Goal: Transaction & Acquisition: Purchase product/service

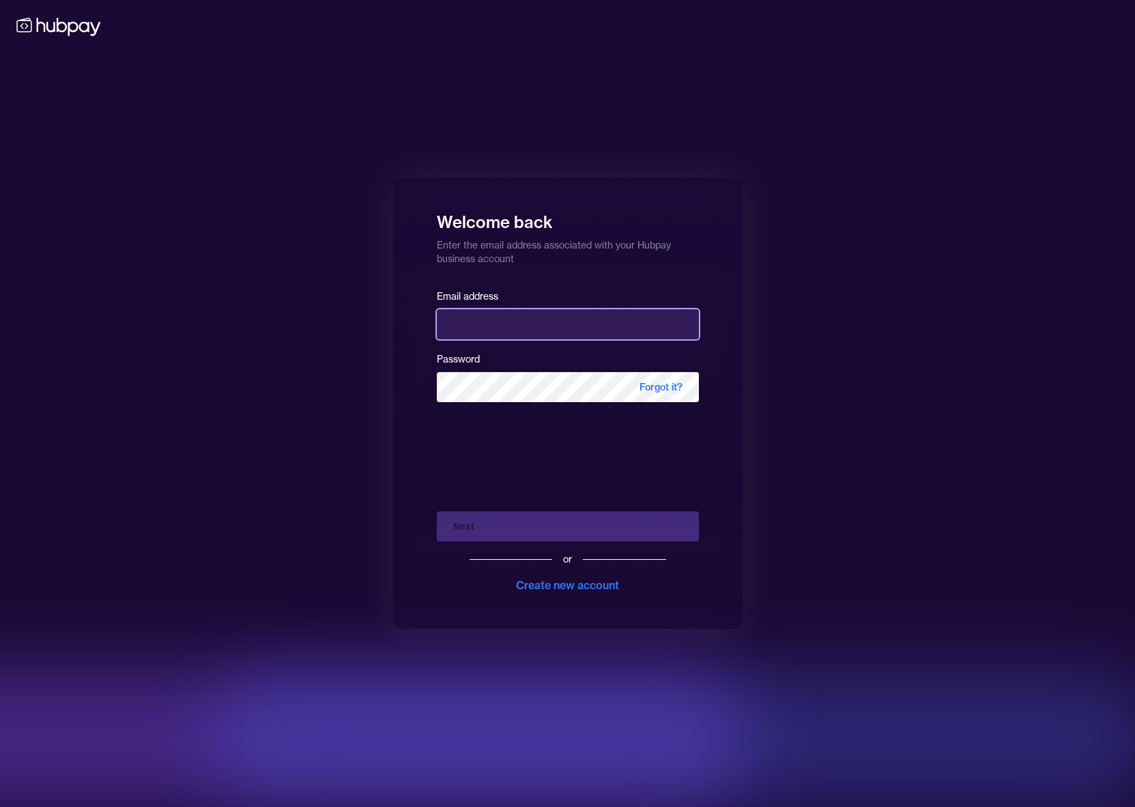
click at [530, 338] on input "email" at bounding box center [568, 324] width 262 height 30
click at [552, 328] on input "*******" at bounding box center [568, 324] width 262 height 30
type input "**********"
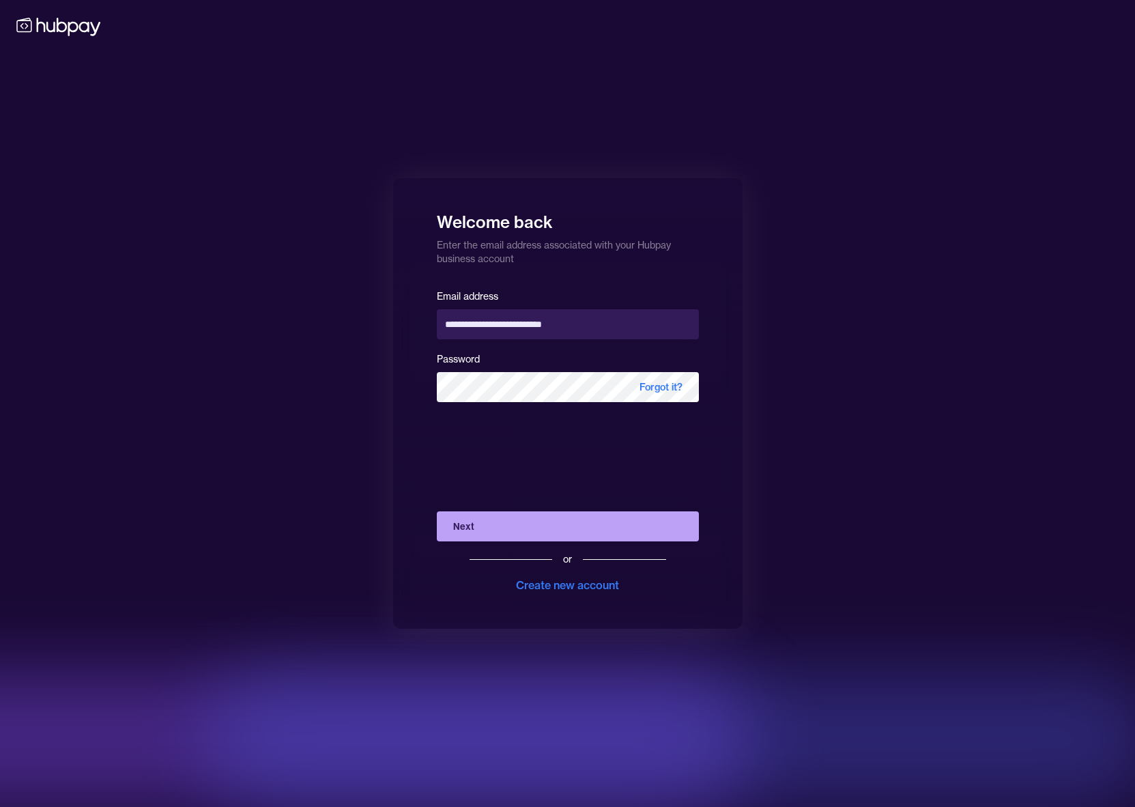
click at [539, 525] on button "Next" at bounding box center [568, 526] width 262 height 30
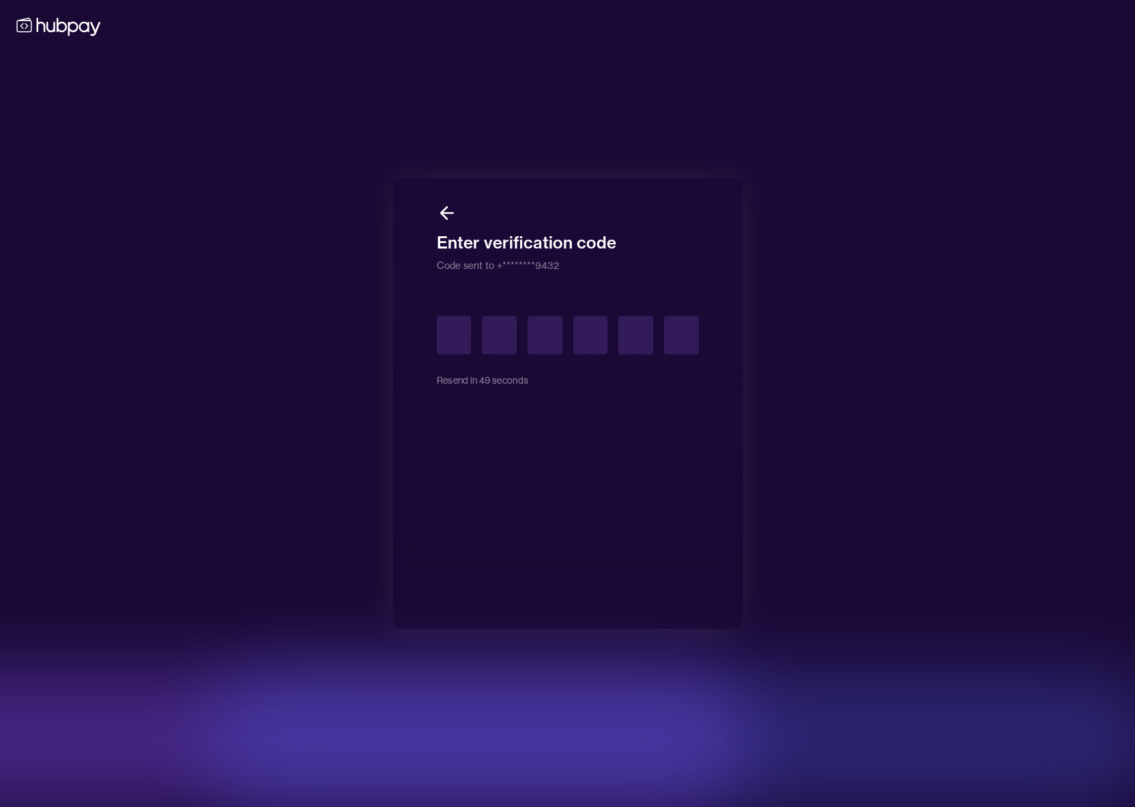
type input "*"
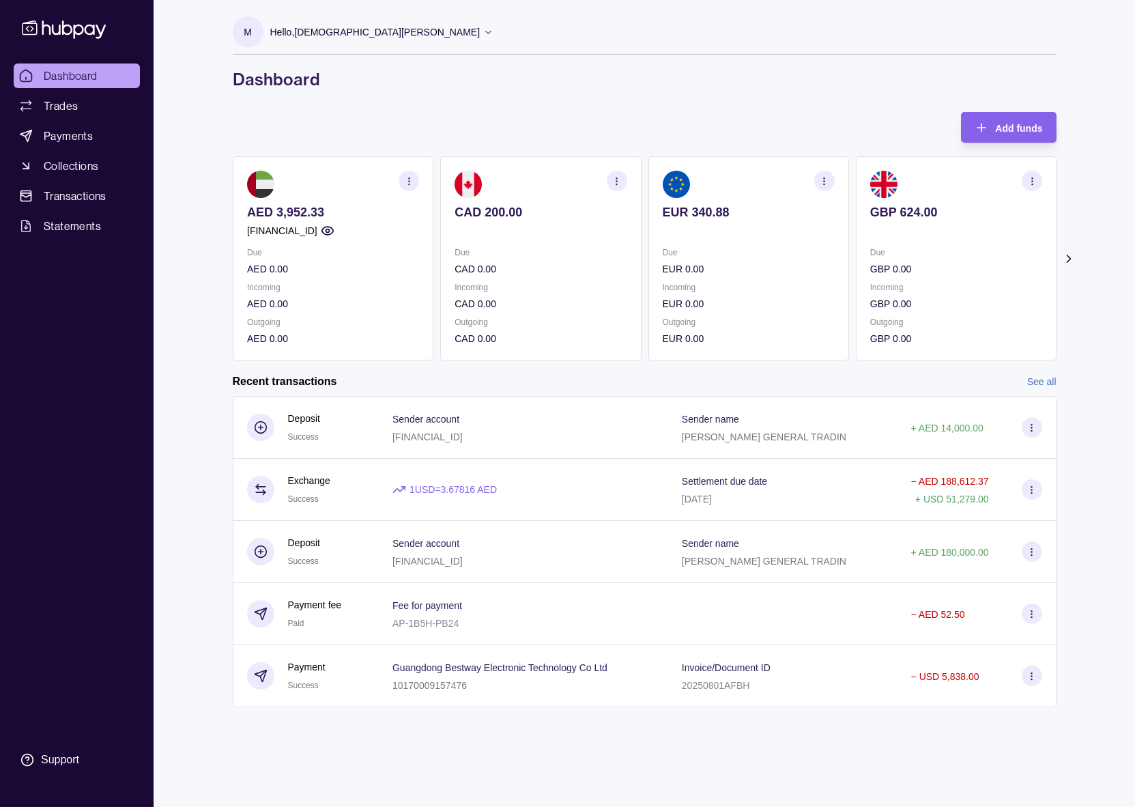
click at [1034, 384] on link "See all" at bounding box center [1042, 381] width 29 height 15
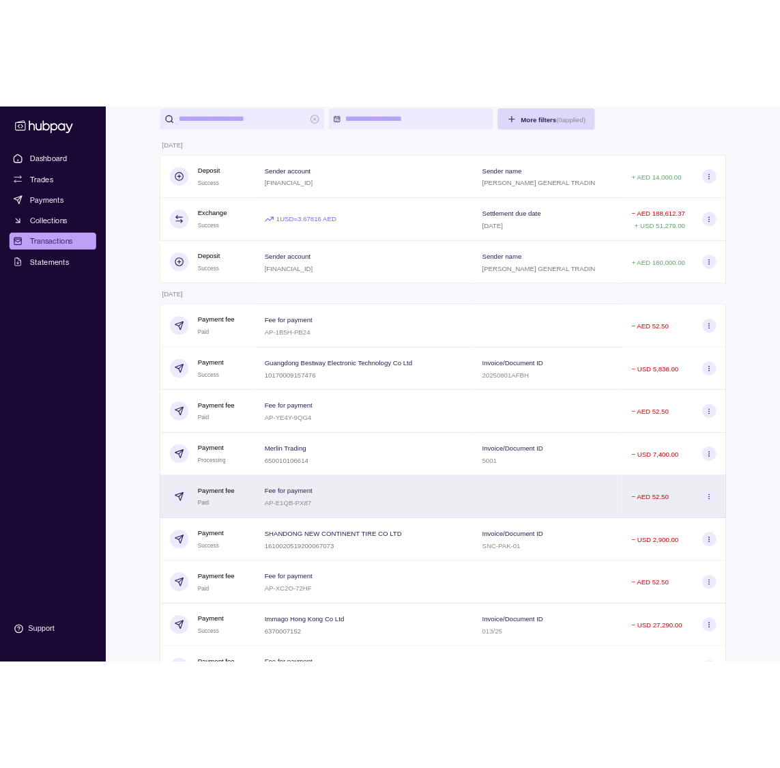
scroll to position [139, 0]
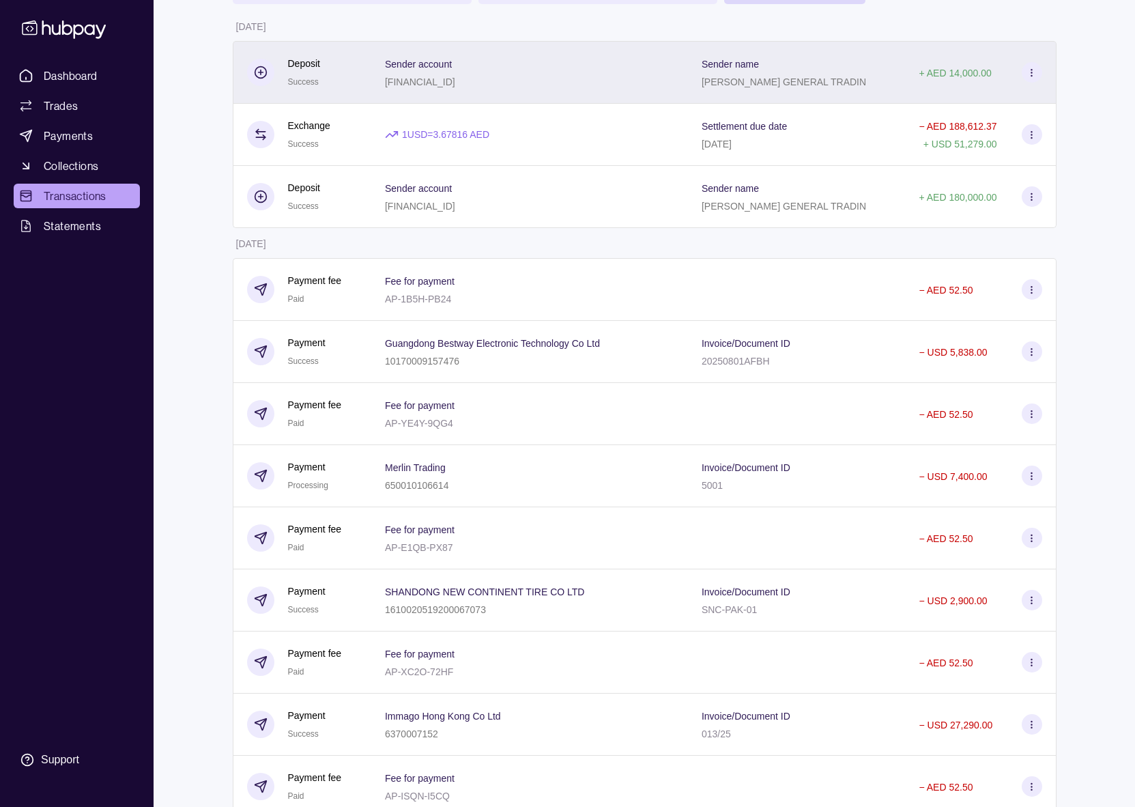
drag, startPoint x: 87, startPoint y: 75, endPoint x: 589, endPoint y: 96, distance: 502.2
click at [587, 96] on div "Dashboard Trades Payments Collections Transactions Statements Support M Hello, …" at bounding box center [567, 601] width 1135 height 1481
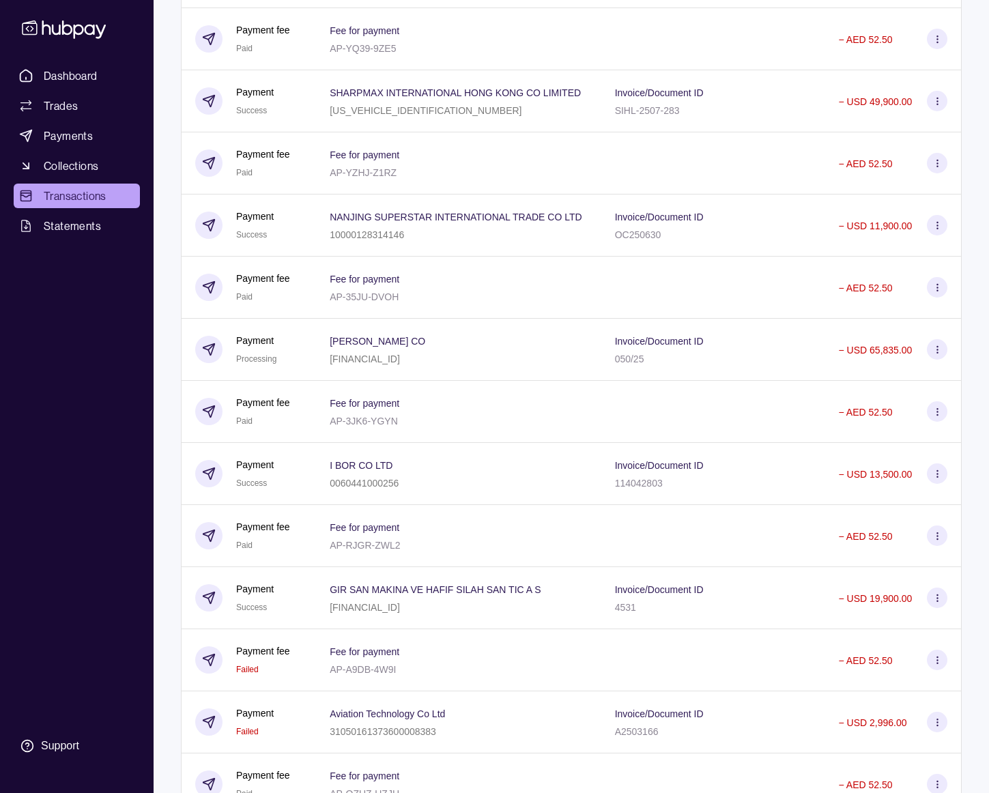
scroll to position [1136, 0]
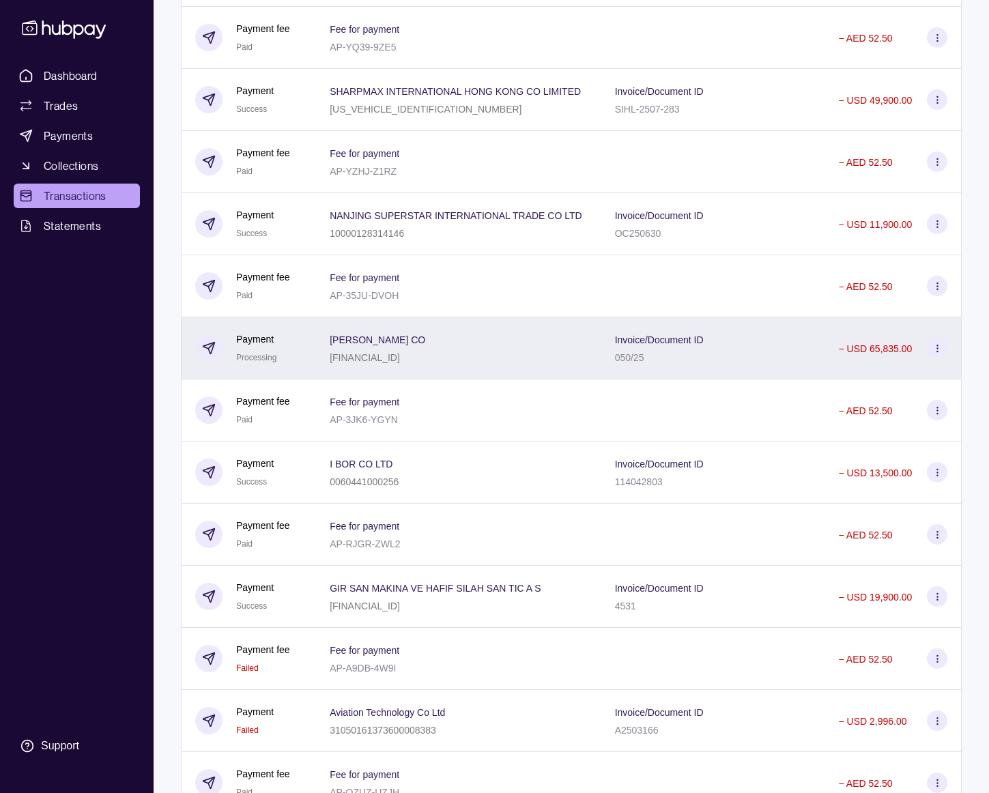
click at [425, 348] on section "[PERSON_NAME] CO" at bounding box center [378, 339] width 96 height 16
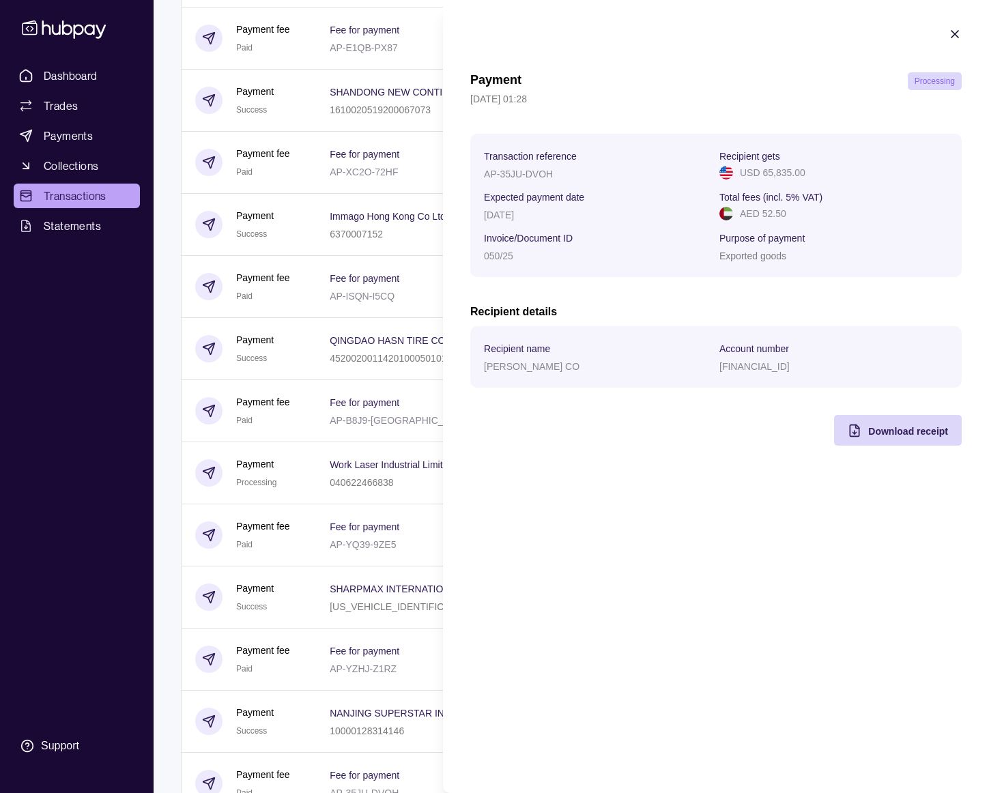
scroll to position [644, 0]
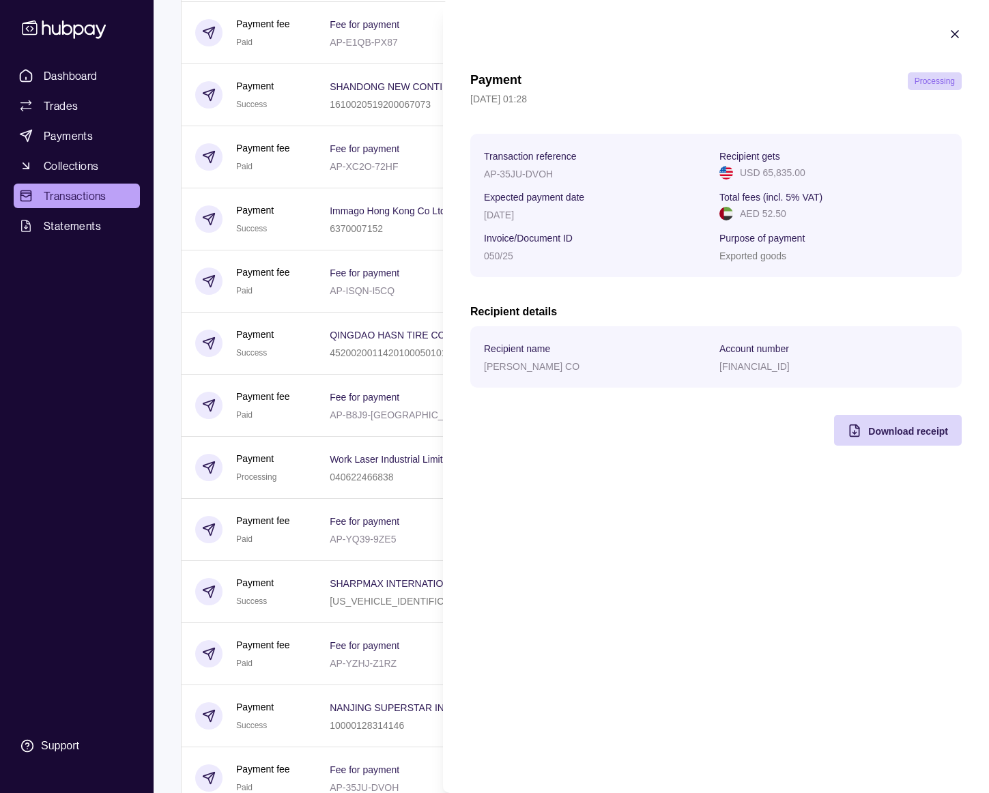
click at [959, 34] on icon "button" at bounding box center [955, 34] width 14 height 14
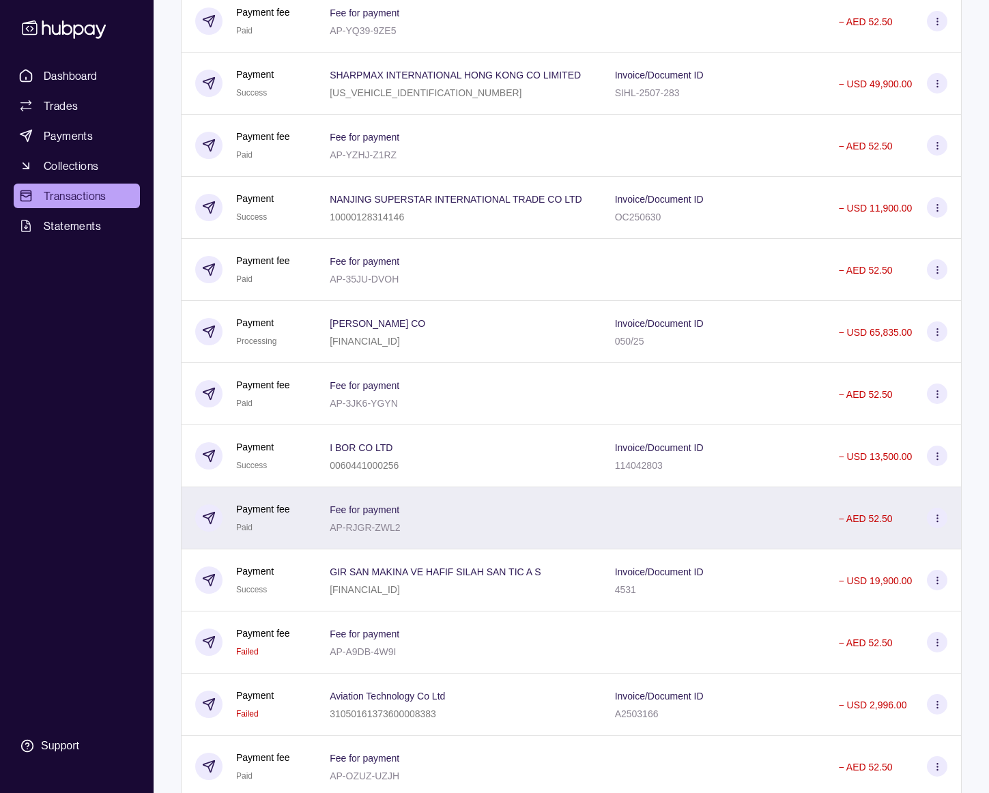
scroll to position [1159, 0]
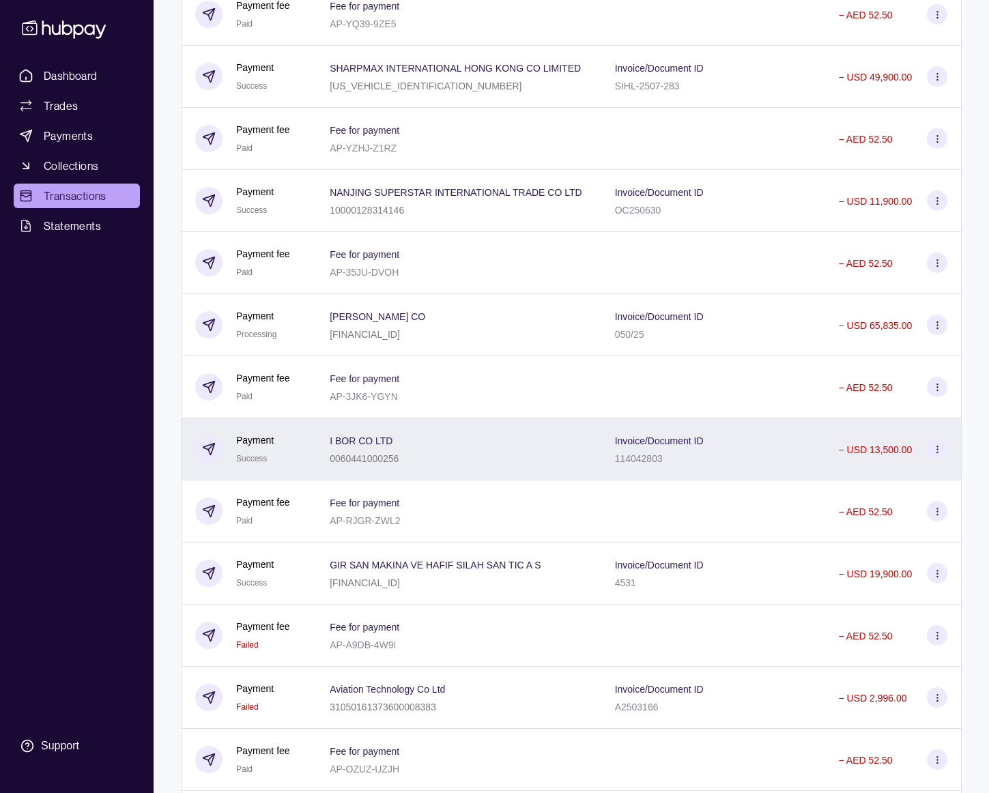
click at [509, 466] on div "I BOR CO LTD 0060441000256" at bounding box center [458, 449] width 257 height 34
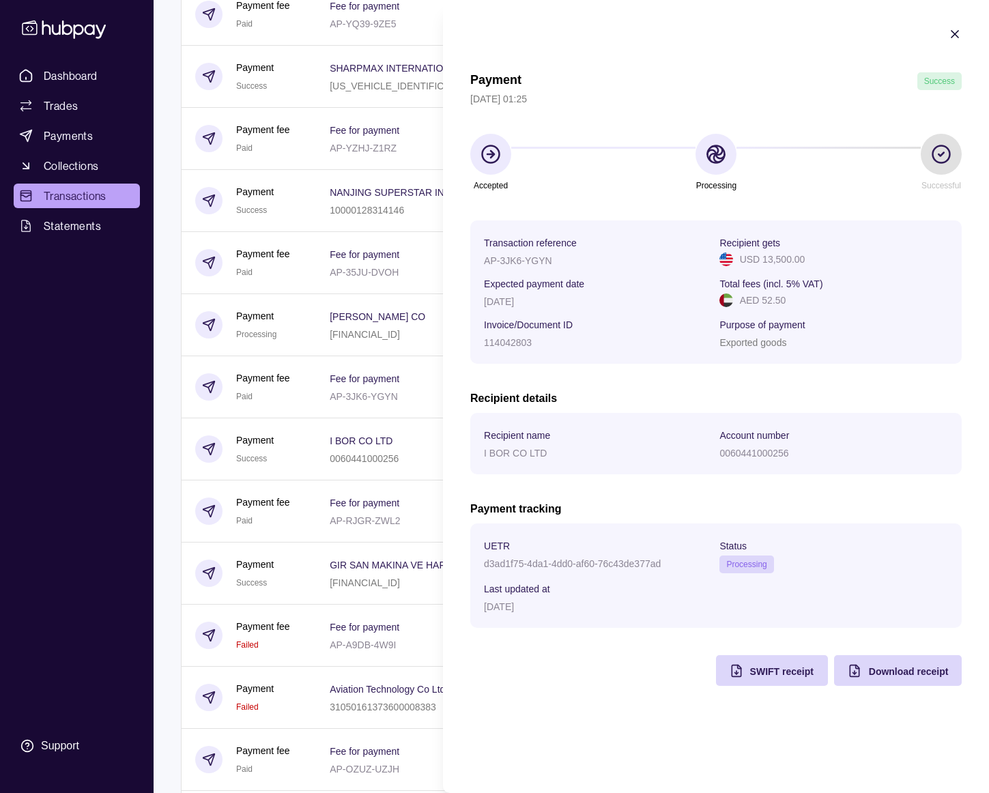
click at [662, 563] on div "d3ad1f75-4da1-4dd0-af60-76c43de377ad" at bounding box center [598, 563] width 229 height 16
click at [660, 563] on div "d3ad1f75-4da1-4dd0-af60-76c43de377ad" at bounding box center [598, 563] width 229 height 16
copy p "d3ad1f75-4da1-4dd0-af60-76c43de377ad"
click at [955, 34] on icon "button" at bounding box center [955, 34] width 7 height 7
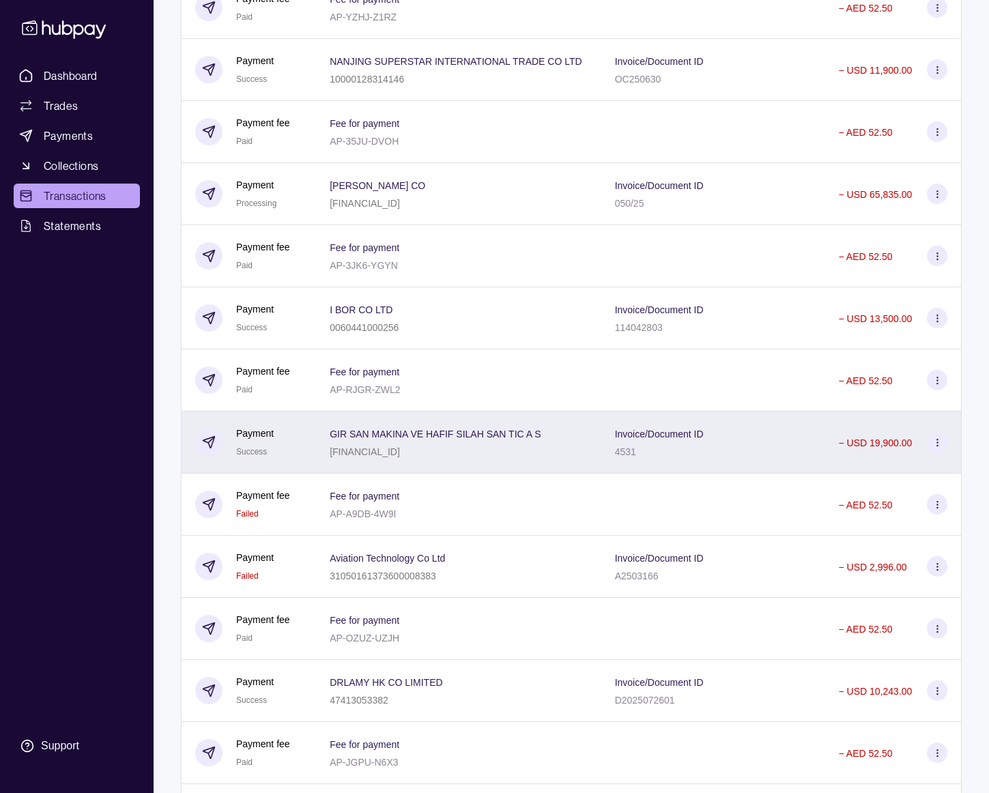
scroll to position [1292, 0]
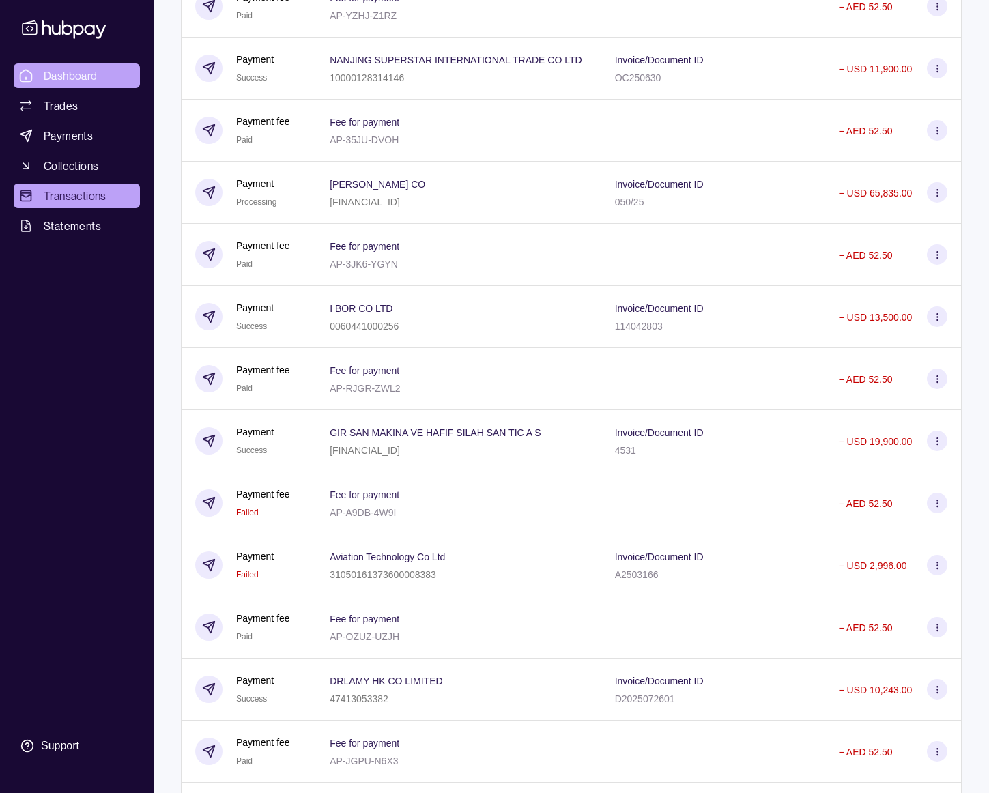
click at [94, 68] on span "Dashboard" at bounding box center [71, 76] width 54 height 16
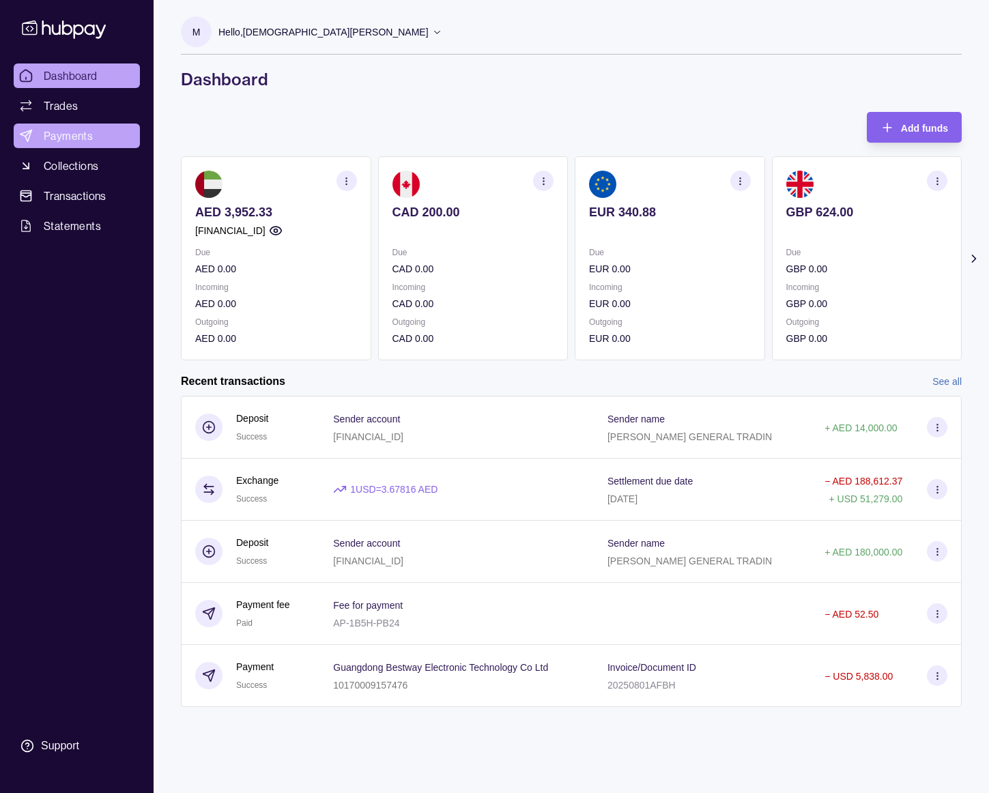
click at [70, 128] on span "Payments" at bounding box center [68, 136] width 49 height 16
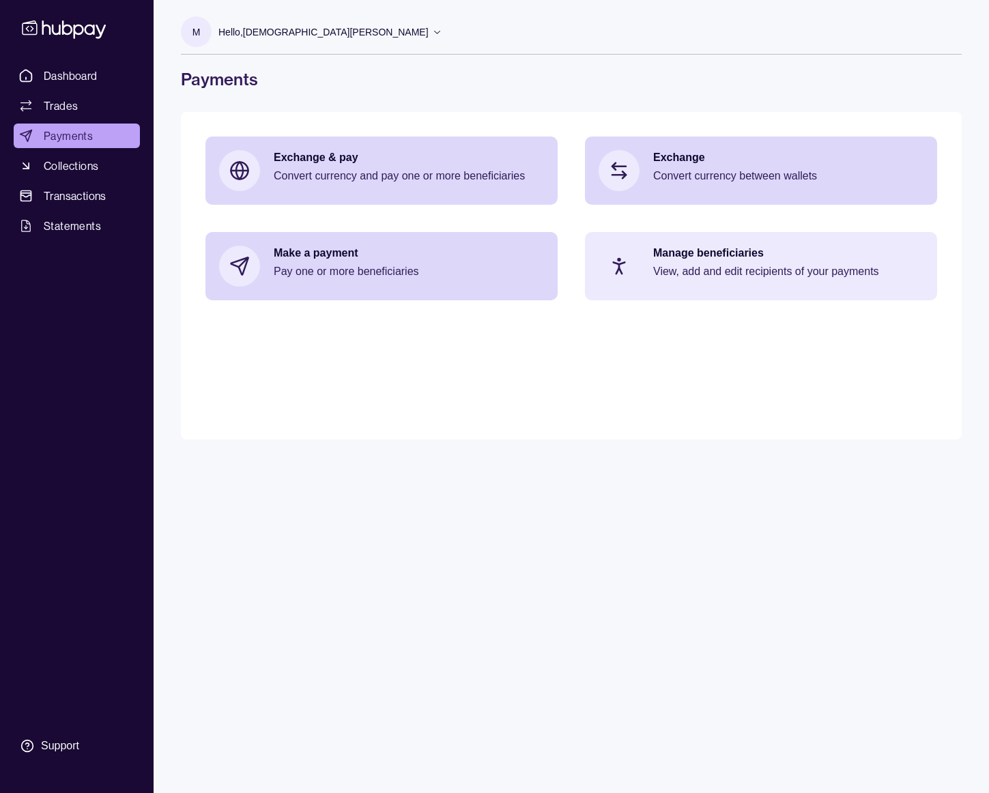
click at [697, 268] on p "View, add and edit recipients of your payments" at bounding box center [788, 271] width 270 height 15
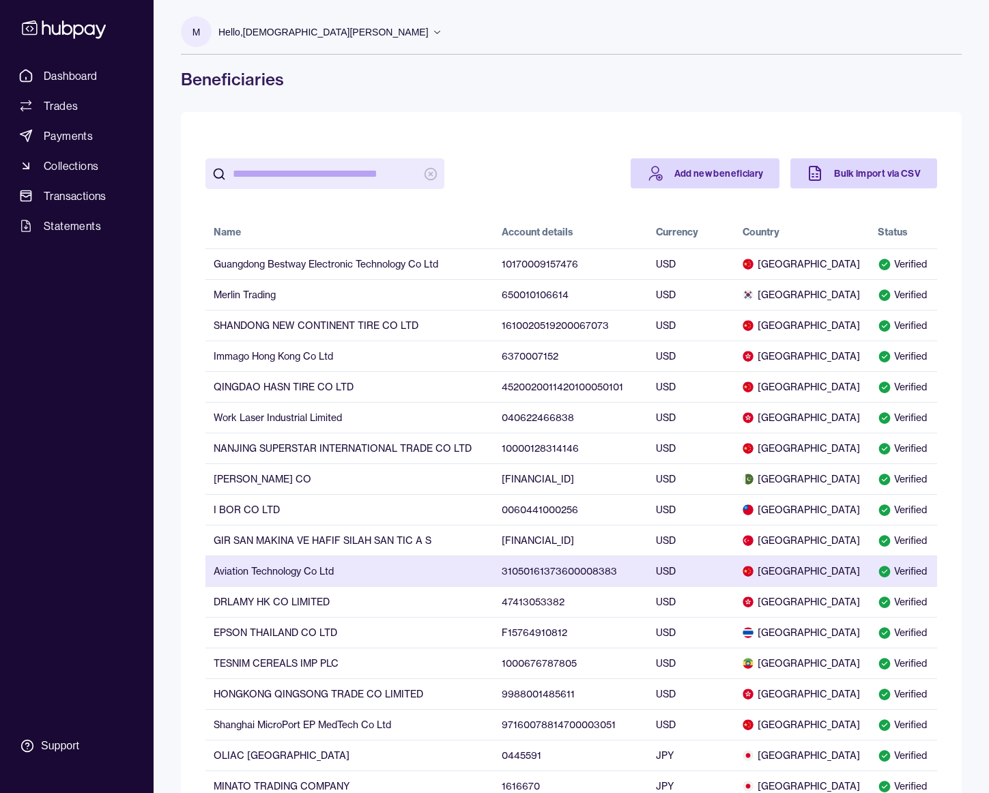
click at [345, 567] on td "Aviation Technology Co Ltd" at bounding box center [350, 571] width 288 height 31
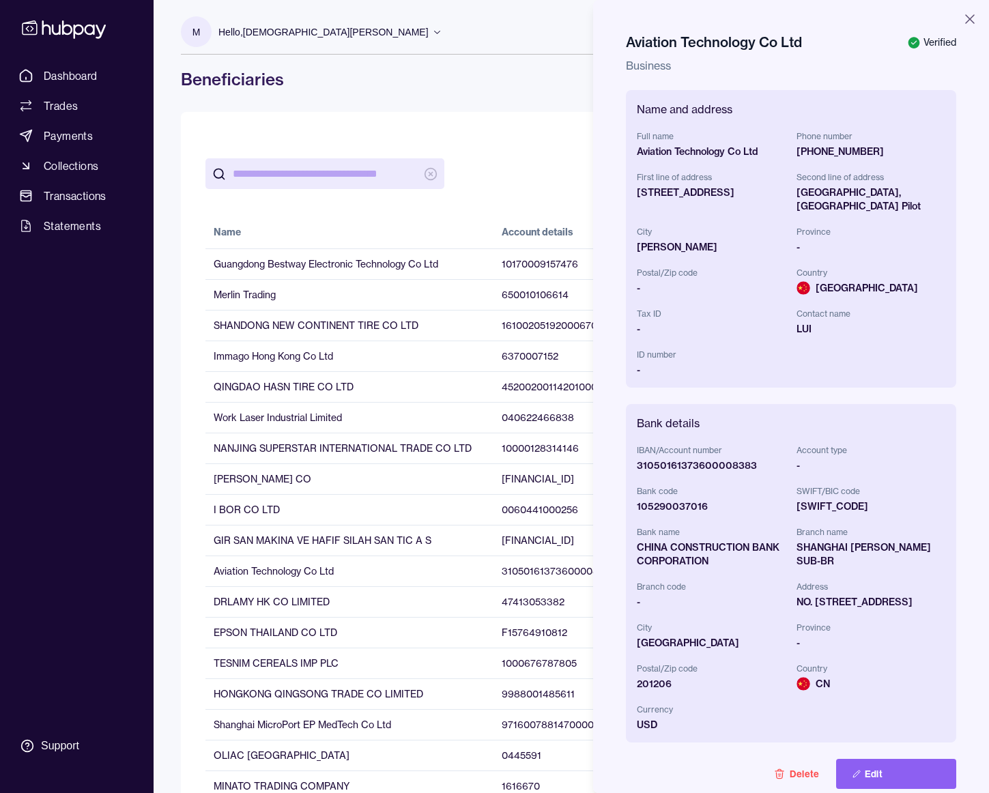
scroll to position [78, 0]
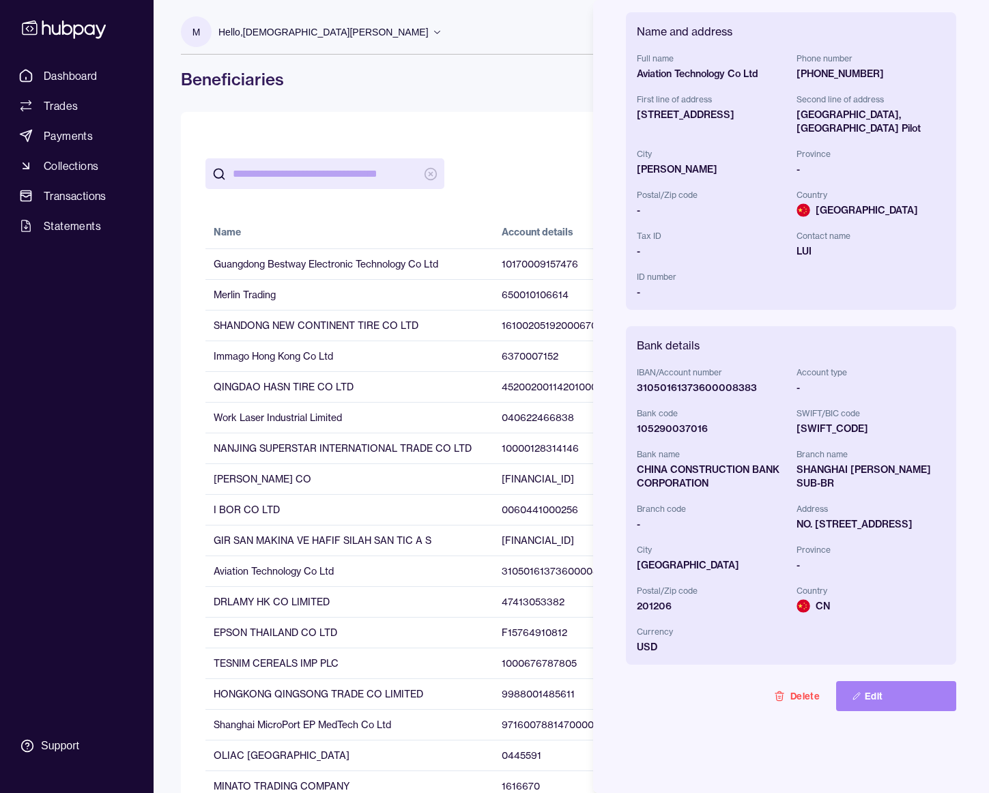
click at [872, 692] on button "Edit" at bounding box center [896, 696] width 120 height 30
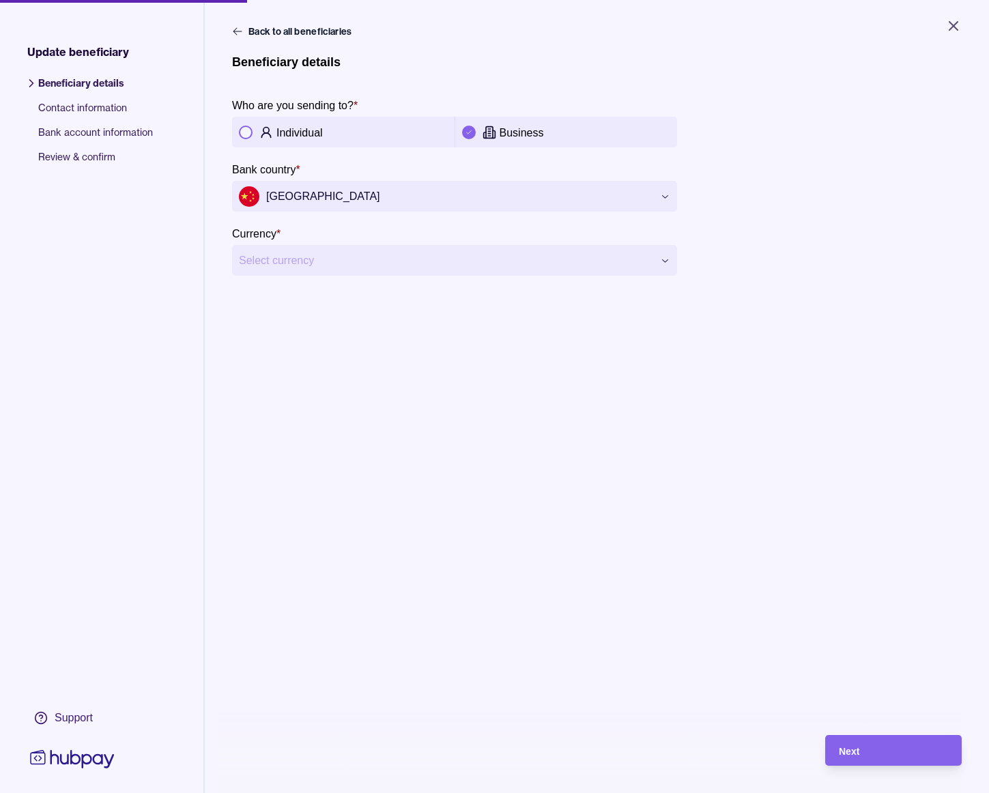
click at [401, 261] on html "**********" at bounding box center [494, 396] width 989 height 793
click at [859, 744] on div "Next" at bounding box center [893, 751] width 109 height 16
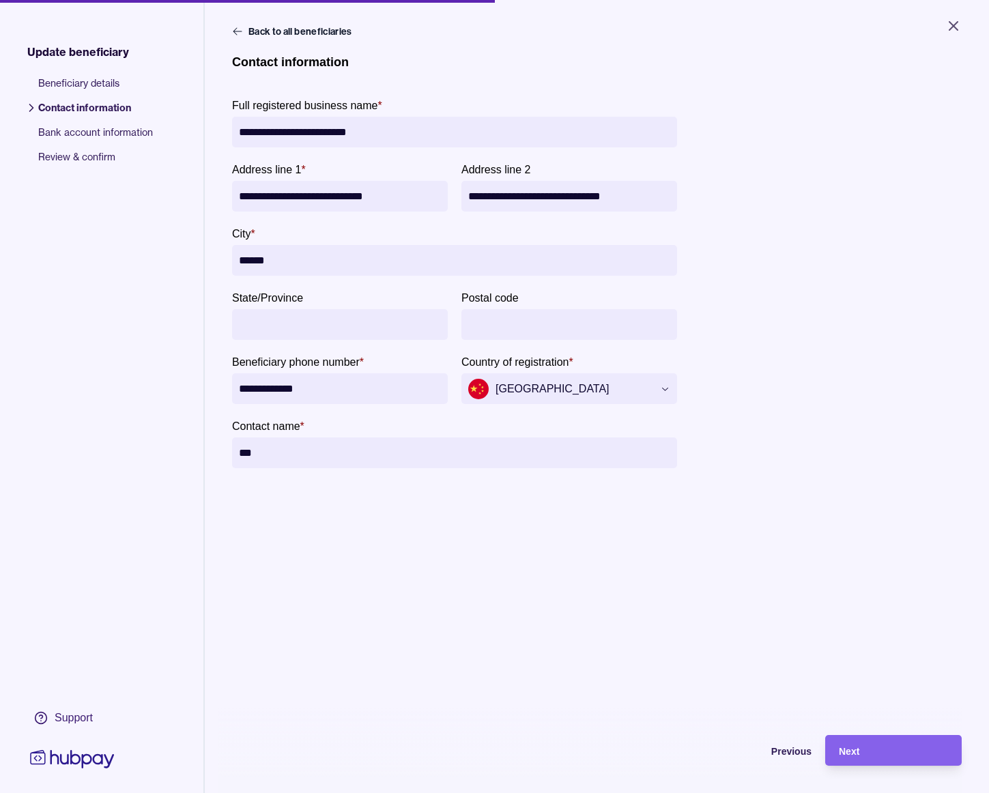
click at [246, 130] on input "**********" at bounding box center [454, 132] width 431 height 31
paste input "**********"
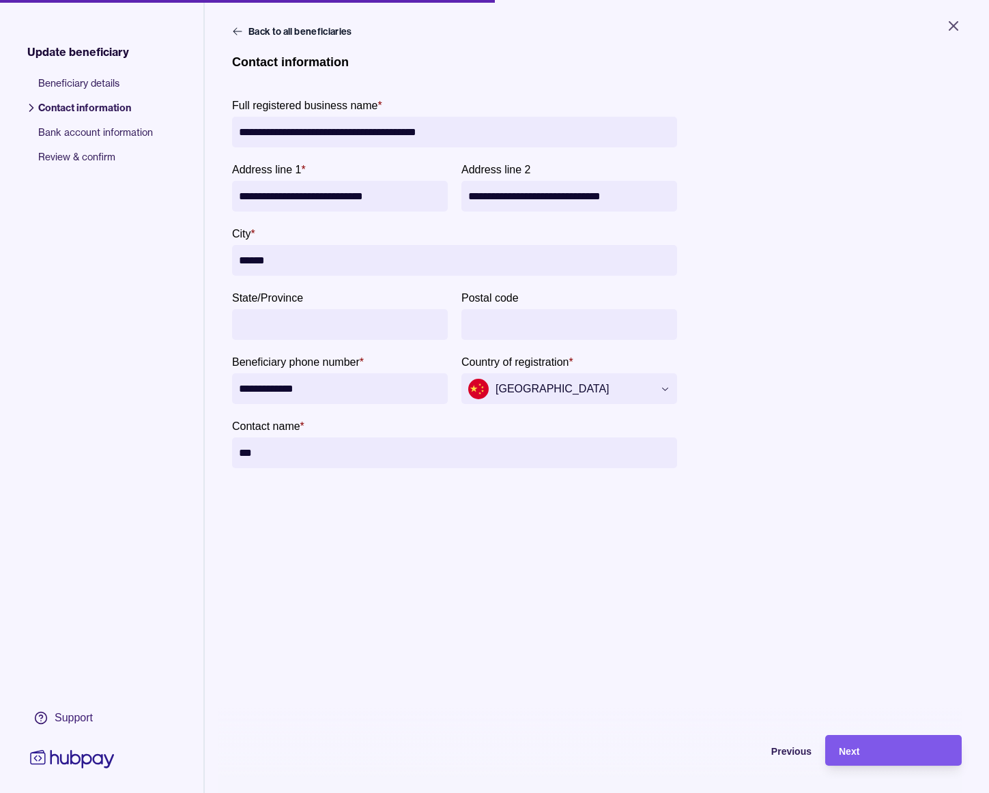
type input "**********"
click at [882, 737] on div "Next" at bounding box center [884, 750] width 130 height 31
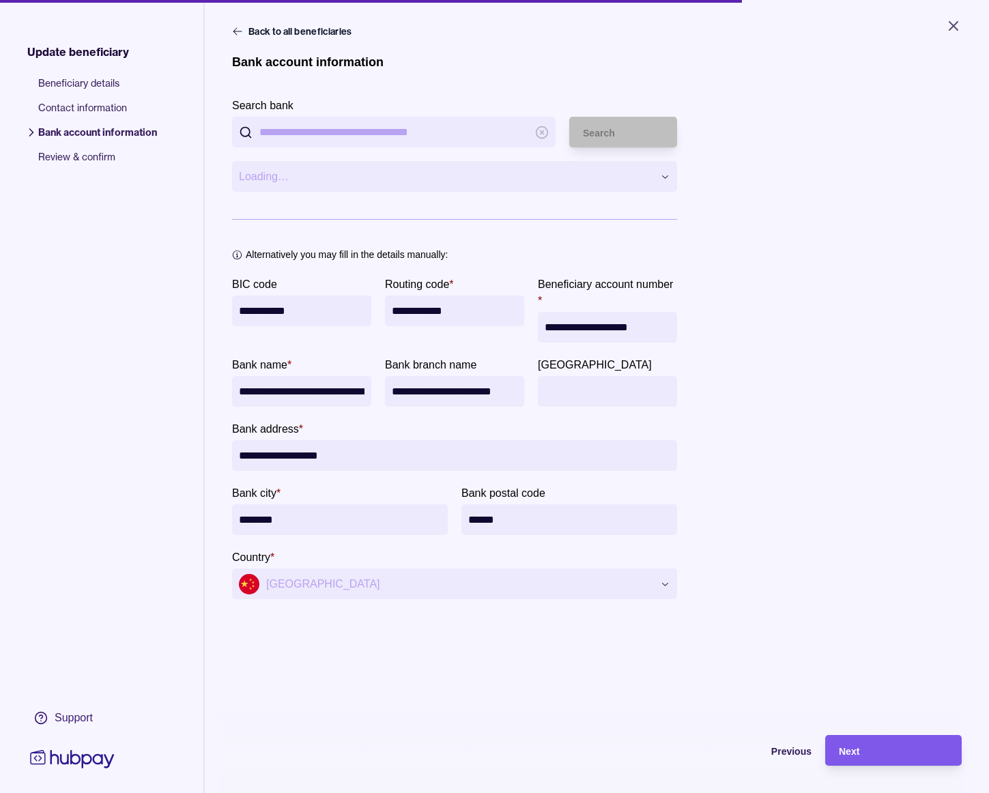
click at [881, 737] on div "Next" at bounding box center [884, 750] width 130 height 31
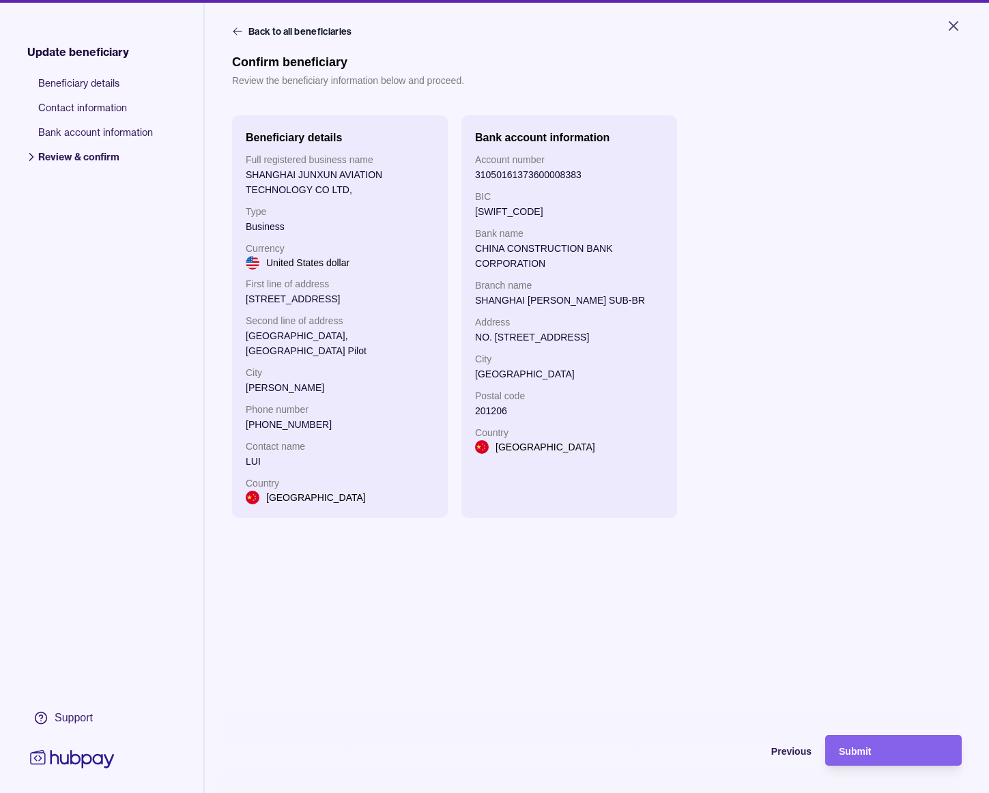
click at [881, 737] on div "Submit" at bounding box center [884, 750] width 130 height 31
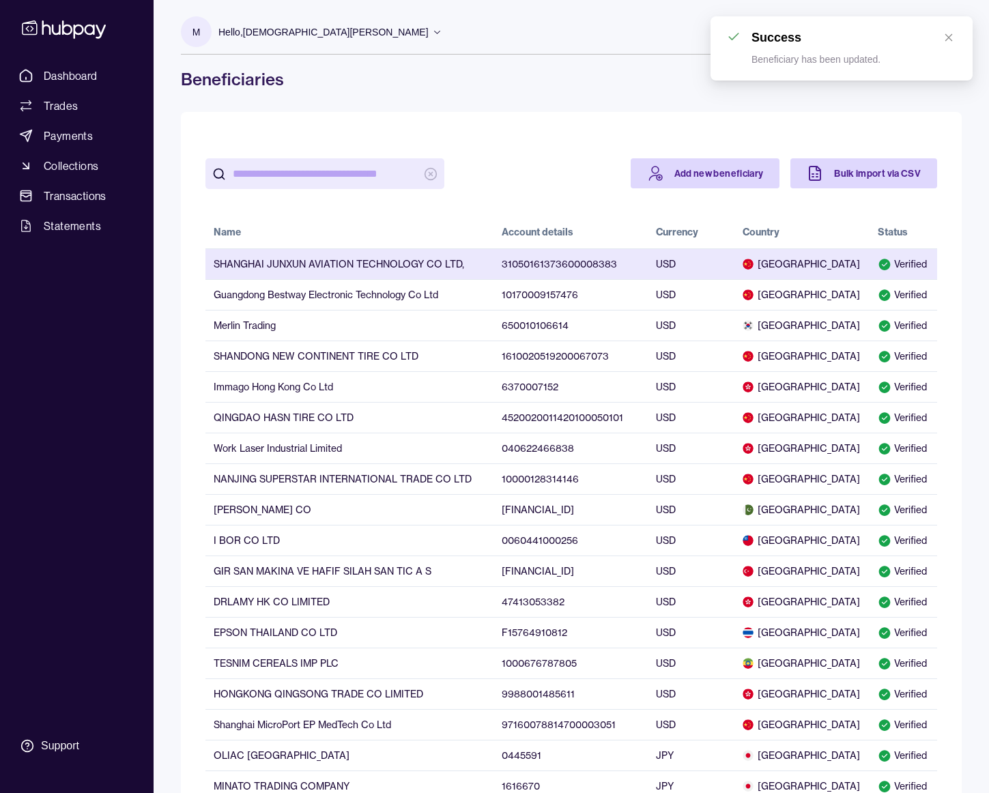
click at [566, 268] on td "31050161373600008383" at bounding box center [571, 264] width 154 height 31
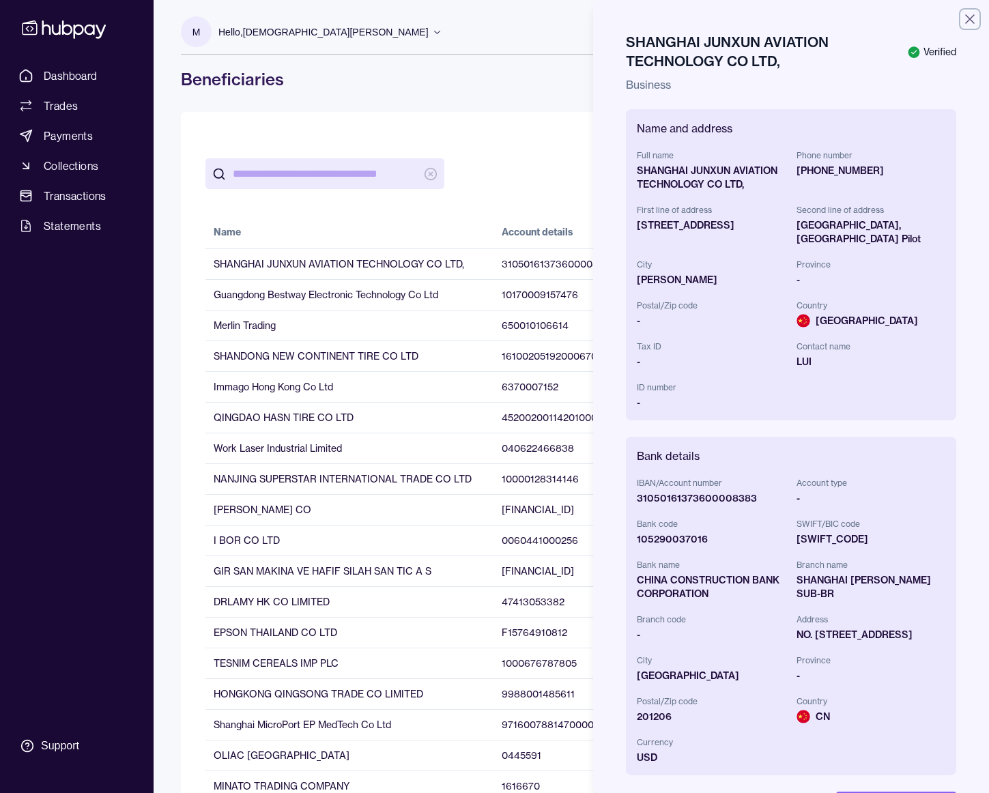
click at [973, 14] on icon "button" at bounding box center [970, 19] width 16 height 16
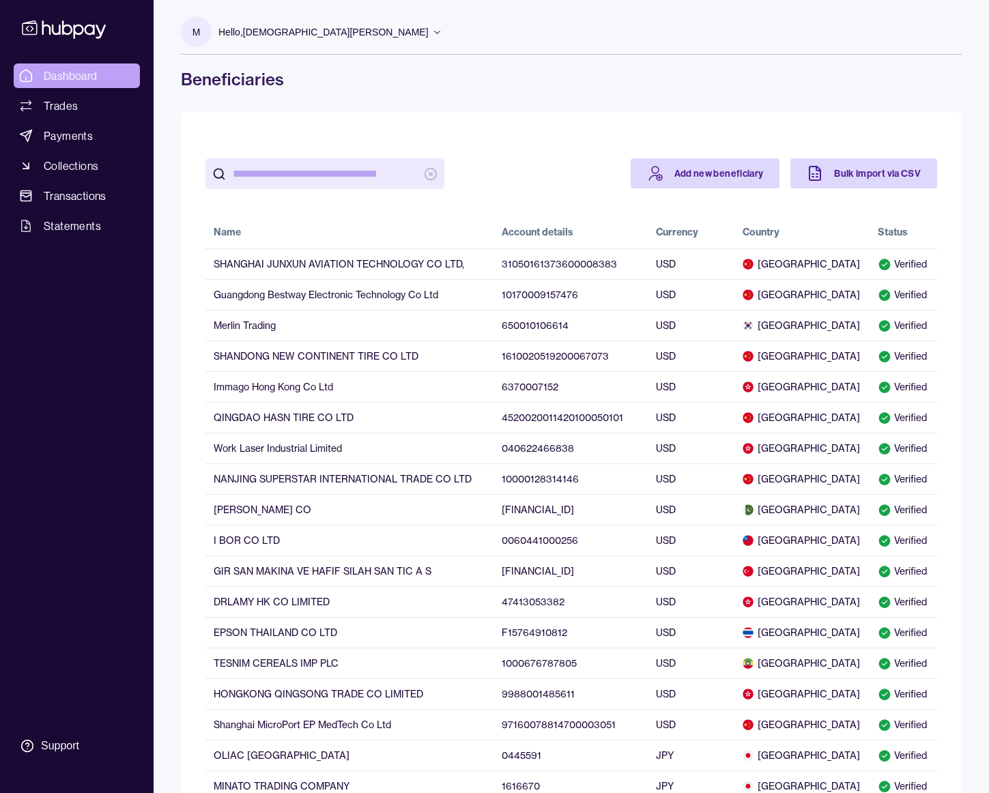
click at [87, 84] on link "Dashboard" at bounding box center [77, 75] width 126 height 25
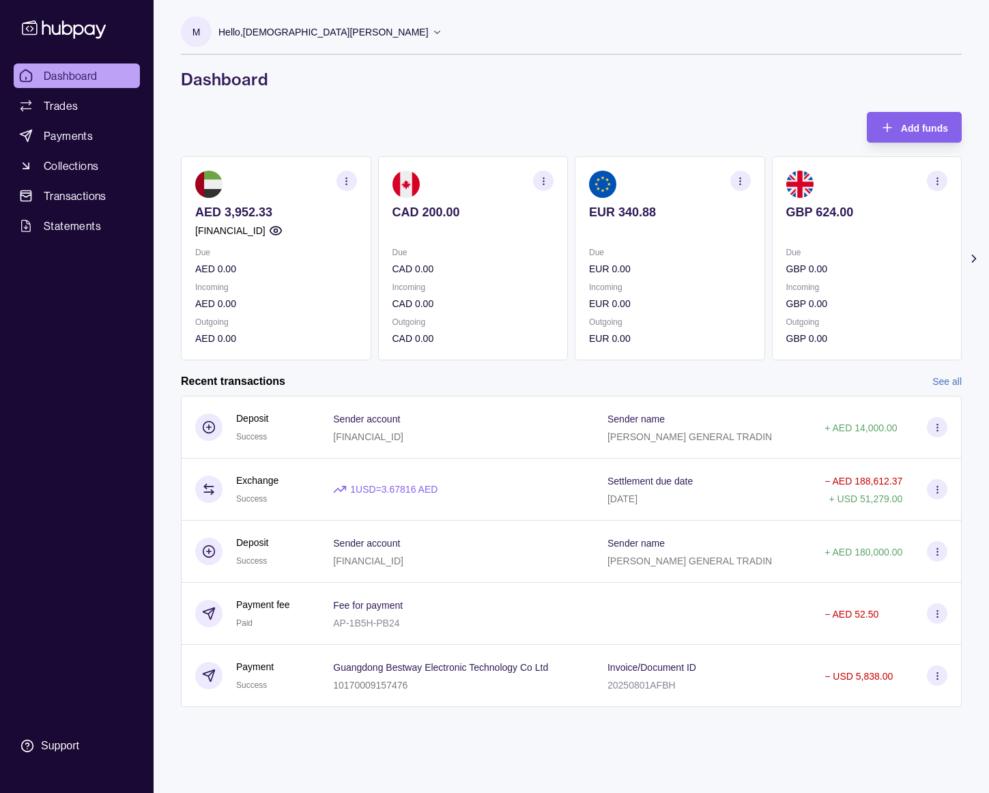
click at [941, 381] on link "See all" at bounding box center [947, 381] width 29 height 15
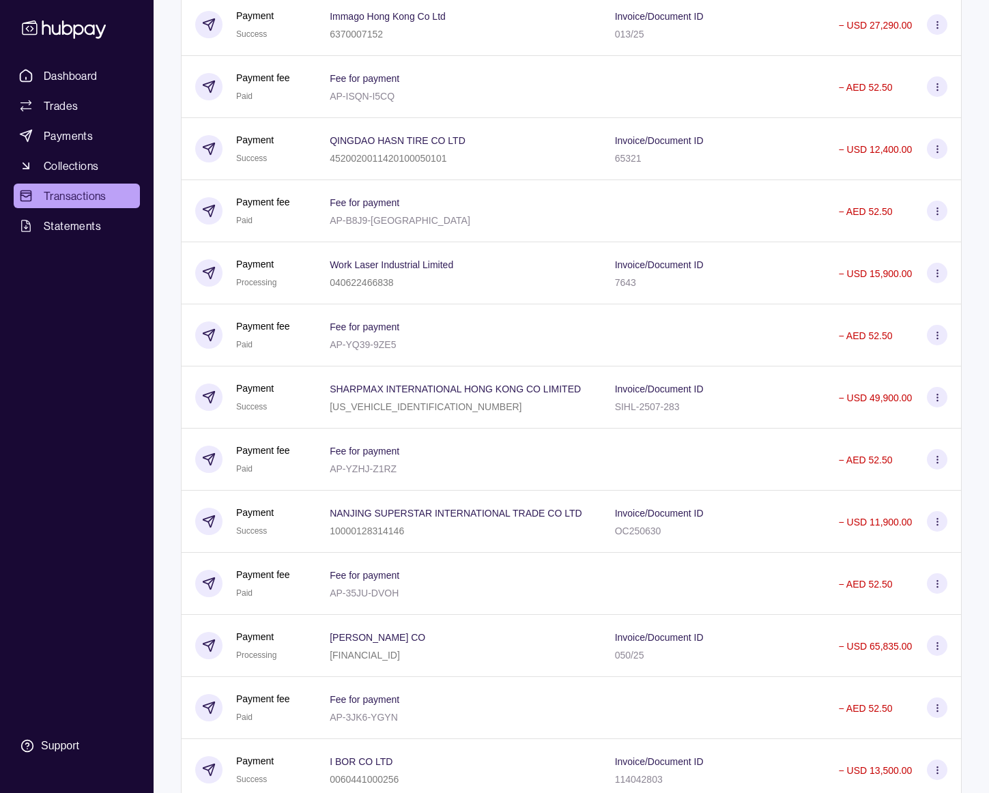
scroll to position [844, 0]
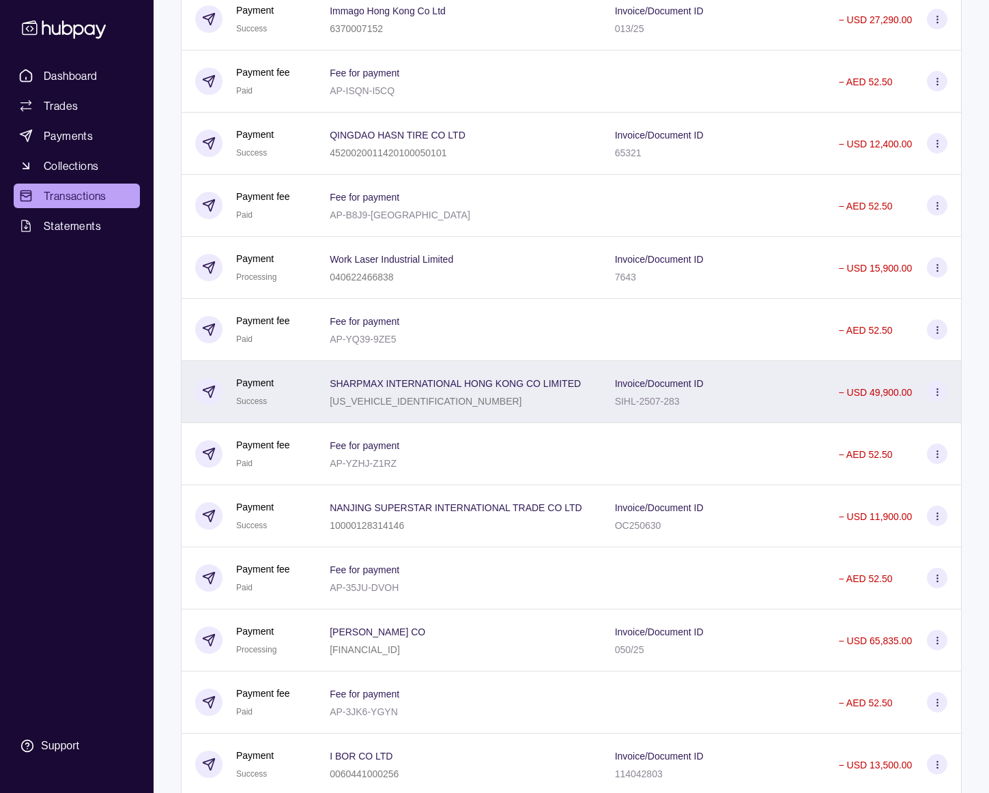
click at [615, 406] on p "SIHL-2507-283" at bounding box center [647, 401] width 65 height 11
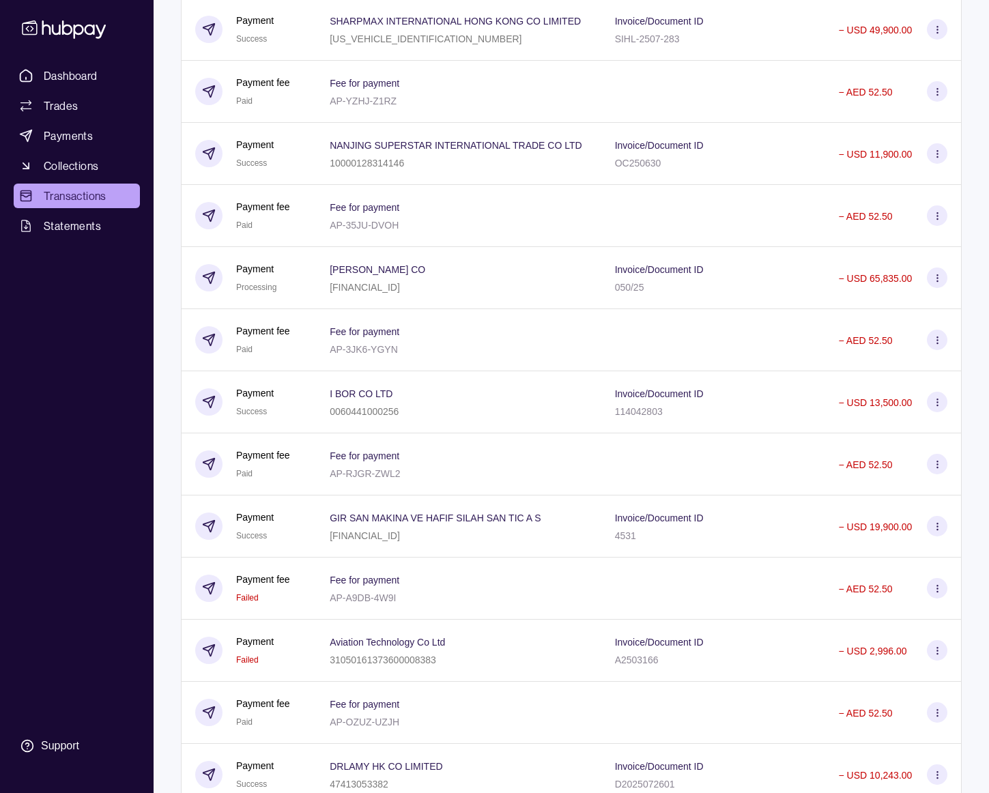
scroll to position [0, 0]
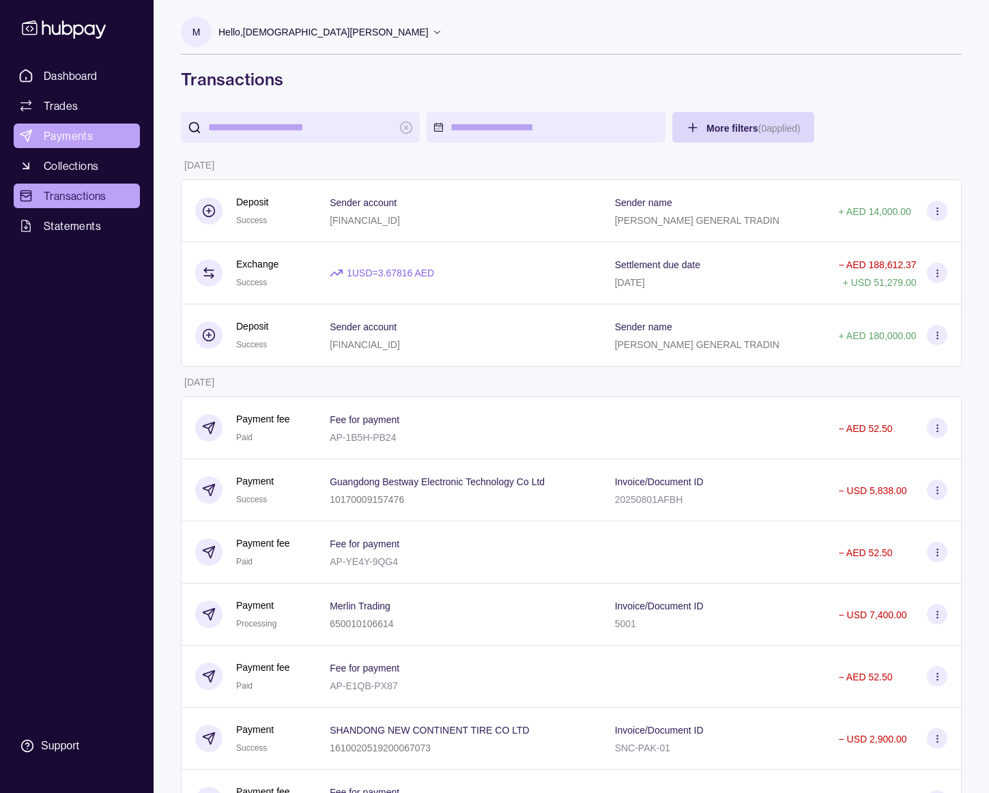
click at [72, 128] on span "Payments" at bounding box center [68, 136] width 49 height 16
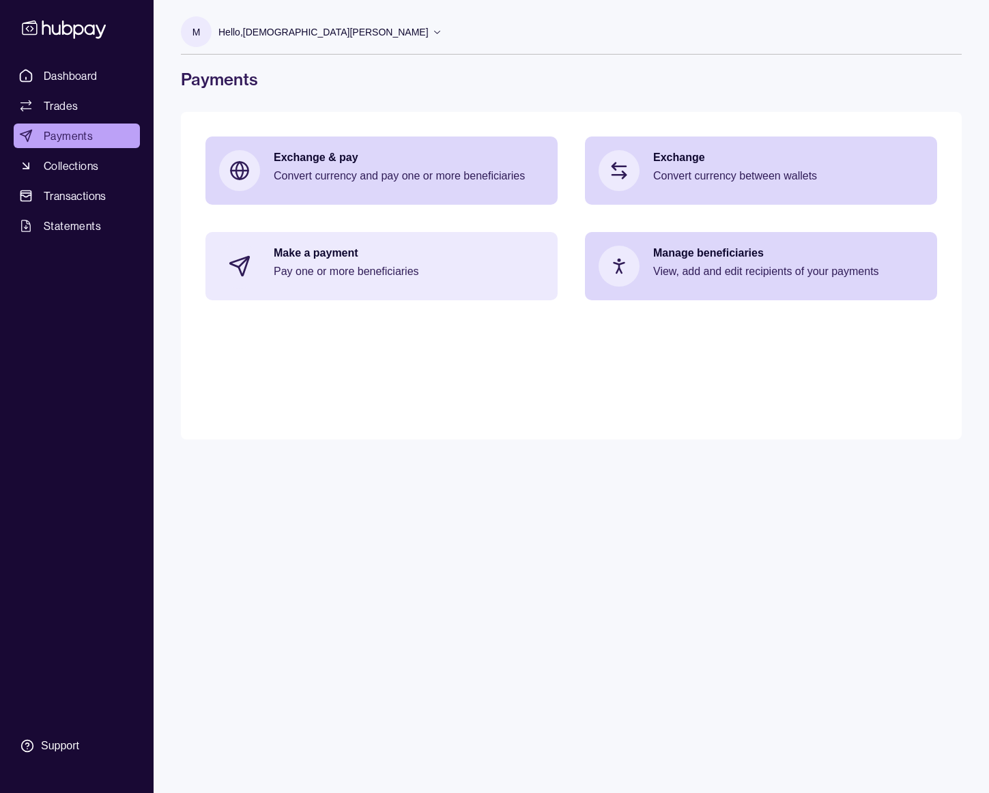
click at [406, 251] on p "Make a payment" at bounding box center [409, 253] width 270 height 15
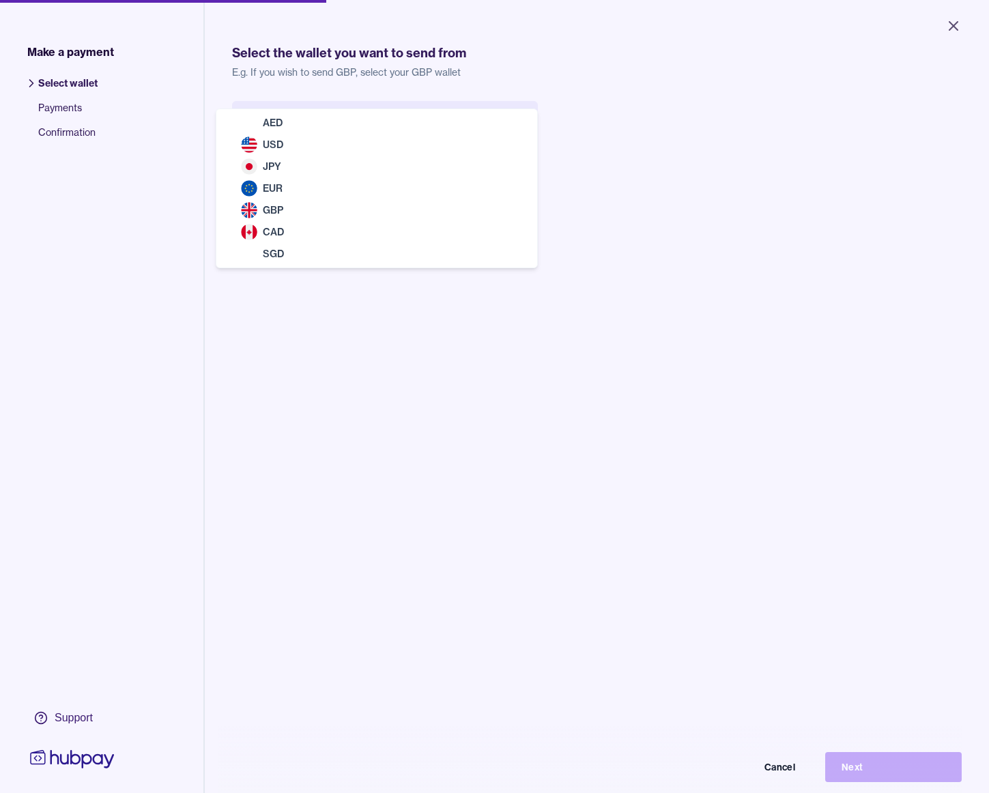
click at [415, 128] on body "Close Make a payment Select wallet Payments Confirmation Support Select the wal…" at bounding box center [494, 396] width 989 height 793
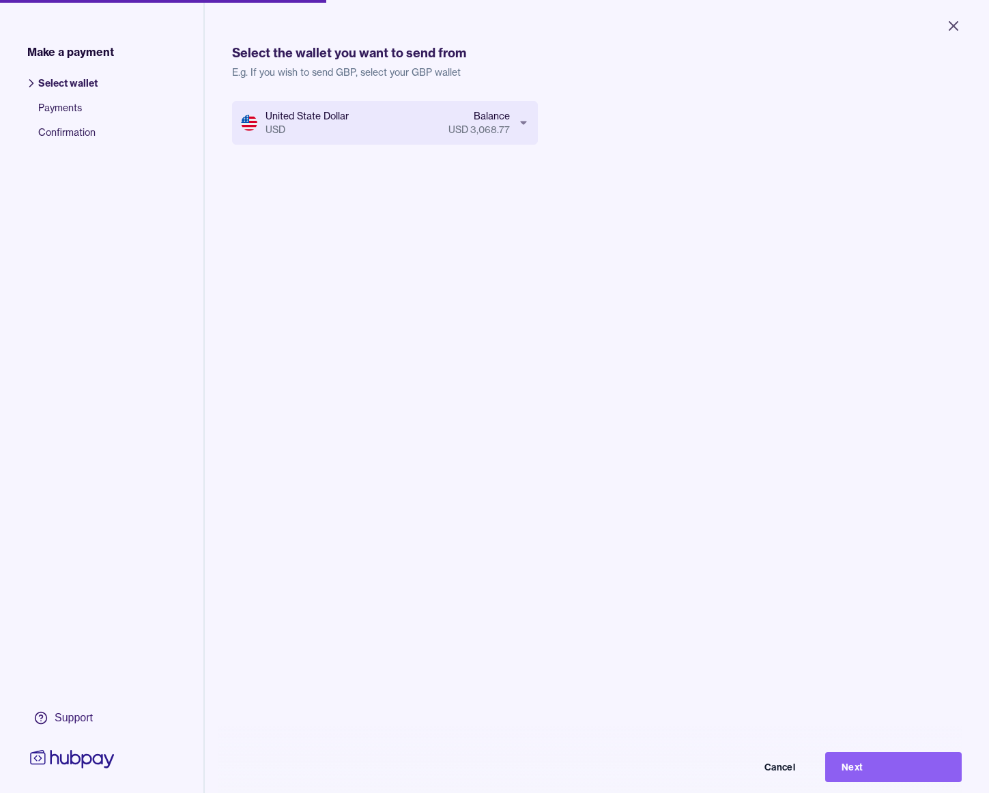
click at [399, 117] on body "Close Make a payment Select wallet Payments Confirmation Support Select the wal…" at bounding box center [494, 396] width 989 height 793
click at [875, 761] on button "Next" at bounding box center [893, 767] width 137 height 30
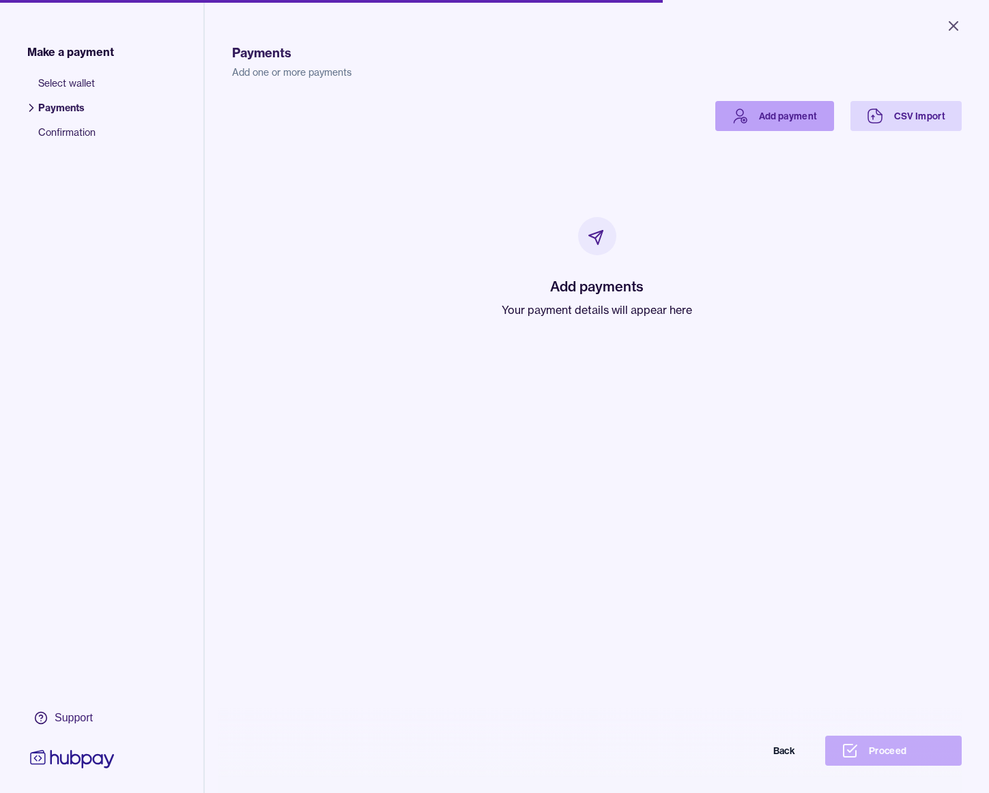
click at [767, 130] on link "Add payment" at bounding box center [775, 116] width 119 height 30
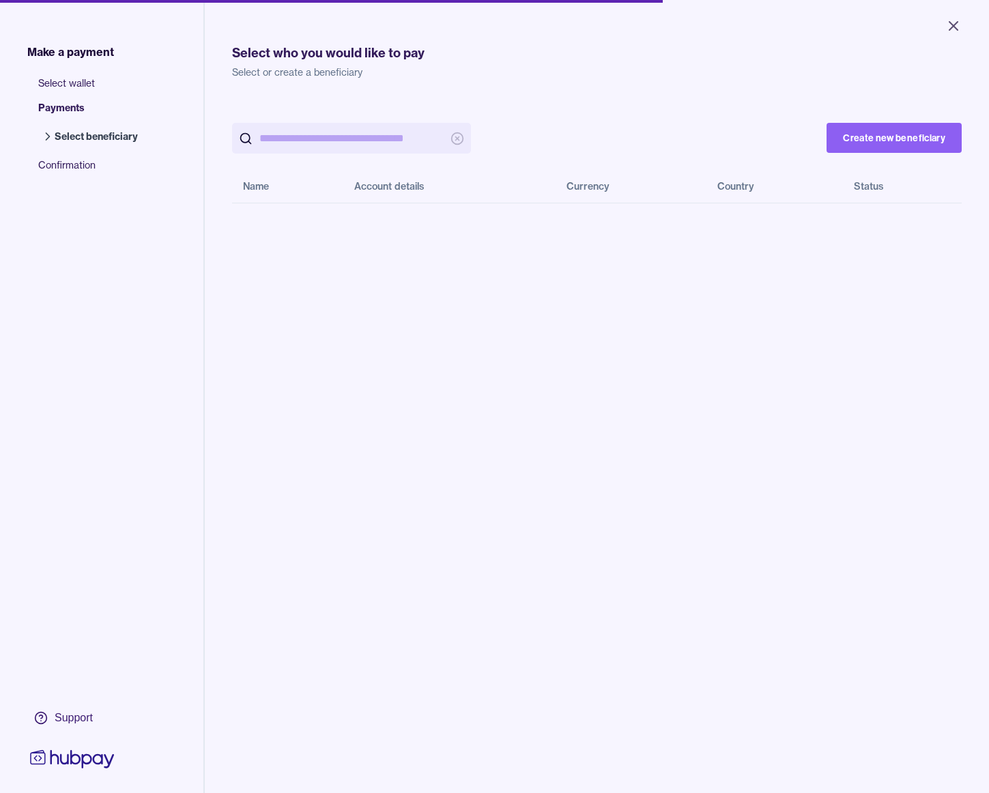
click at [311, 143] on input "search" at bounding box center [351, 138] width 184 height 31
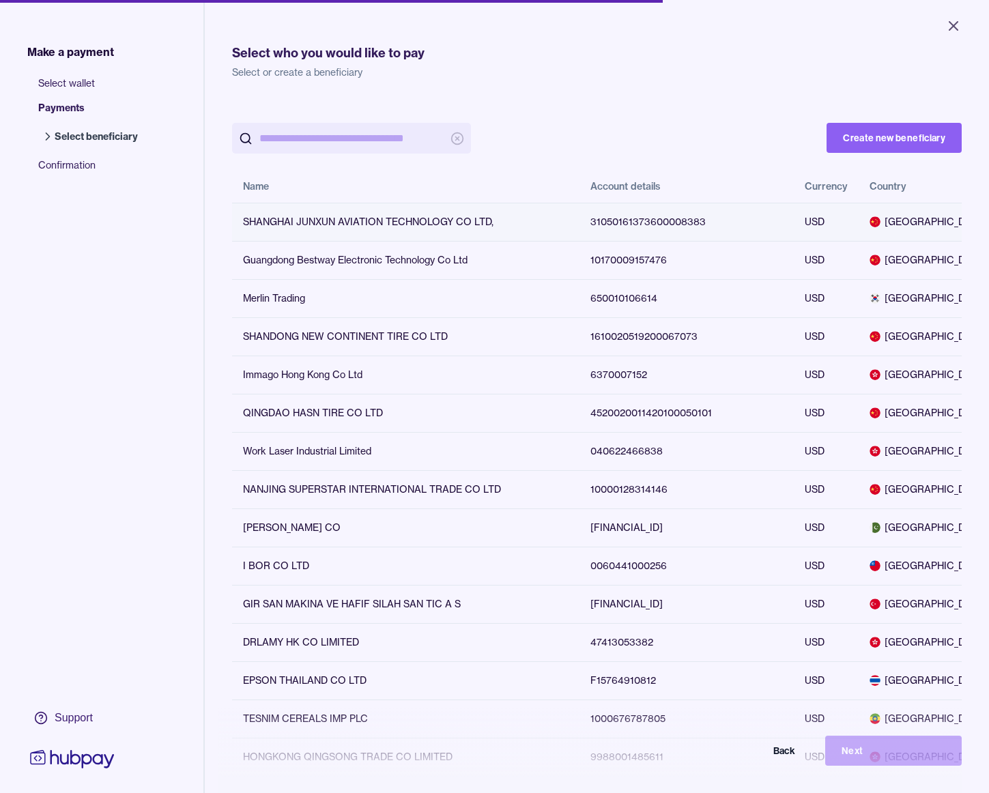
click at [282, 223] on div "SHANGHAI JUNXUN AVIATION TECHNOLOGY CO LTD," at bounding box center [406, 222] width 326 height 14
click at [884, 742] on button "Next" at bounding box center [893, 751] width 137 height 30
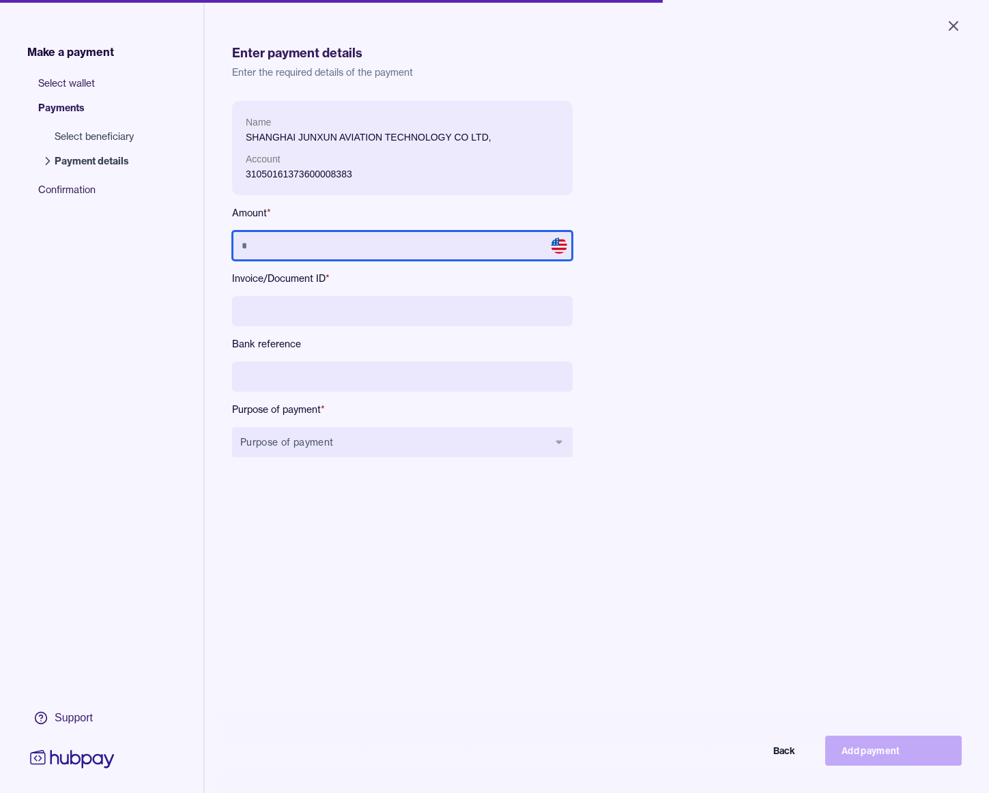
click at [399, 234] on input "text" at bounding box center [402, 246] width 341 height 30
type input "*****"
click at [391, 312] on input at bounding box center [402, 311] width 341 height 30
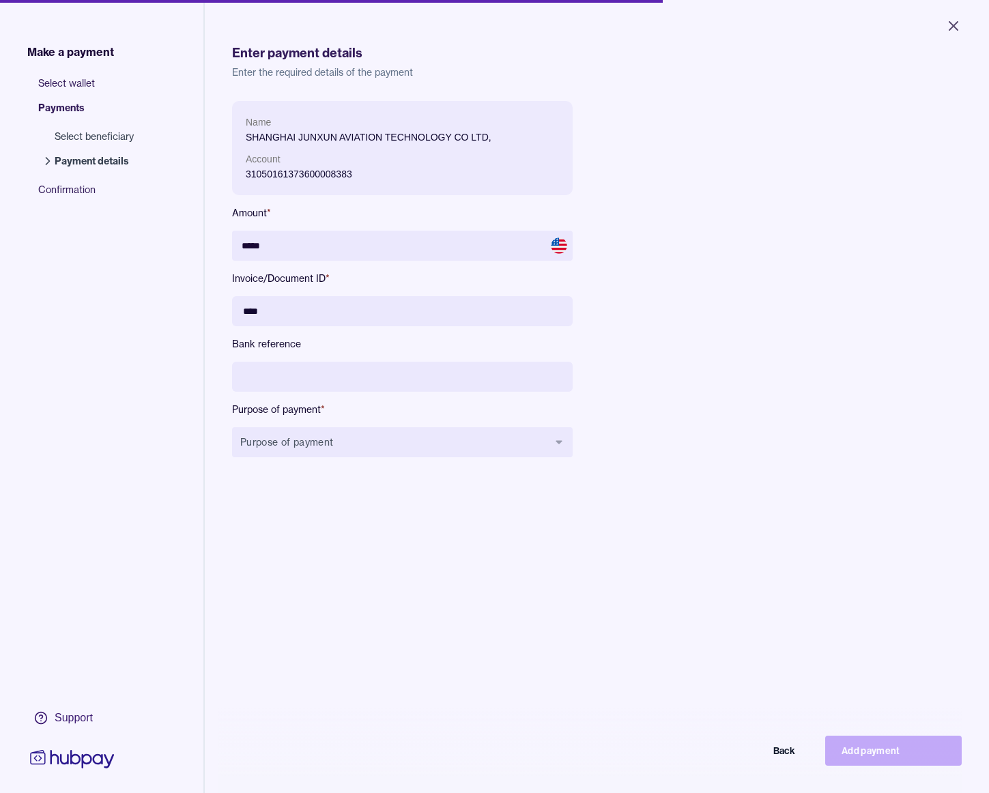
type input "****"
click at [365, 374] on input at bounding box center [402, 377] width 341 height 30
type input "**********"
click at [356, 449] on button "Purpose of payment" at bounding box center [402, 442] width 341 height 30
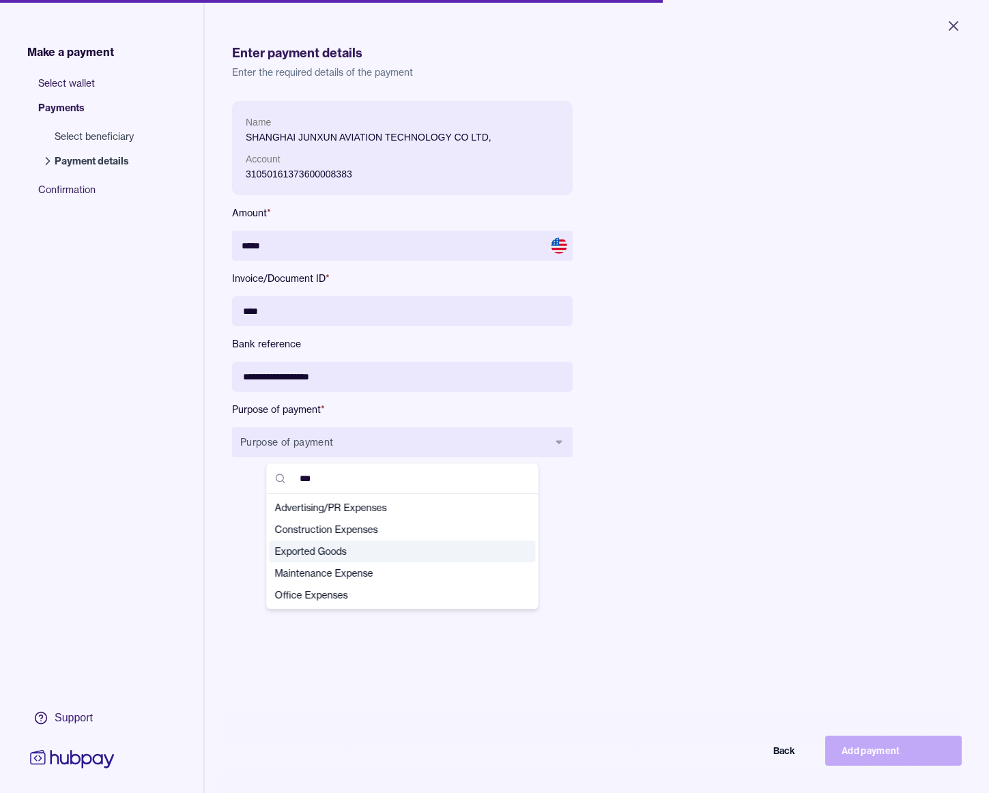
type input "***"
click at [346, 543] on div "Exported Goods" at bounding box center [403, 552] width 266 height 22
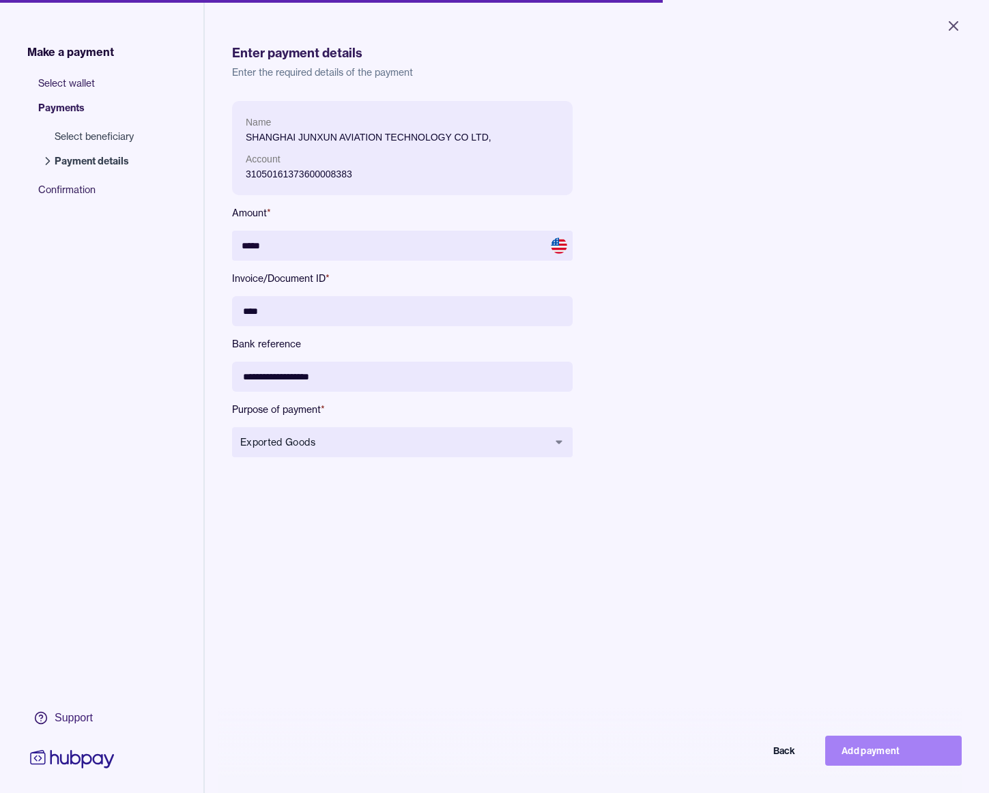
click at [877, 739] on button "Add payment" at bounding box center [893, 751] width 137 height 30
type input "****"
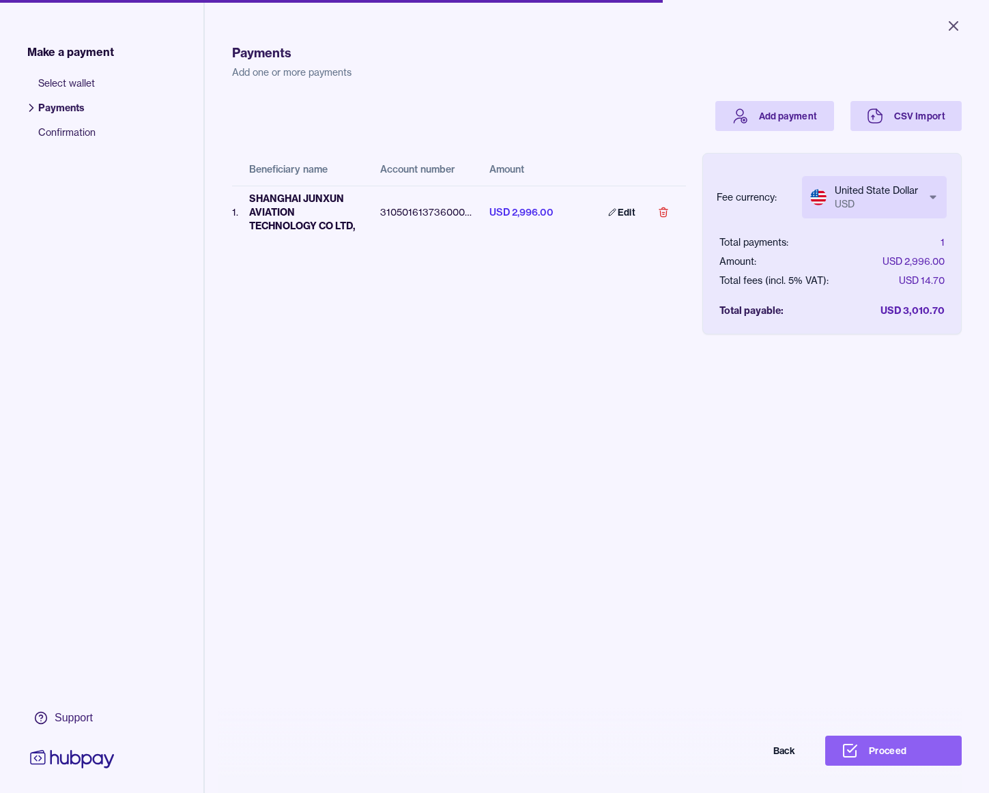
click at [864, 184] on body "Close Make a payment Select wallet Payments Confirmation Support Payments Add o…" at bounding box center [494, 396] width 989 height 793
select select "***"
click at [890, 737] on button "Proceed" at bounding box center [893, 751] width 137 height 30
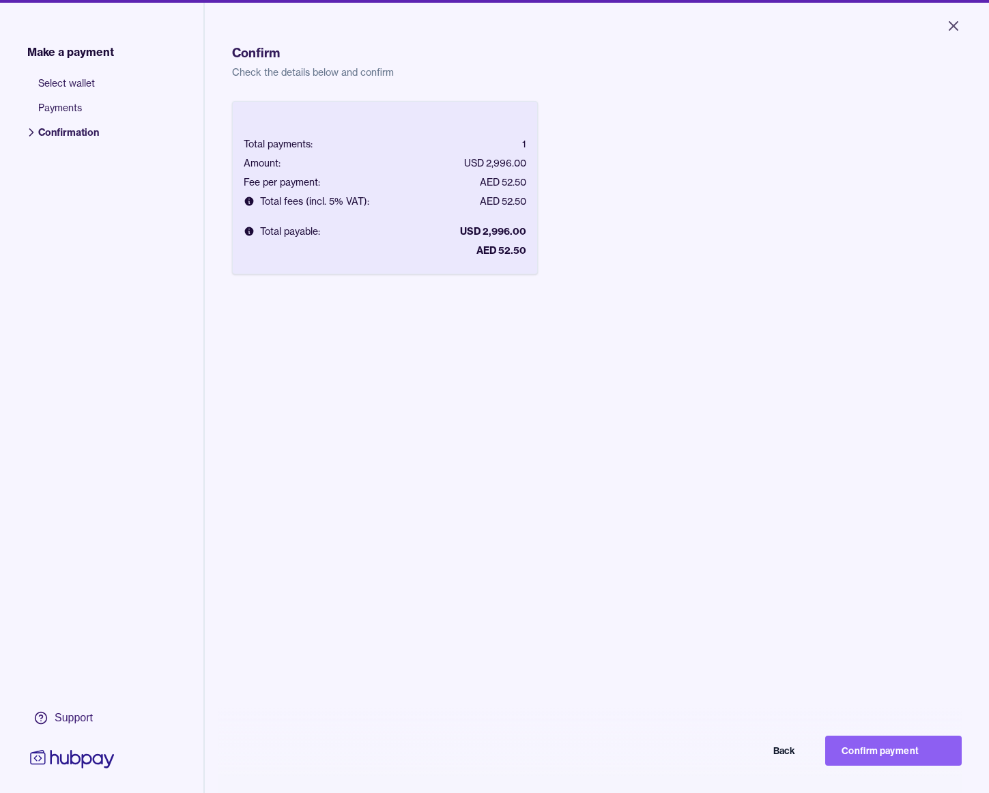
click at [881, 756] on button "Confirm payment" at bounding box center [893, 751] width 137 height 30
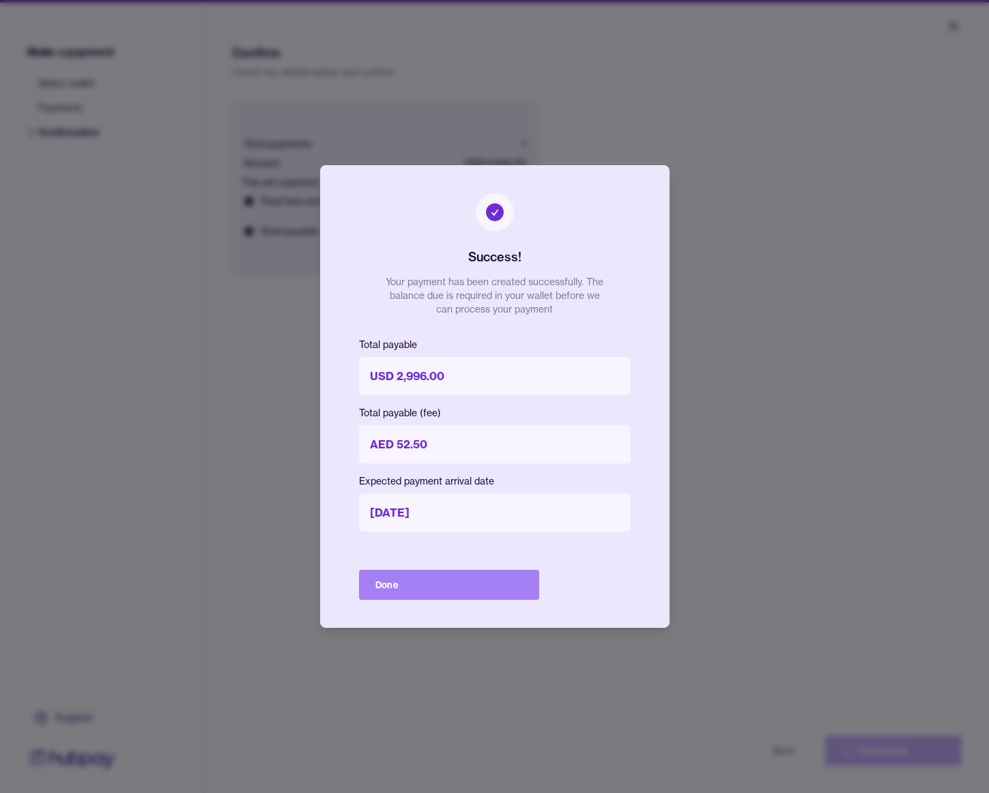
click at [419, 573] on button "Done" at bounding box center [449, 585] width 180 height 30
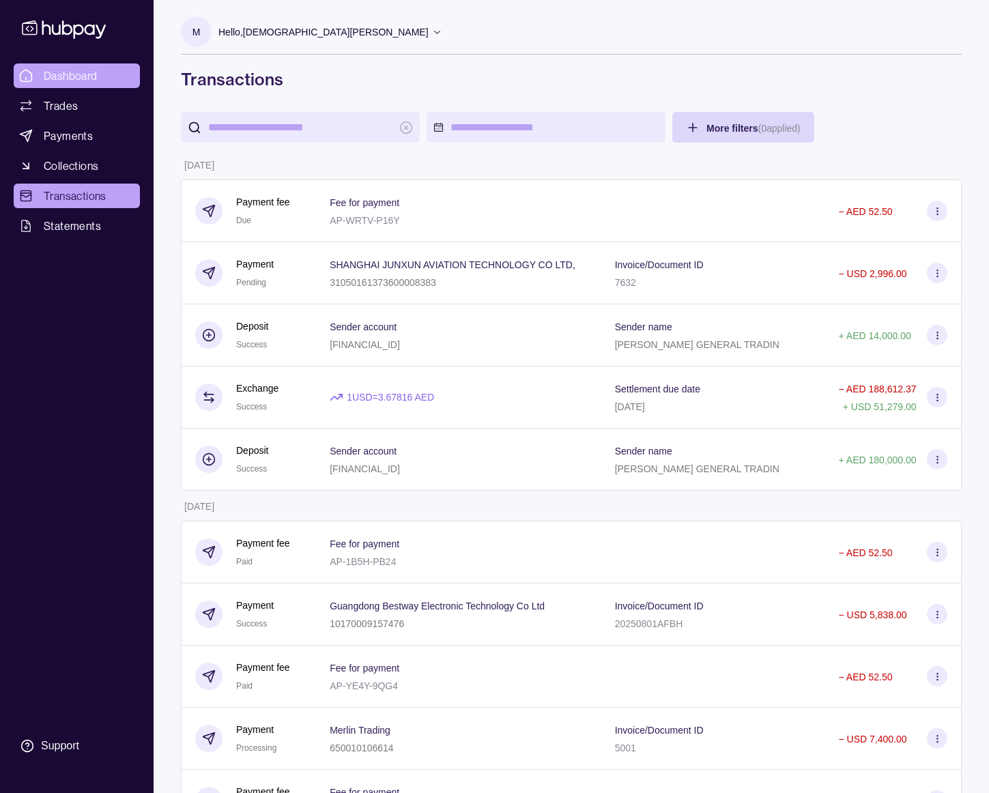
click at [75, 73] on span "Dashboard" at bounding box center [71, 76] width 54 height 16
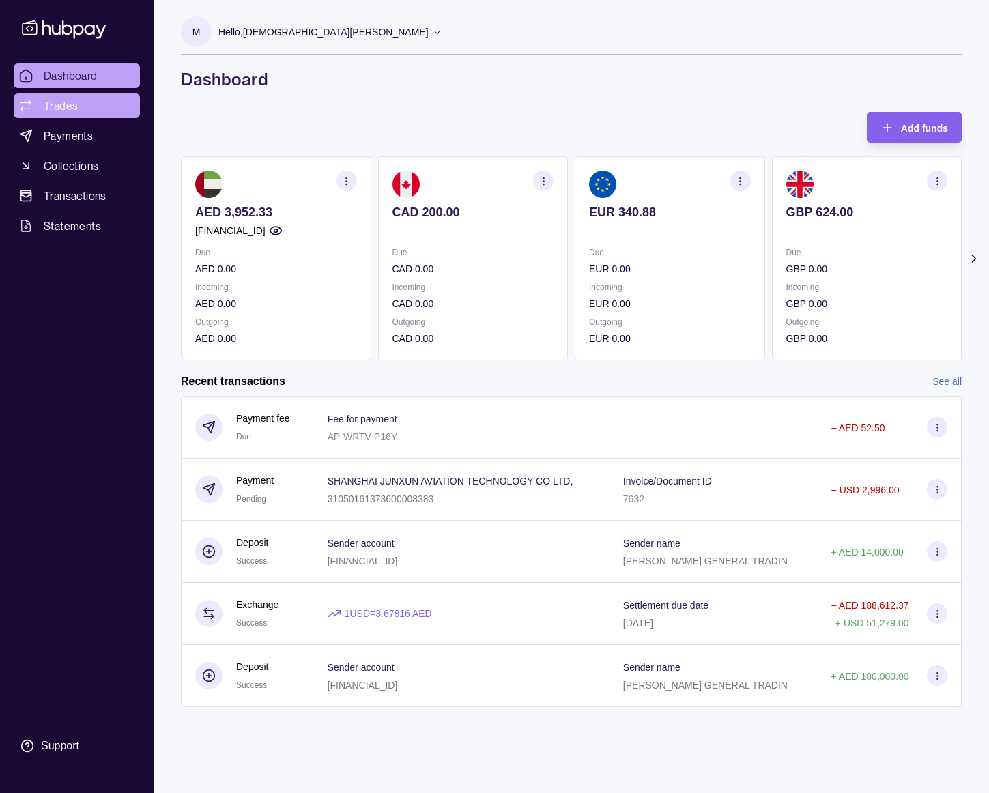
click at [75, 105] on span "Trades" at bounding box center [61, 106] width 34 height 16
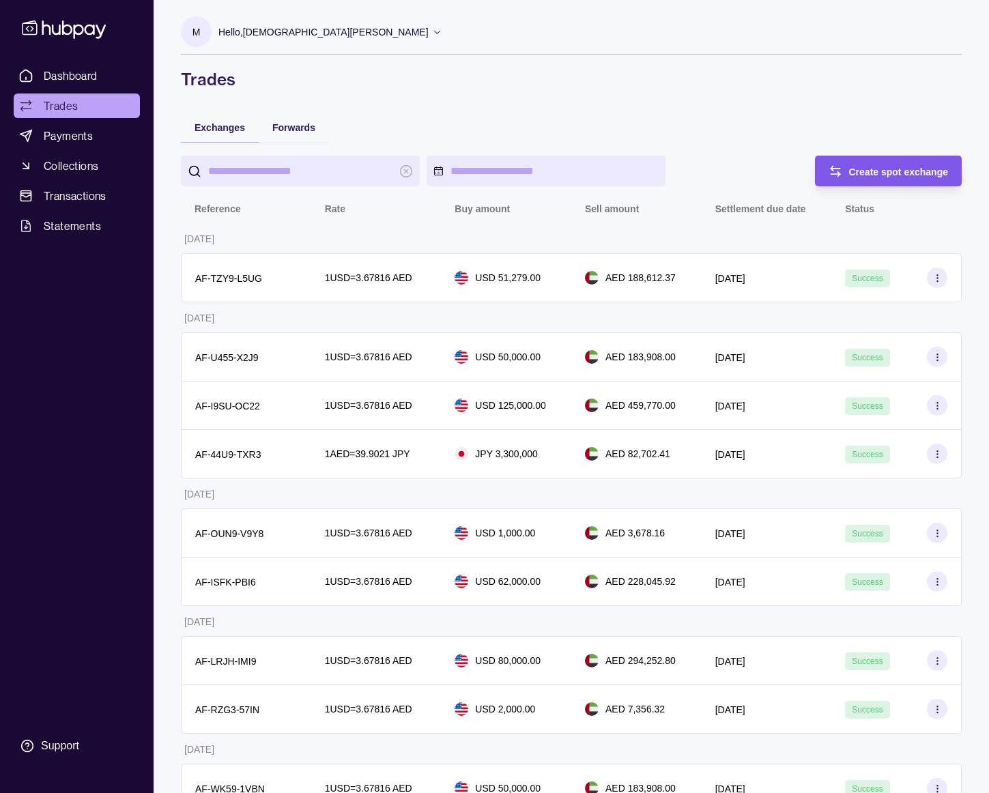
click at [836, 180] on div "Create spot exchange" at bounding box center [878, 171] width 141 height 31
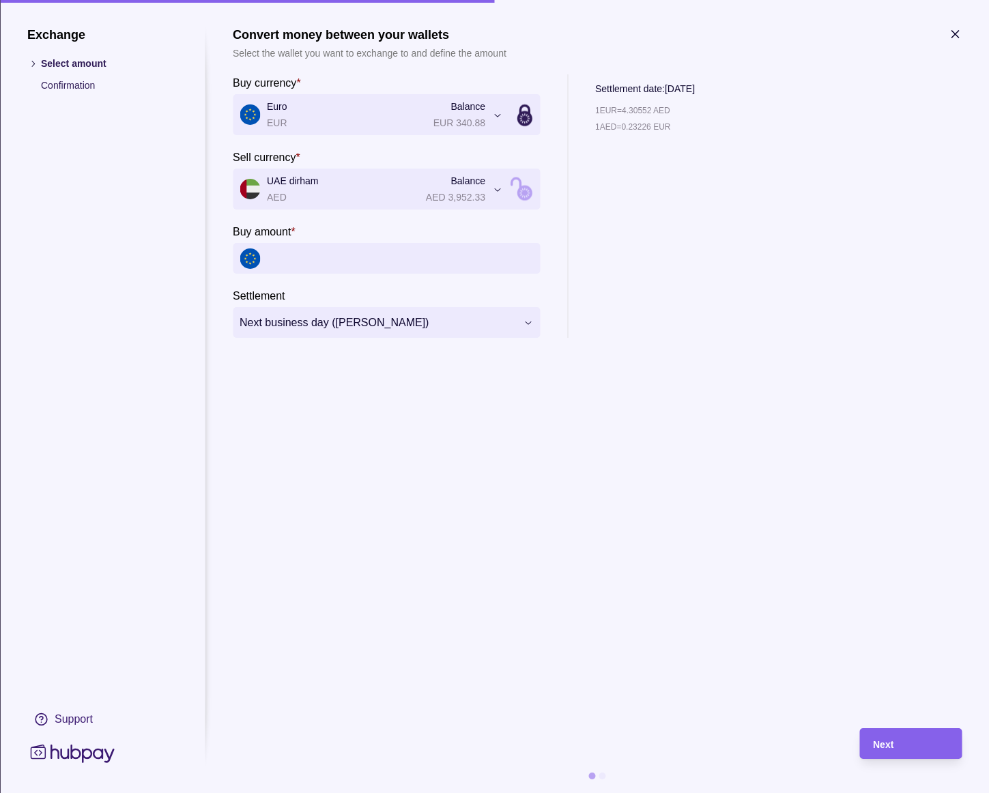
click at [954, 34] on icon "button" at bounding box center [955, 34] width 14 height 14
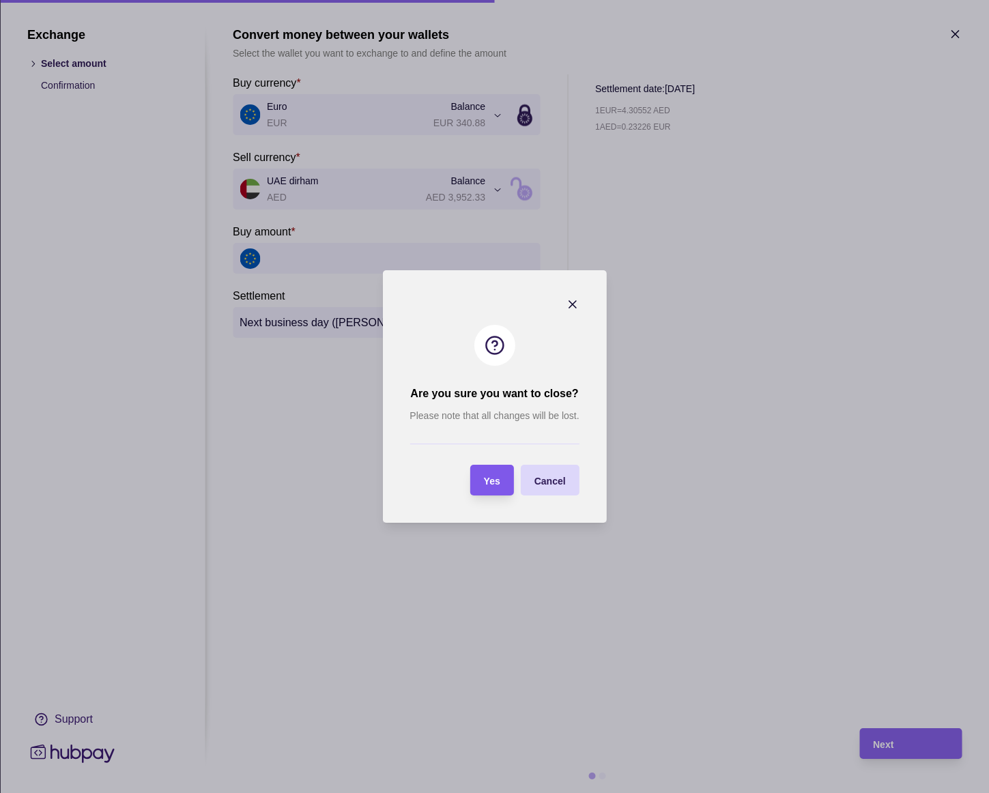
click at [509, 484] on section "Yes" at bounding box center [492, 480] width 44 height 31
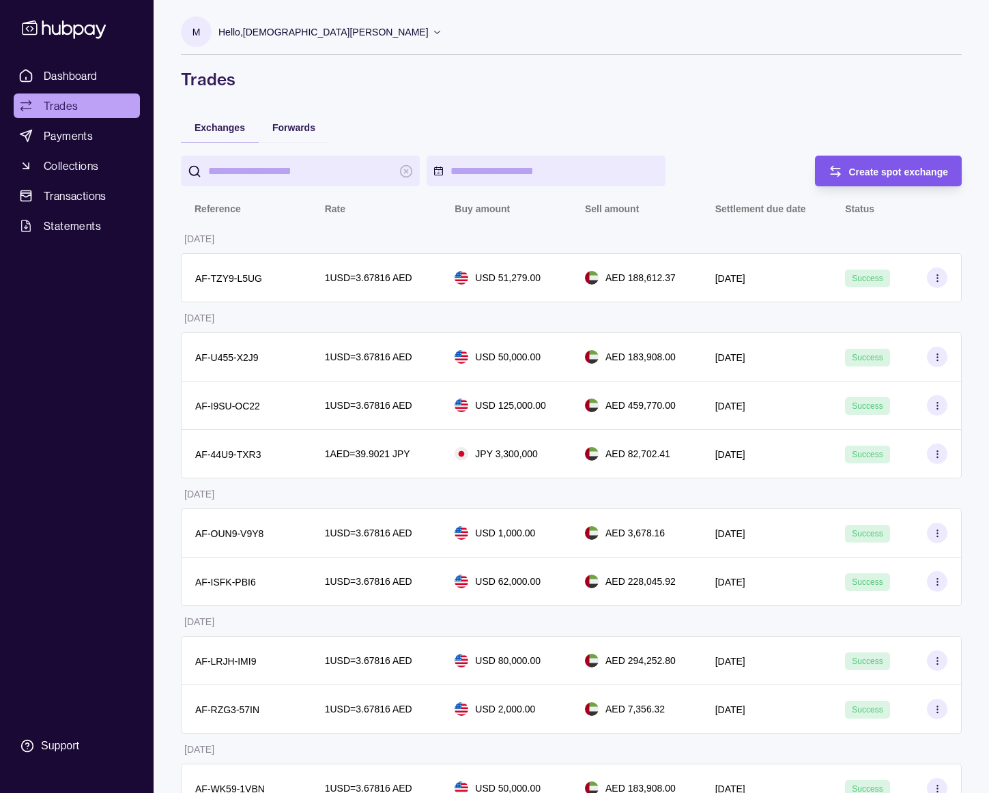
click at [937, 169] on span "Create spot exchange" at bounding box center [899, 172] width 100 height 11
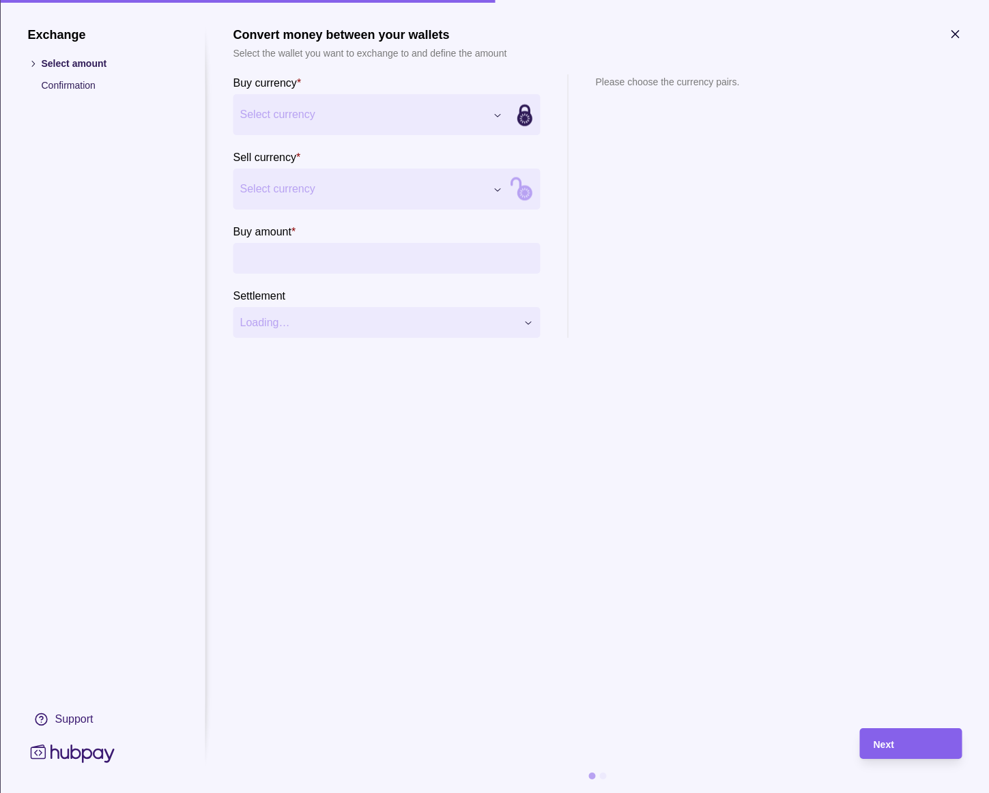
click at [322, 149] on section "Sell currency * Select currency *** *** *** *** *** *** ***" at bounding box center [386, 179] width 307 height 61
click at [326, 210] on section "Buy currency * Japanese yen JPY Balance JPY 112,820 *** *** *** *** *** *** ***…" at bounding box center [386, 206] width 307 height 264
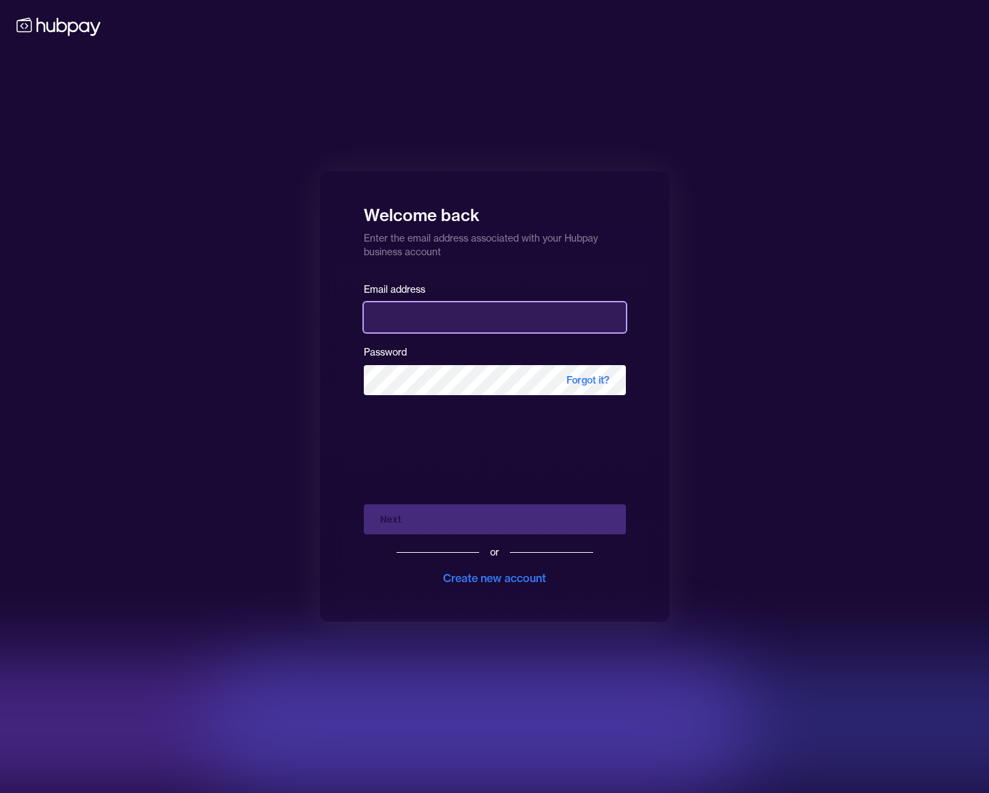
click at [458, 306] on input "email" at bounding box center [495, 317] width 262 height 30
type input "**********"
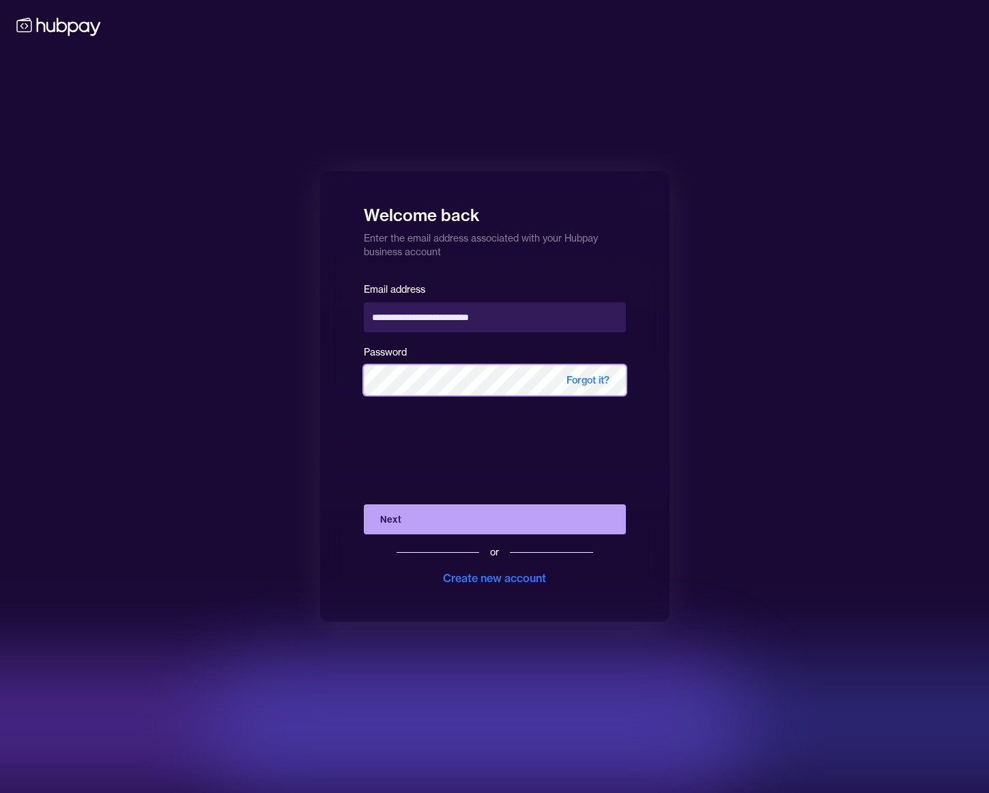
click at [364, 505] on button "Next" at bounding box center [495, 520] width 262 height 30
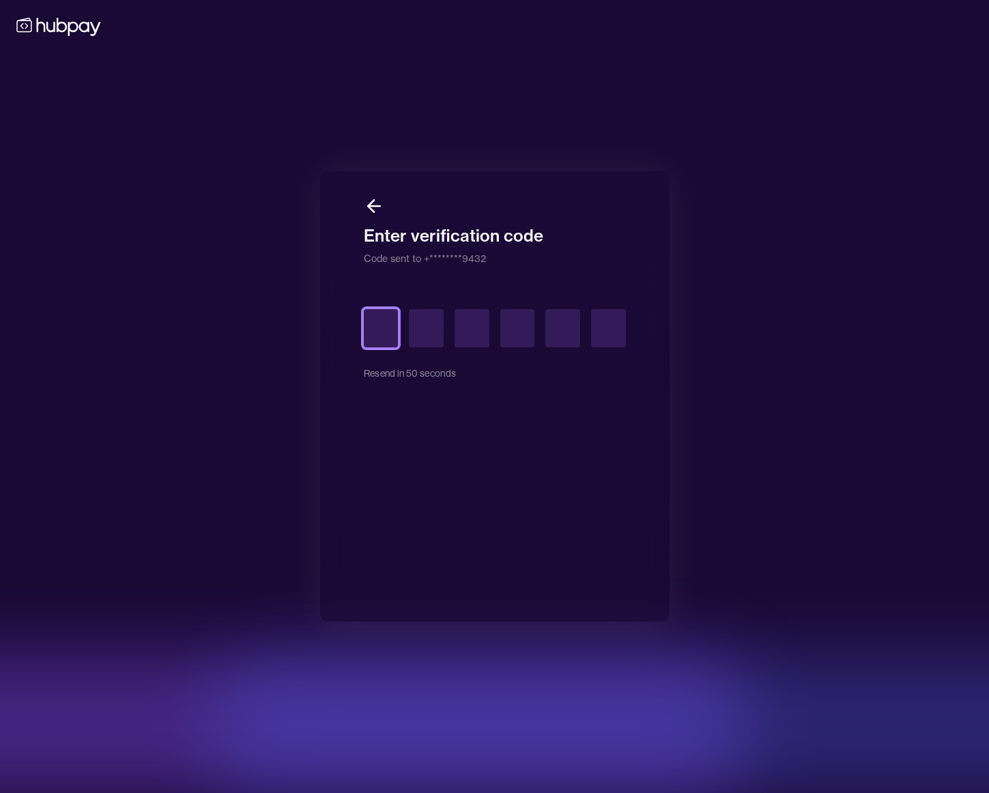
type input "*"
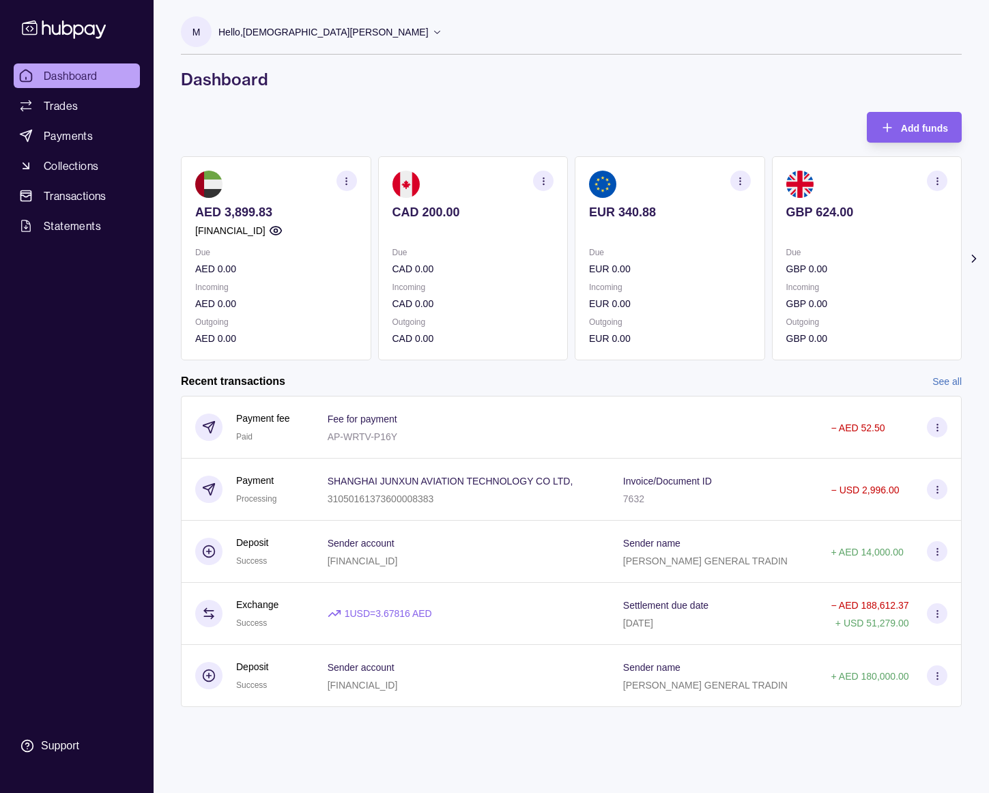
click at [953, 381] on link "See all" at bounding box center [947, 381] width 29 height 15
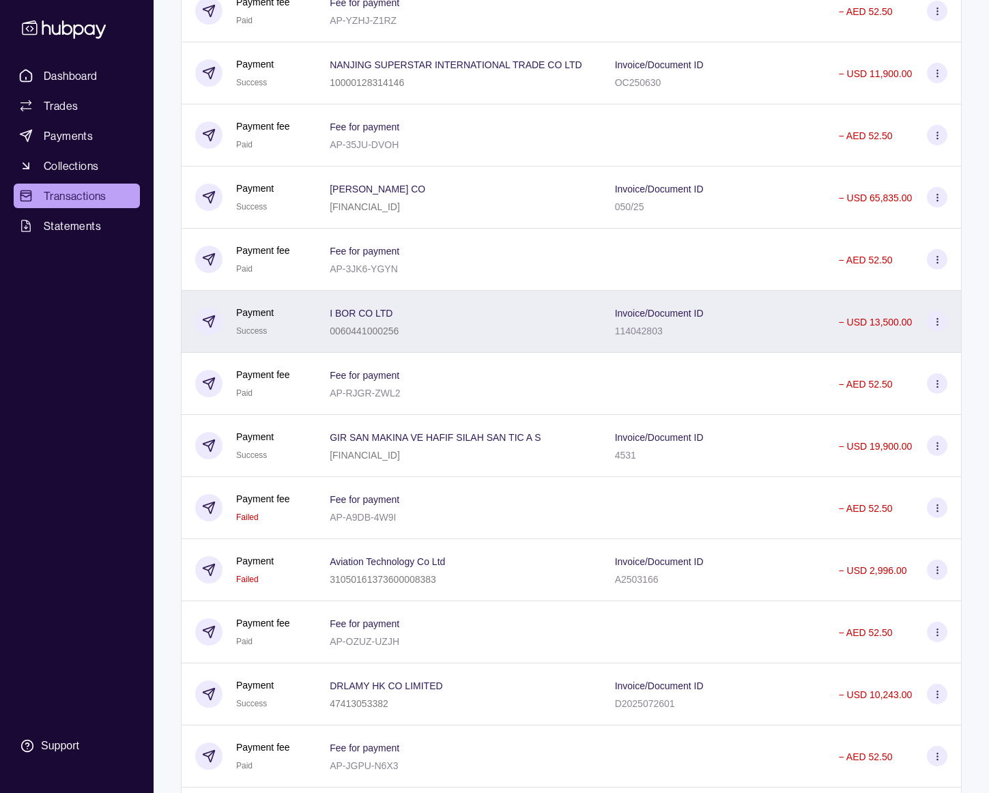
scroll to position [1373, 0]
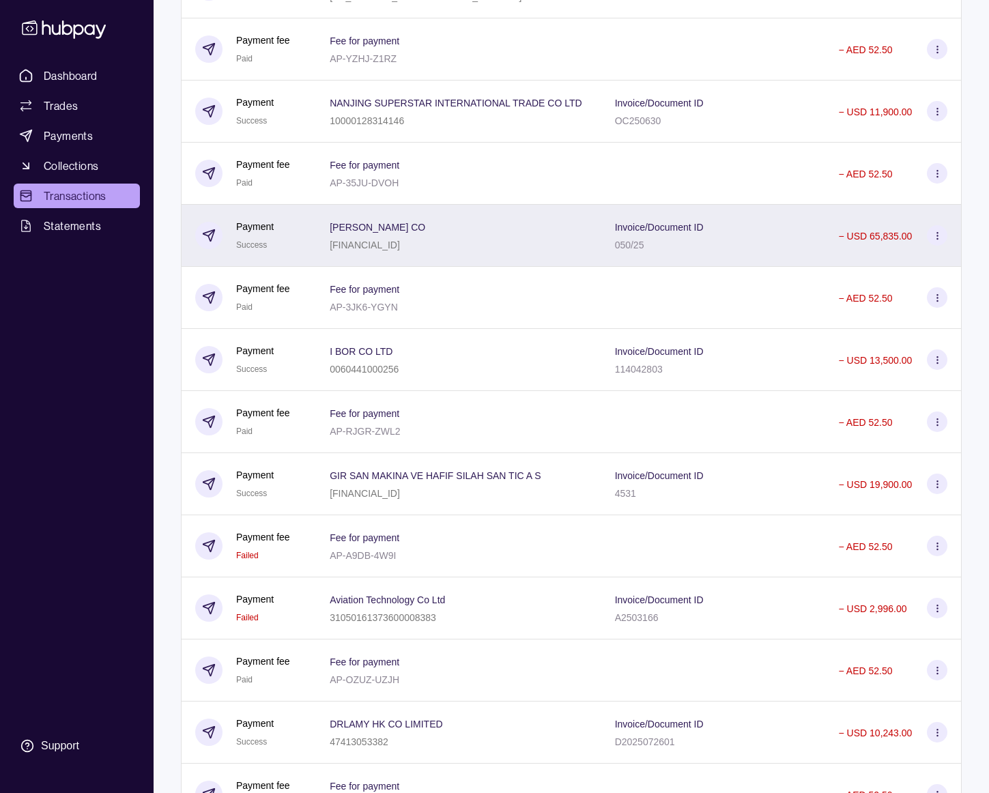
click at [471, 253] on div "[PERSON_NAME] CO [FINANCIAL_ID]" at bounding box center [458, 235] width 257 height 34
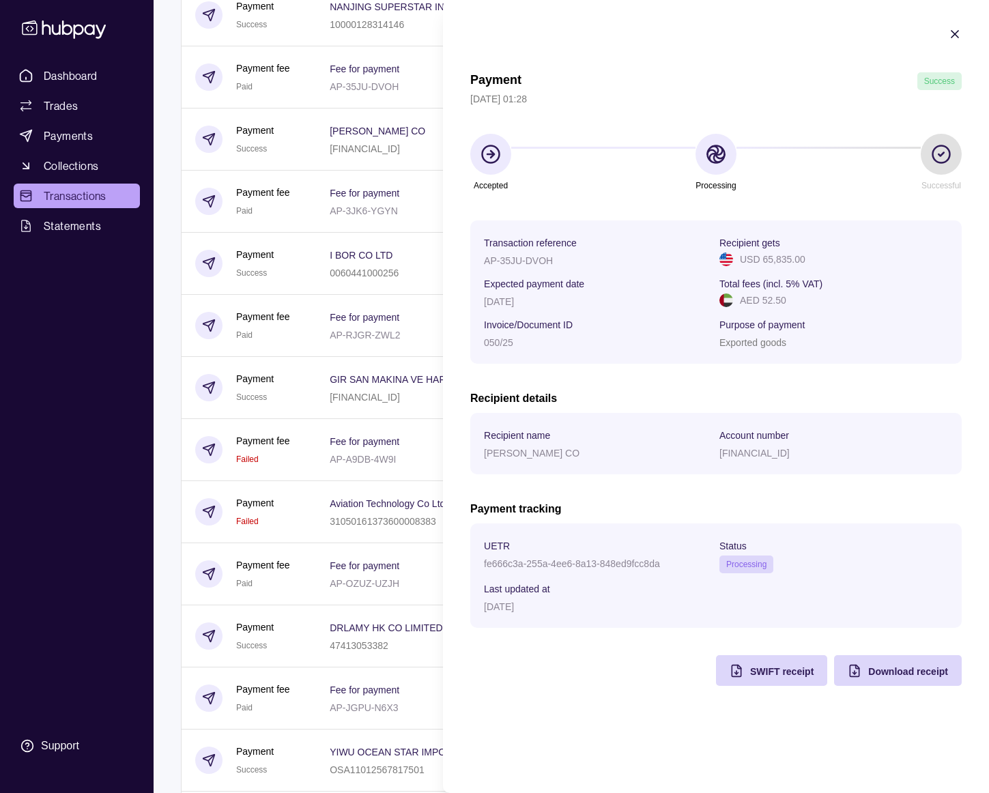
click at [623, 567] on p "fe666c3a-255a-4ee6-8a13-848ed9fcc8da" at bounding box center [572, 563] width 176 height 11
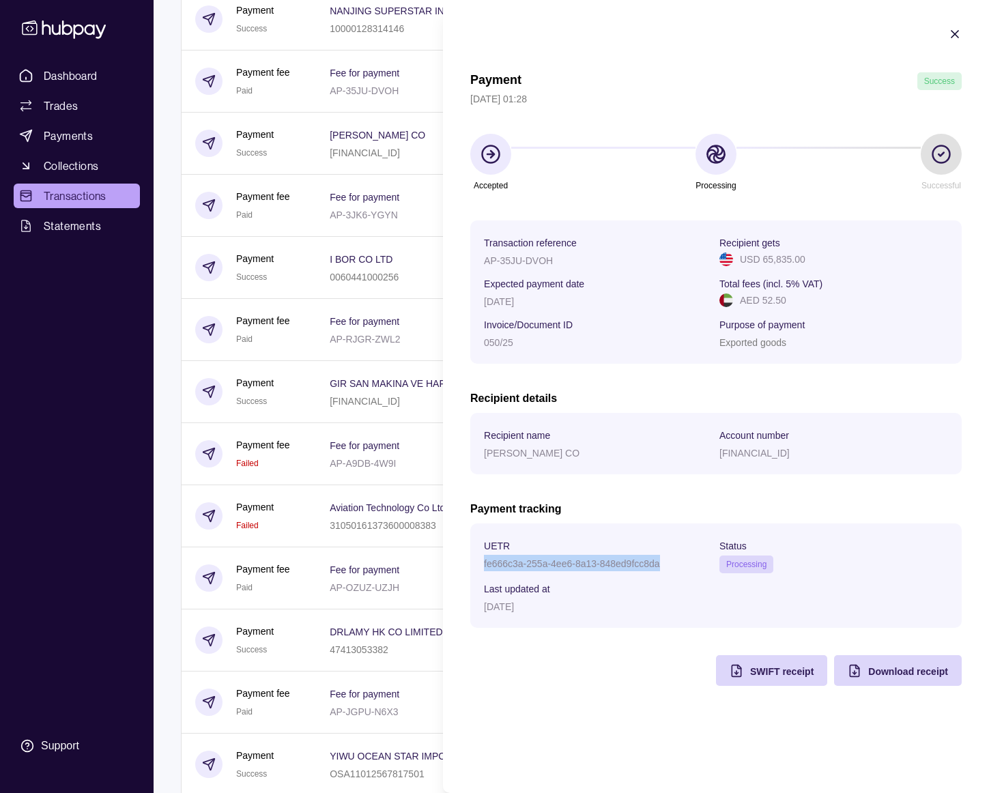
click at [623, 567] on p "fe666c3a-255a-4ee6-8a13-848ed9fcc8da" at bounding box center [572, 563] width 176 height 11
copy p "fe666c3a-255a-4ee6-8a13-848ed9fcc8da"
click at [950, 31] on icon "button" at bounding box center [955, 34] width 14 height 14
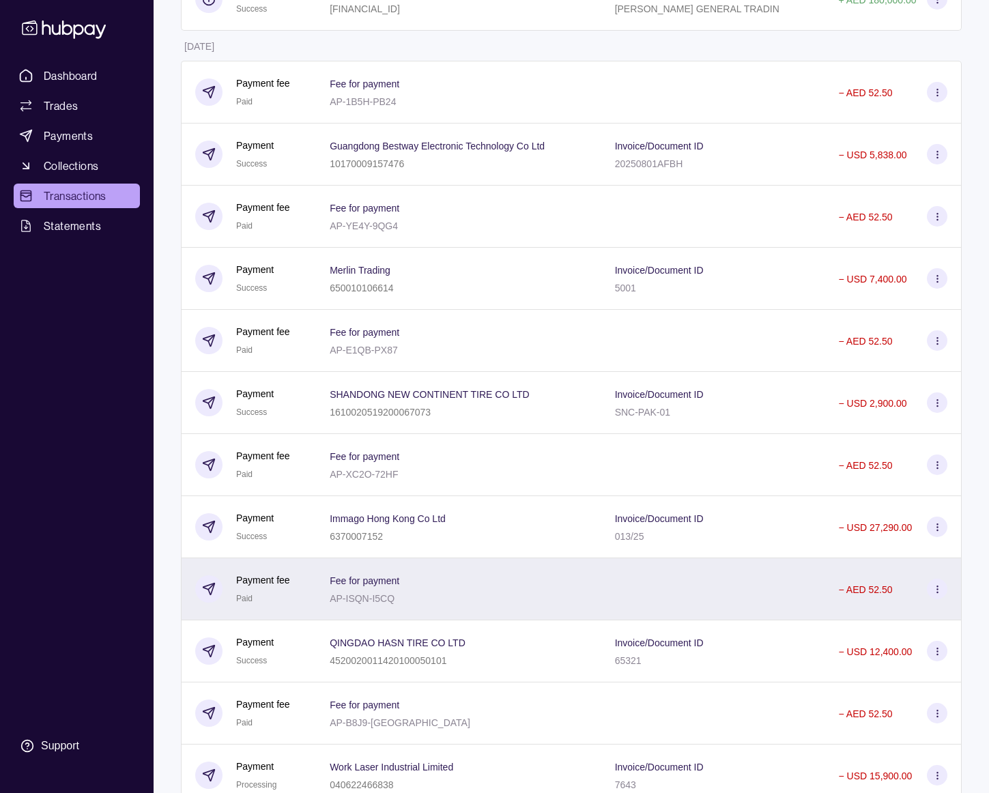
scroll to position [459, 0]
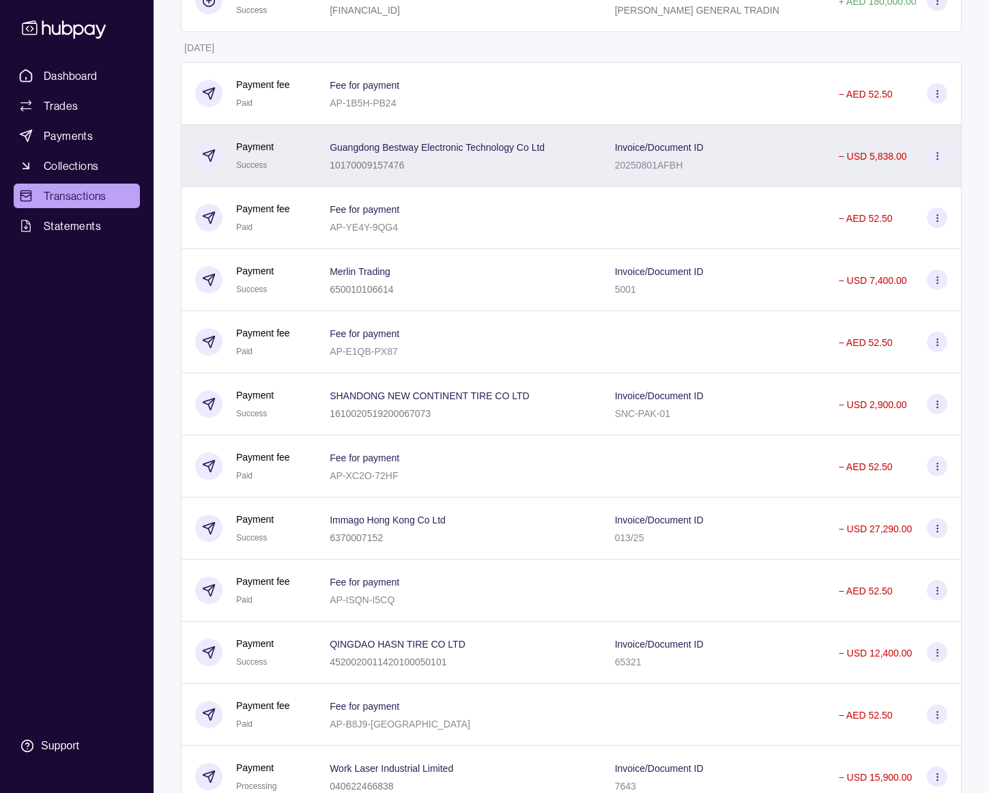
click at [469, 166] on div "10170009157476" at bounding box center [437, 164] width 215 height 16
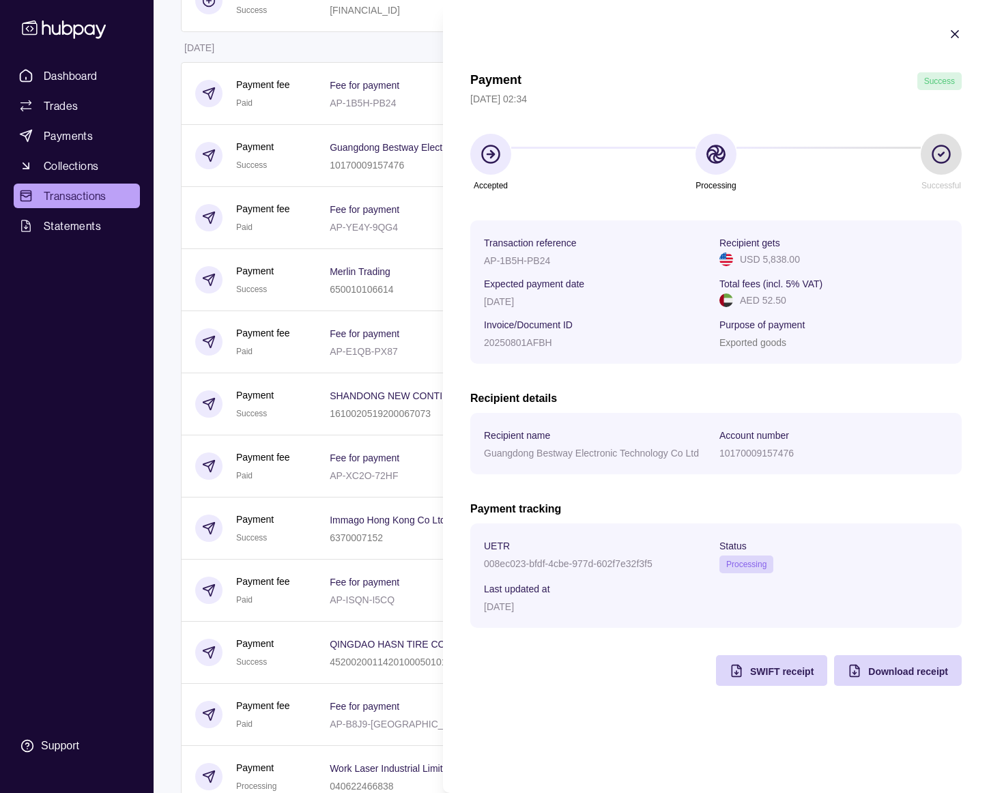
click at [534, 564] on p "008ec023-bfdf-4cbe-977d-602f7e32f3f5" at bounding box center [568, 563] width 169 height 11
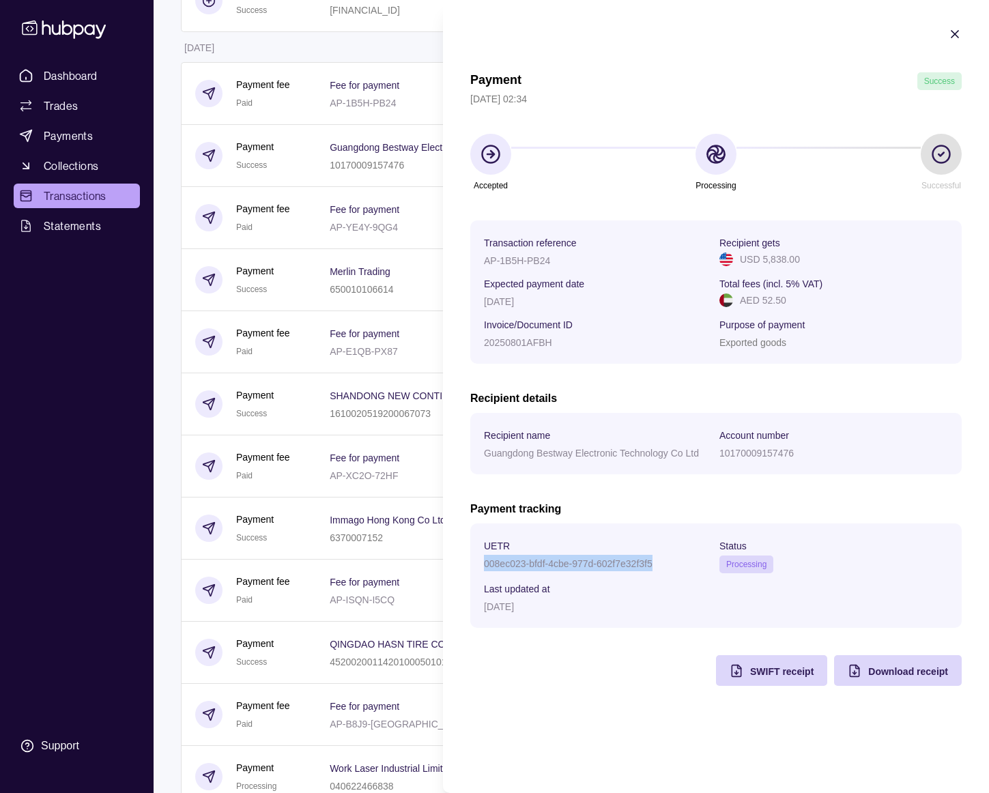
click at [534, 564] on p "008ec023-bfdf-4cbe-977d-602f7e32f3f5" at bounding box center [568, 563] width 169 height 11
click at [951, 34] on icon "button" at bounding box center [955, 34] width 14 height 14
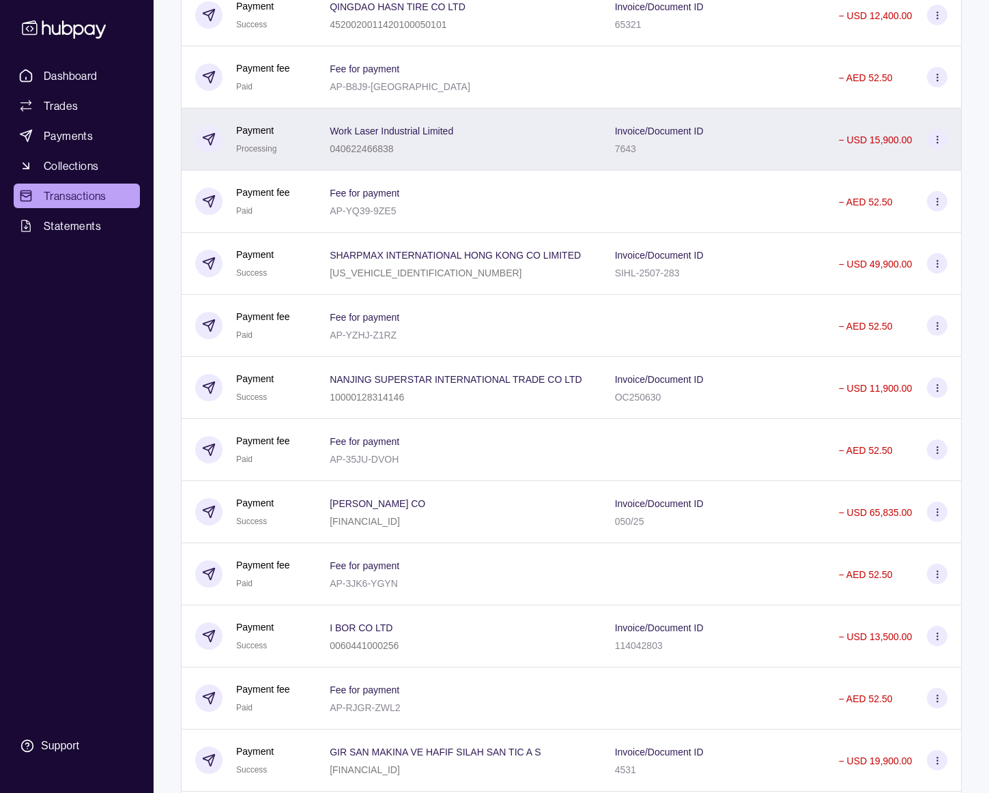
scroll to position [1099, 0]
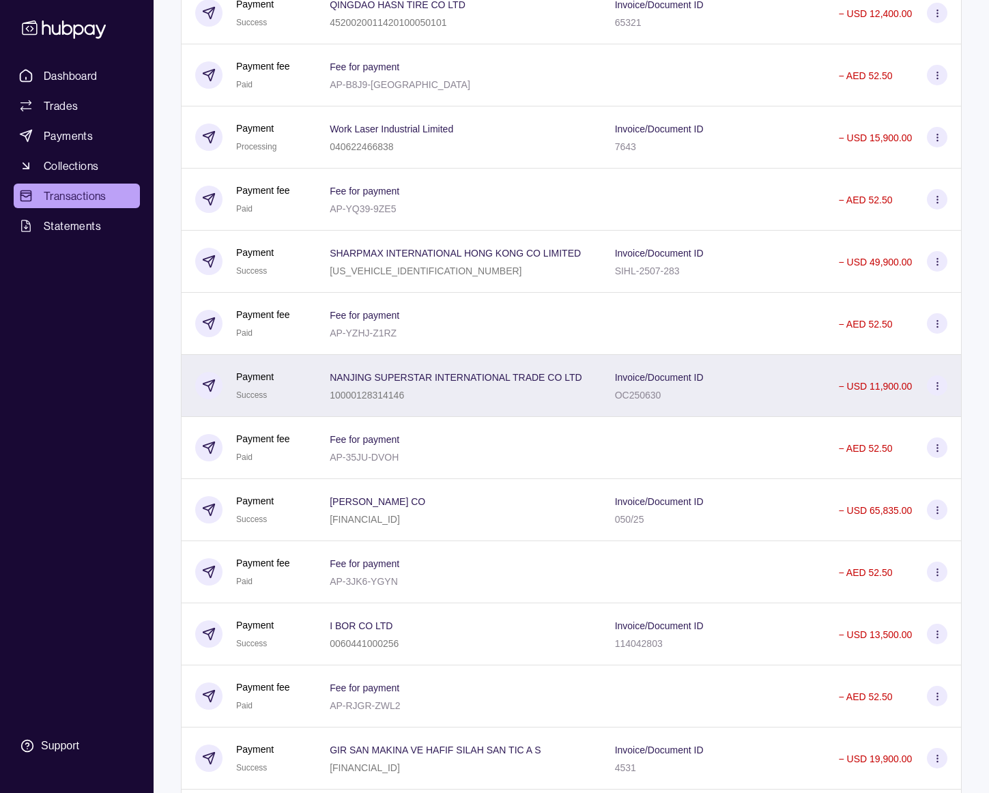
click at [472, 403] on div "10000128314146" at bounding box center [456, 394] width 253 height 16
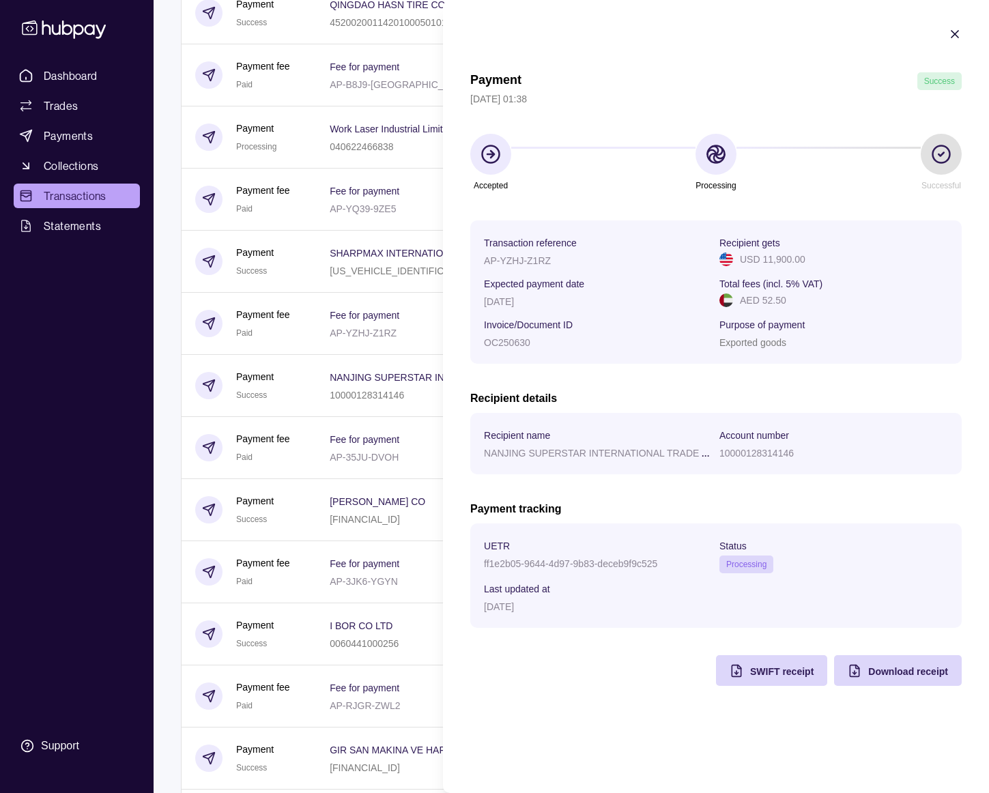
click at [529, 557] on div "ff1e2b05-9644-4d97-9b83-deceb9f9c525" at bounding box center [598, 563] width 229 height 16
click at [529, 558] on div "ff1e2b05-9644-4d97-9b83-deceb9f9c525" at bounding box center [598, 563] width 229 height 16
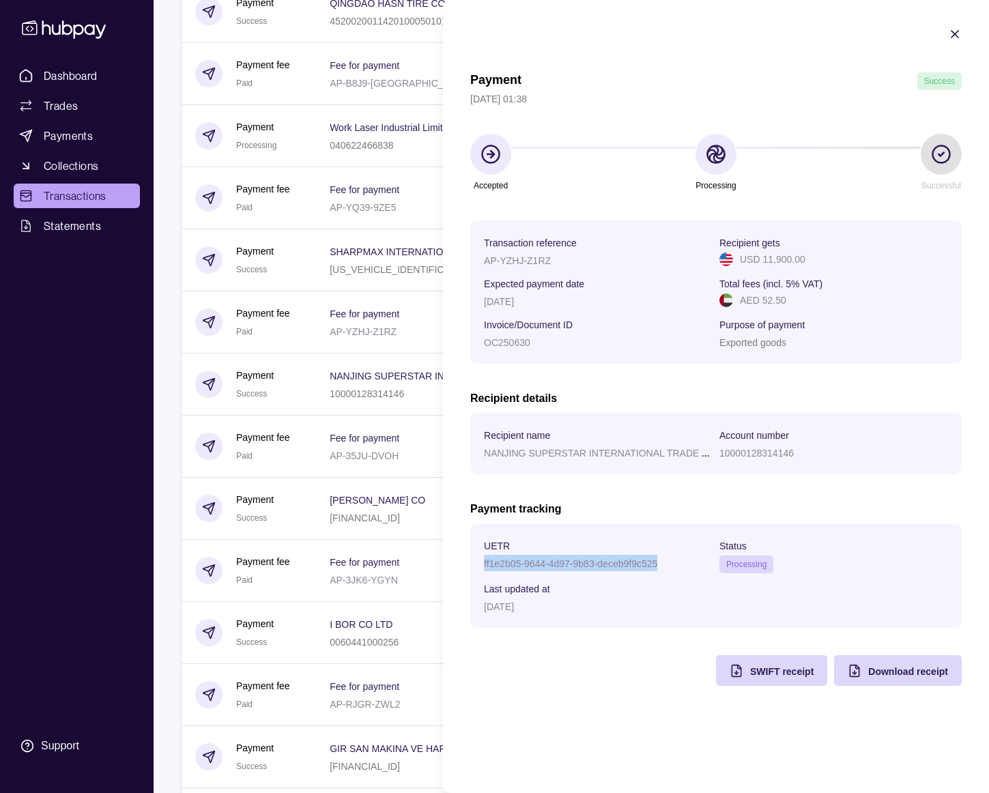
click at [529, 558] on div "ff1e2b05-9644-4d97-9b83-deceb9f9c525" at bounding box center [598, 563] width 229 height 16
click at [951, 33] on icon "button" at bounding box center [955, 34] width 14 height 14
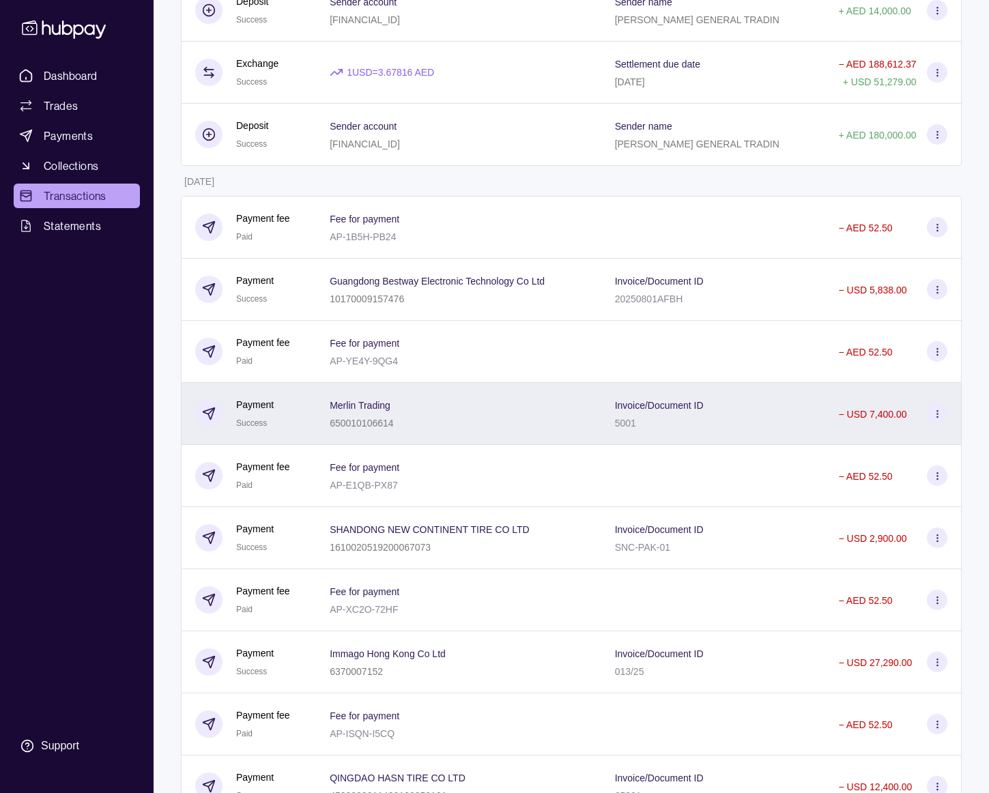
scroll to position [326, 0]
click at [552, 431] on div "Merlin Trading 650010106614" at bounding box center [458, 413] width 285 height 62
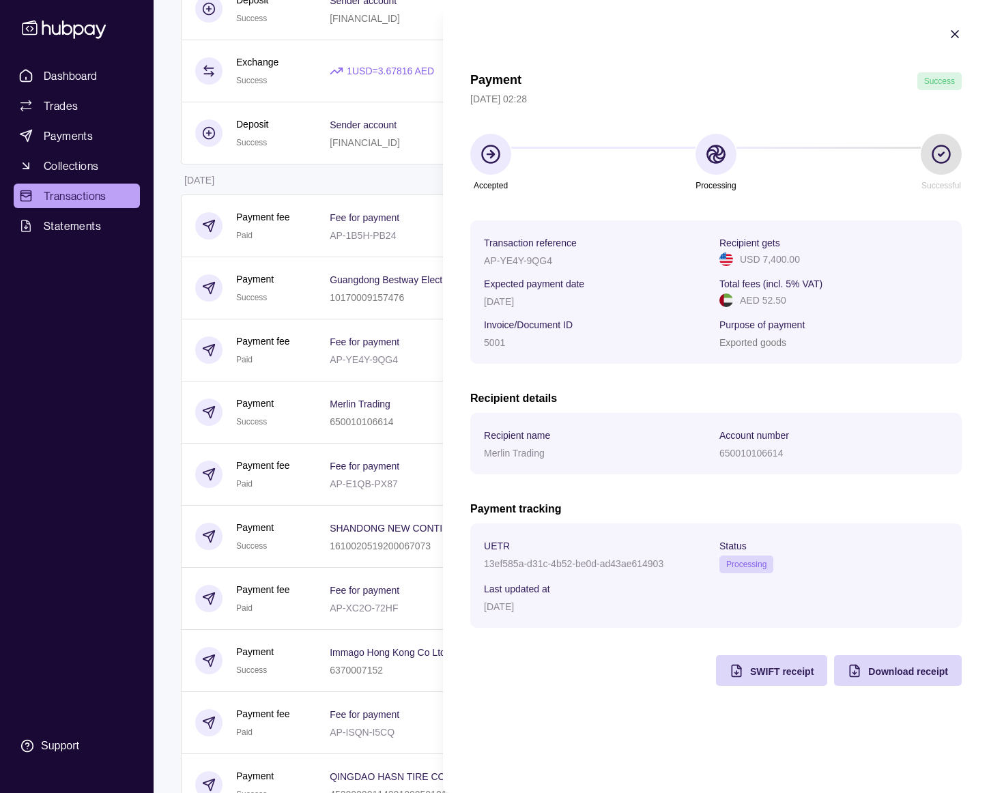
click at [524, 567] on p "13ef585a-d31c-4b52-be0d-ad43ae614903" at bounding box center [574, 563] width 180 height 11
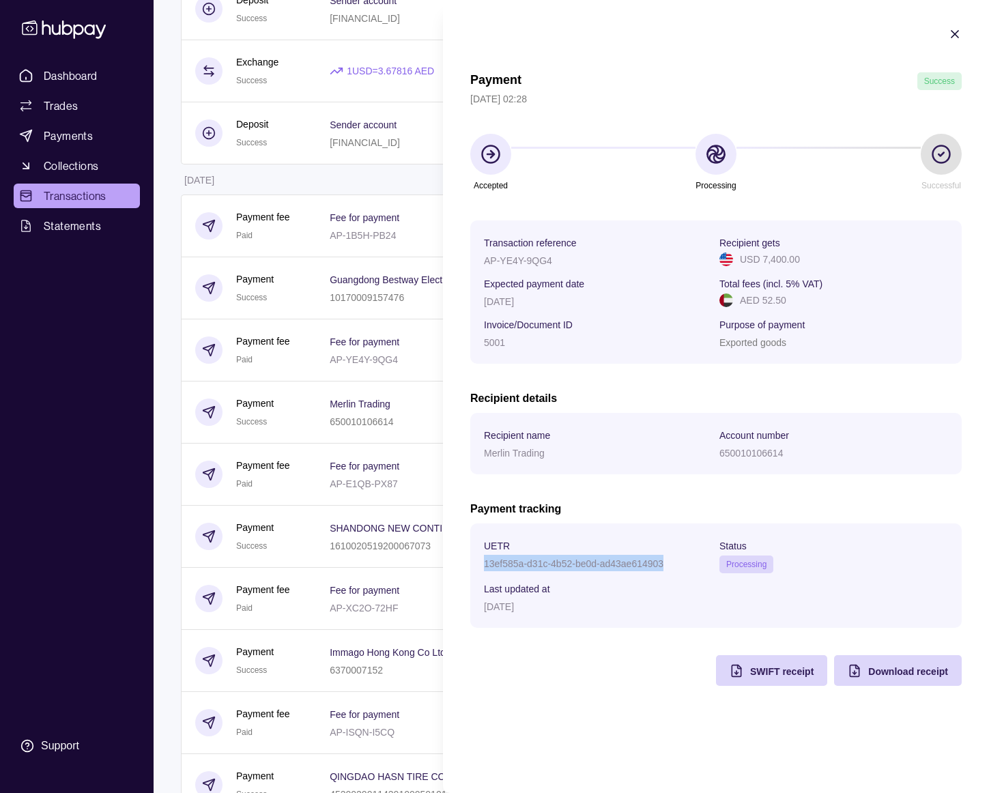
click at [956, 33] on icon "button" at bounding box center [955, 34] width 7 height 7
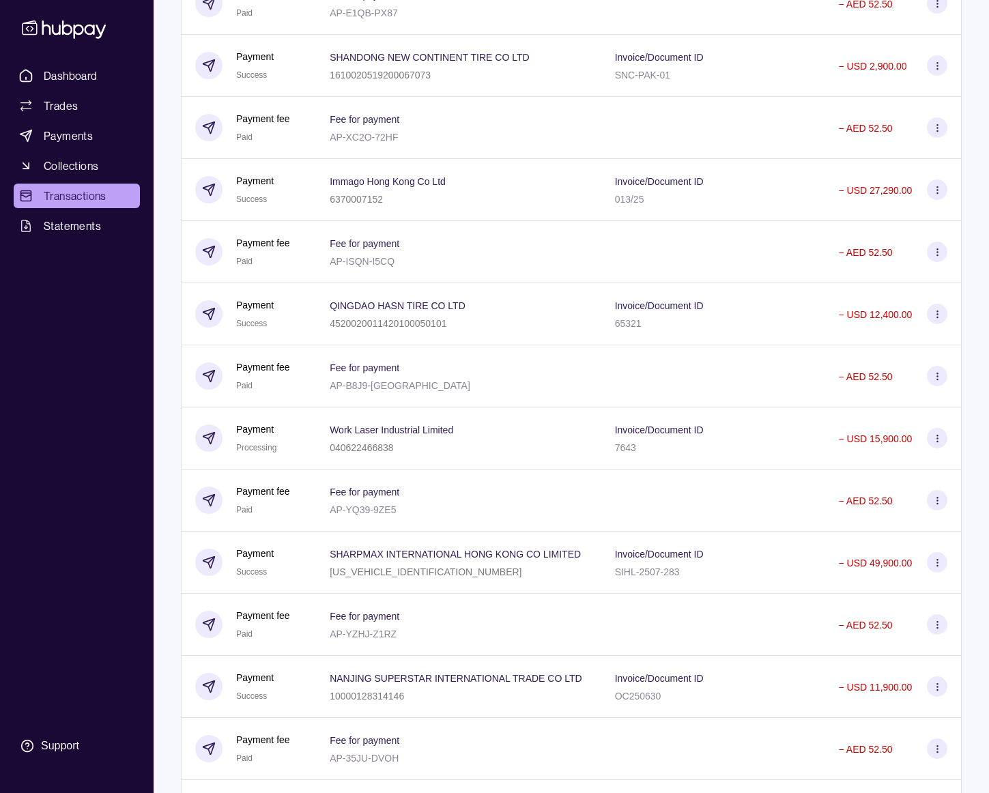
scroll to position [796, 0]
click at [659, 336] on div "Invoice/Document ID 65321" at bounding box center [713, 316] width 224 height 62
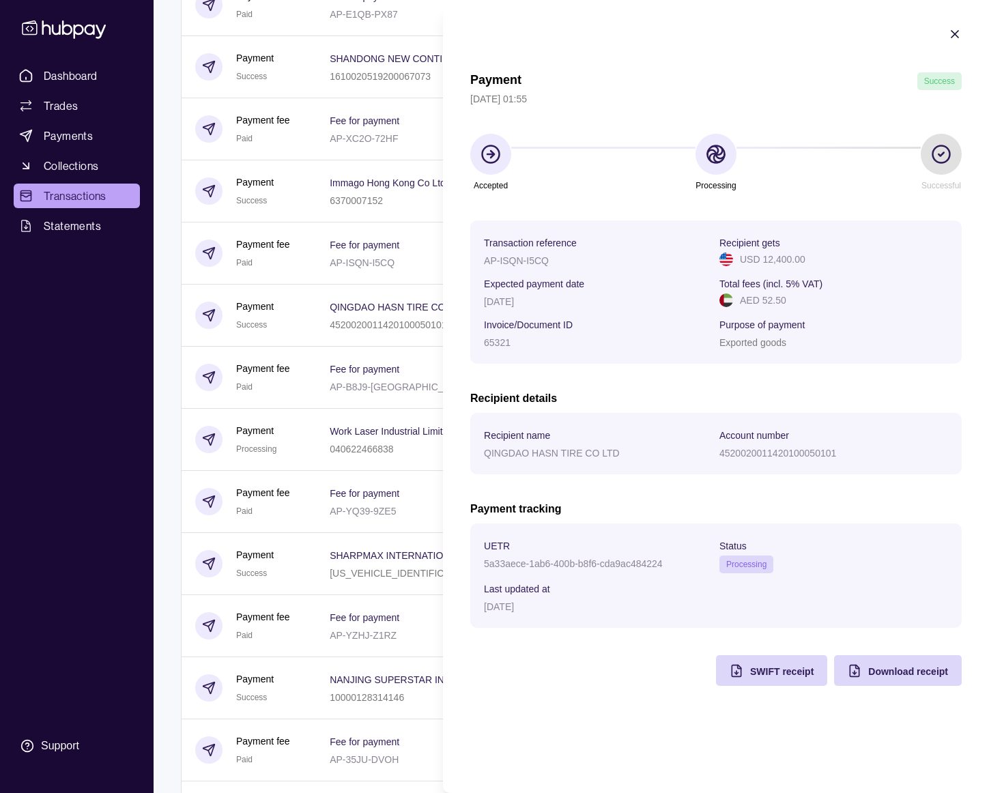
click at [582, 558] on p "5a33aece-1ab6-400b-b8f6-cda9ac484224" at bounding box center [573, 563] width 179 height 11
copy p "5a33aece-1ab6-400b-b8f6-cda9ac484224"
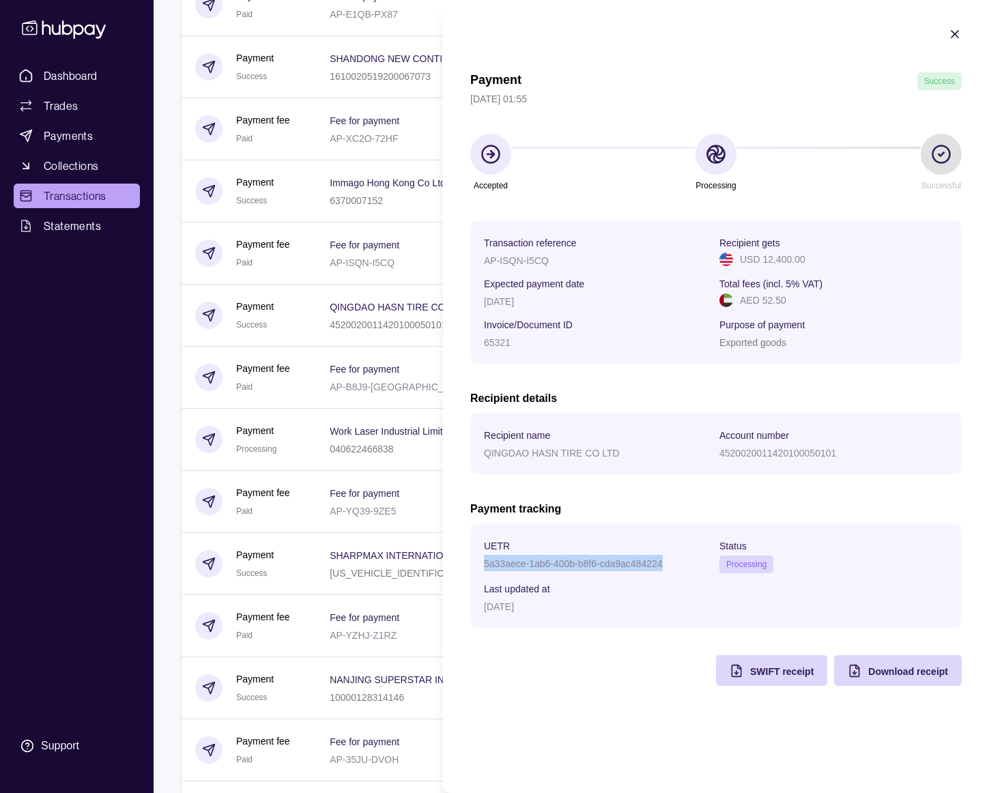
click at [954, 30] on icon "button" at bounding box center [955, 34] width 14 height 14
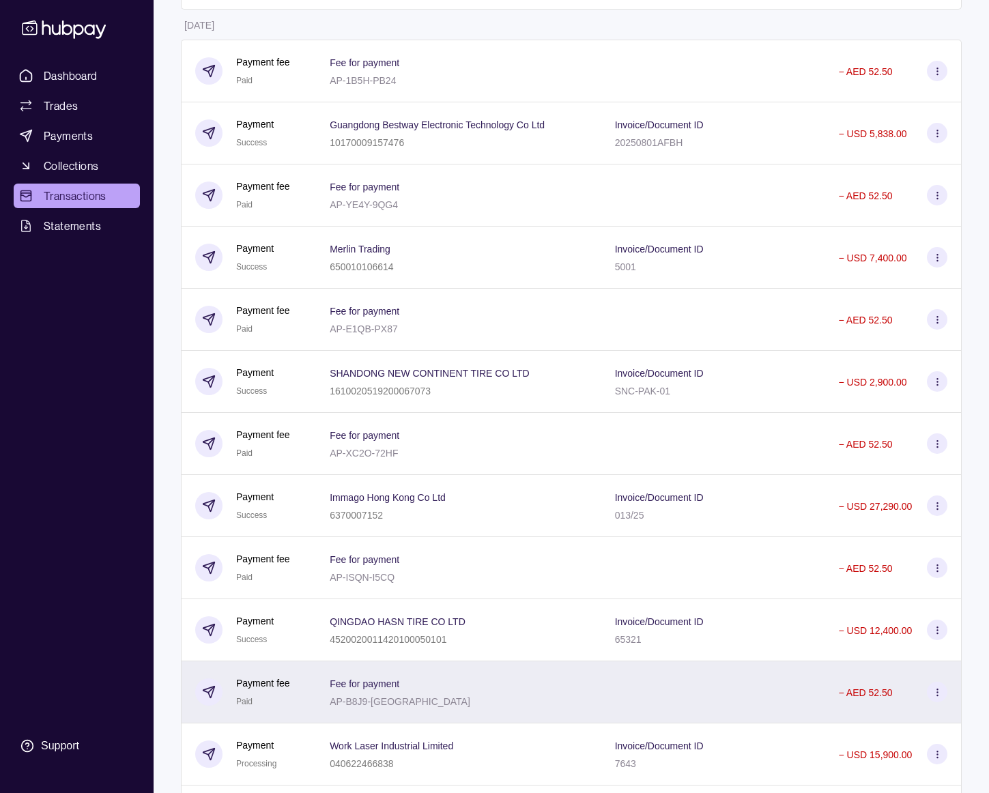
scroll to position [0, 0]
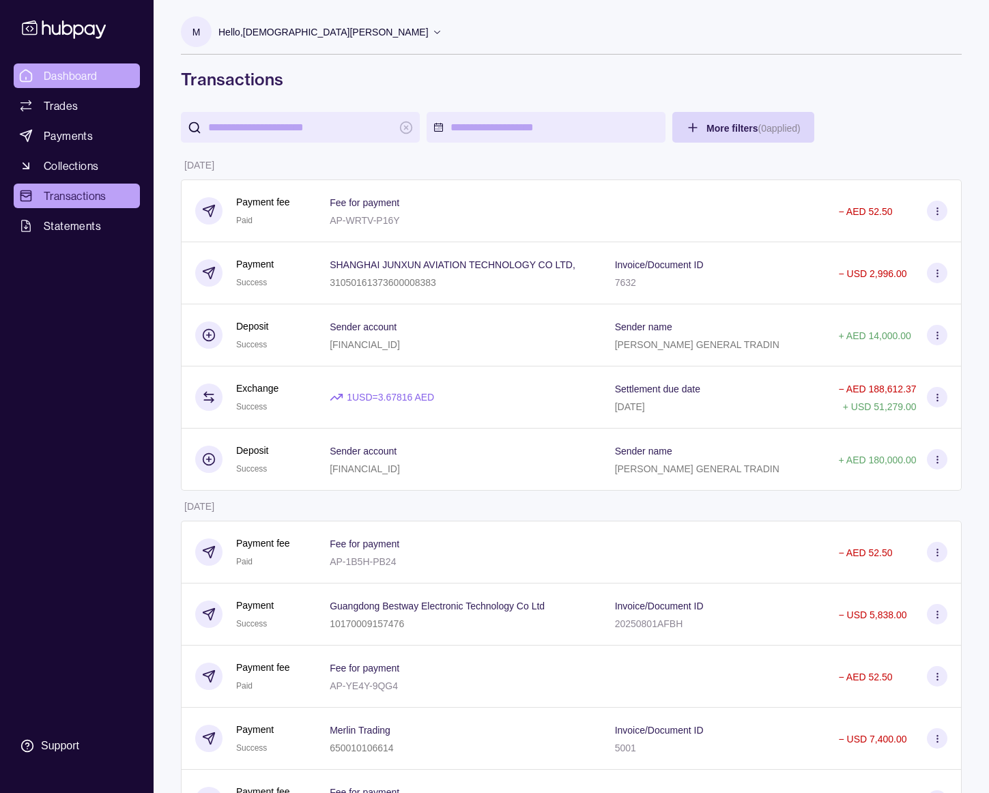
click at [96, 76] on span "Dashboard" at bounding box center [71, 76] width 54 height 16
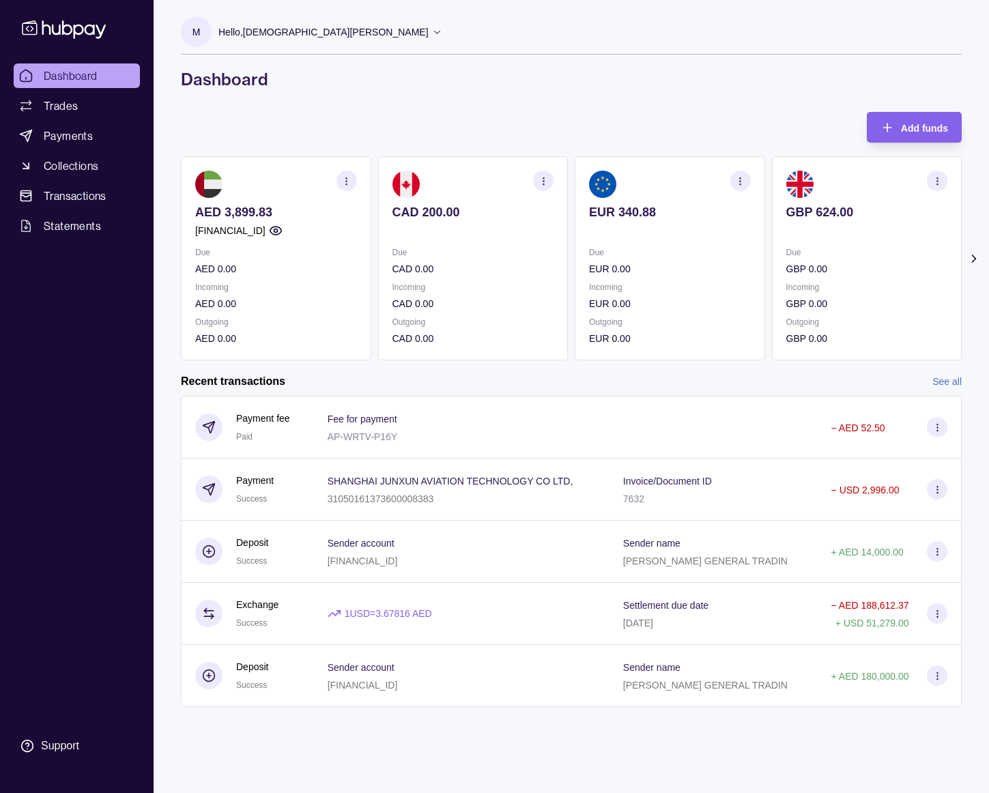
click at [946, 377] on link "See all" at bounding box center [947, 381] width 29 height 15
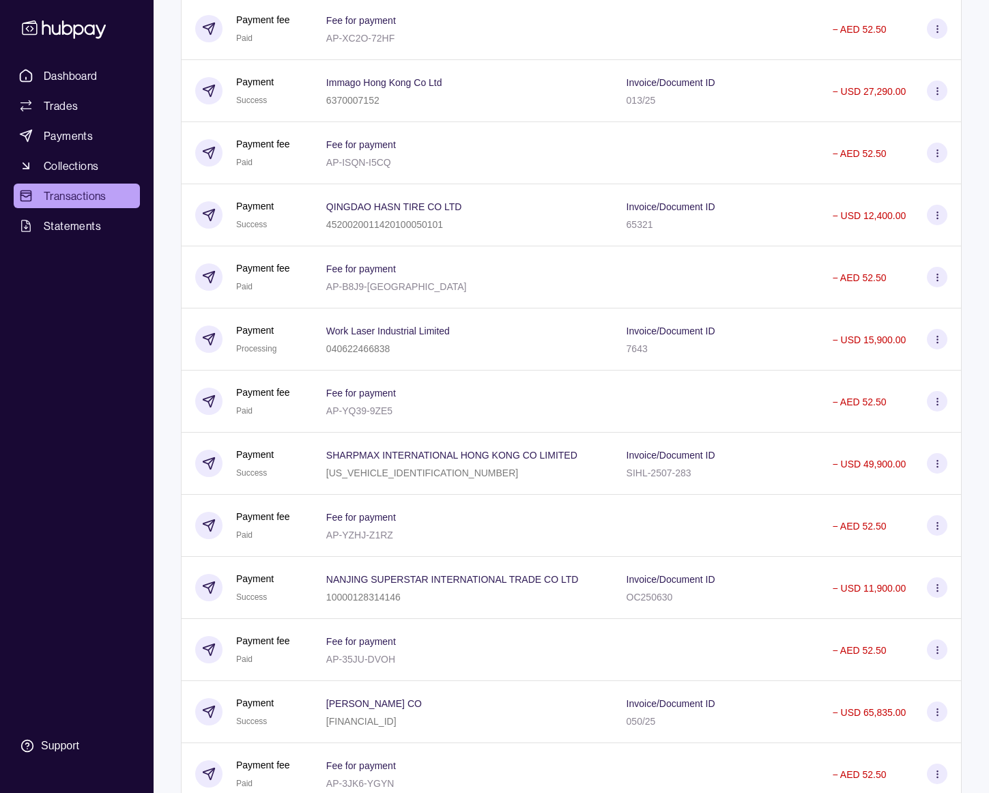
scroll to position [921, 0]
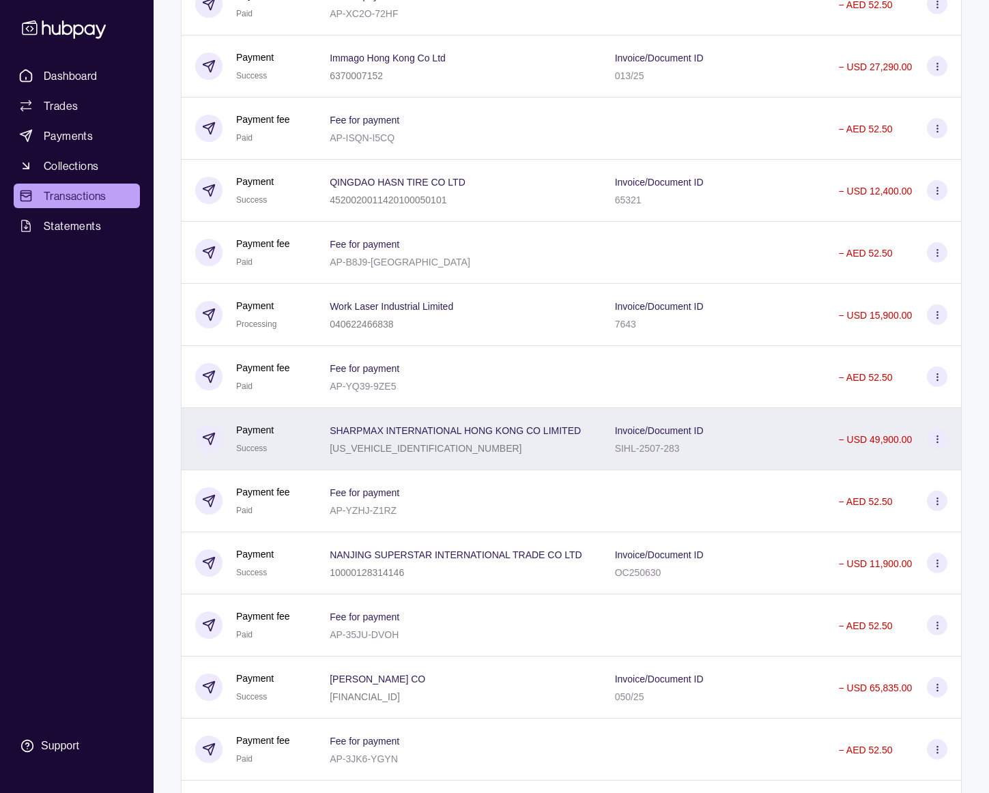
click at [709, 444] on div "Invoice/Document ID SIHL-2507-283" at bounding box center [713, 439] width 197 height 34
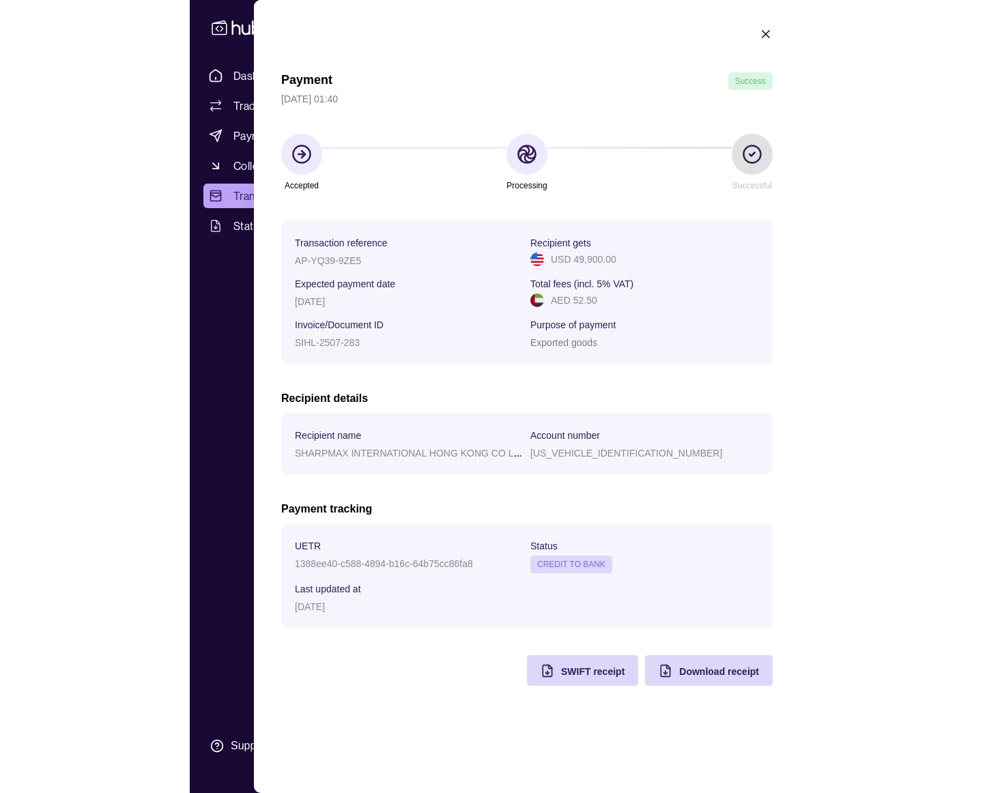
scroll to position [750, 0]
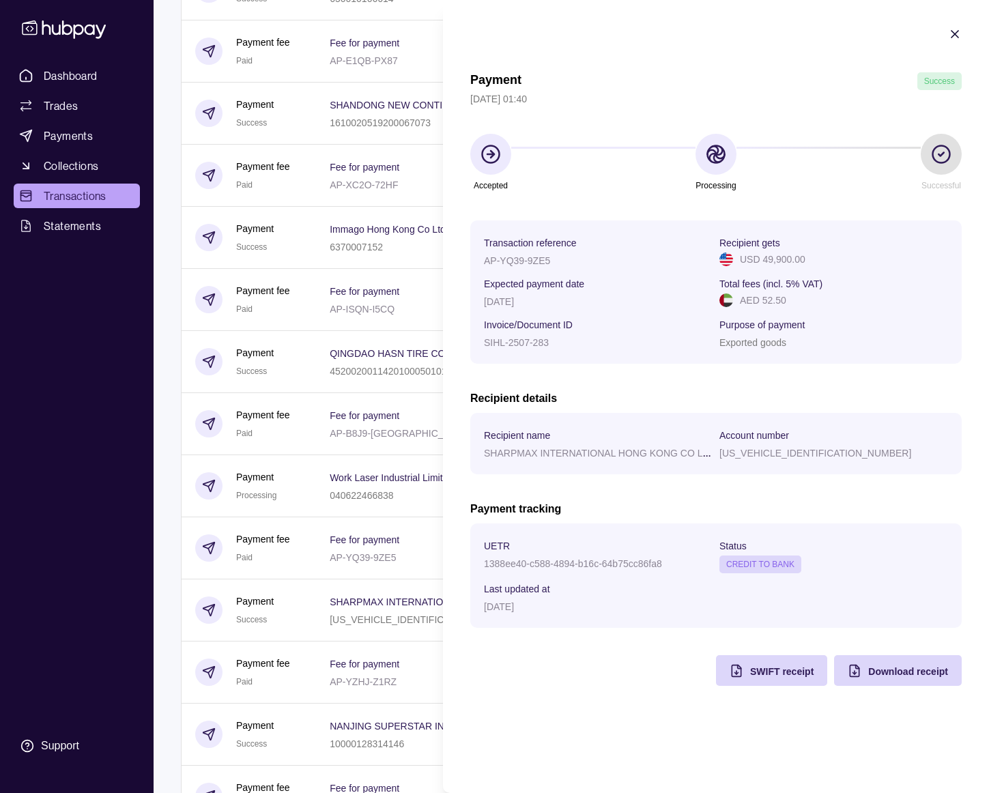
click at [957, 35] on icon "button" at bounding box center [955, 34] width 7 height 7
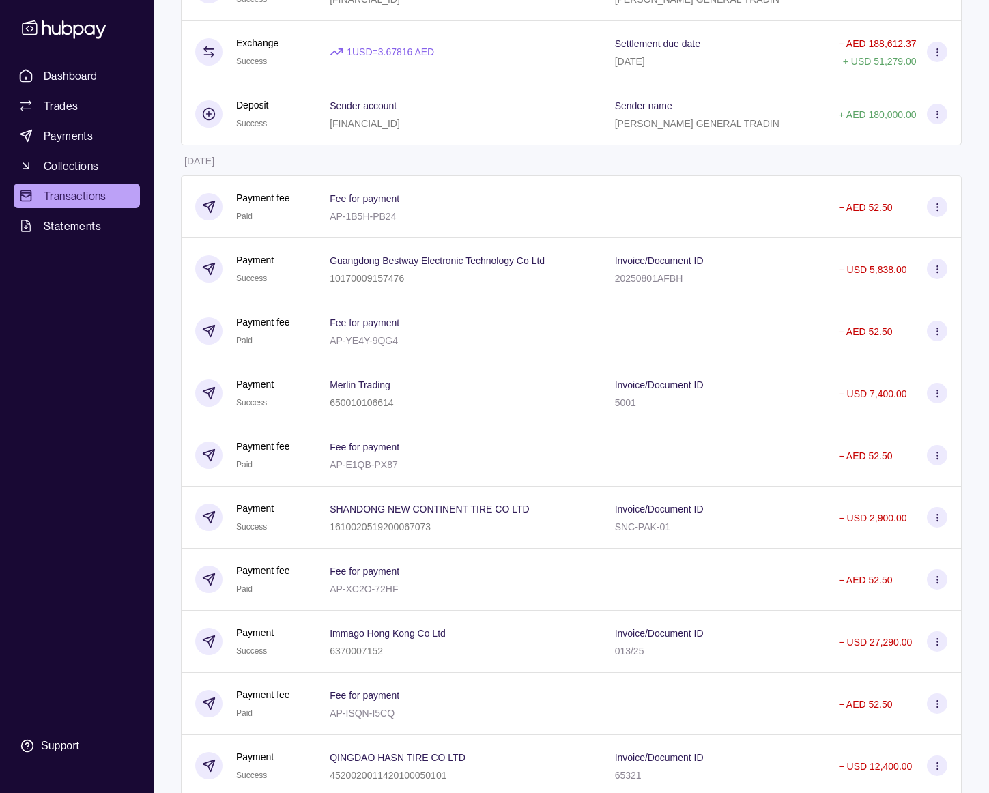
scroll to position [0, 0]
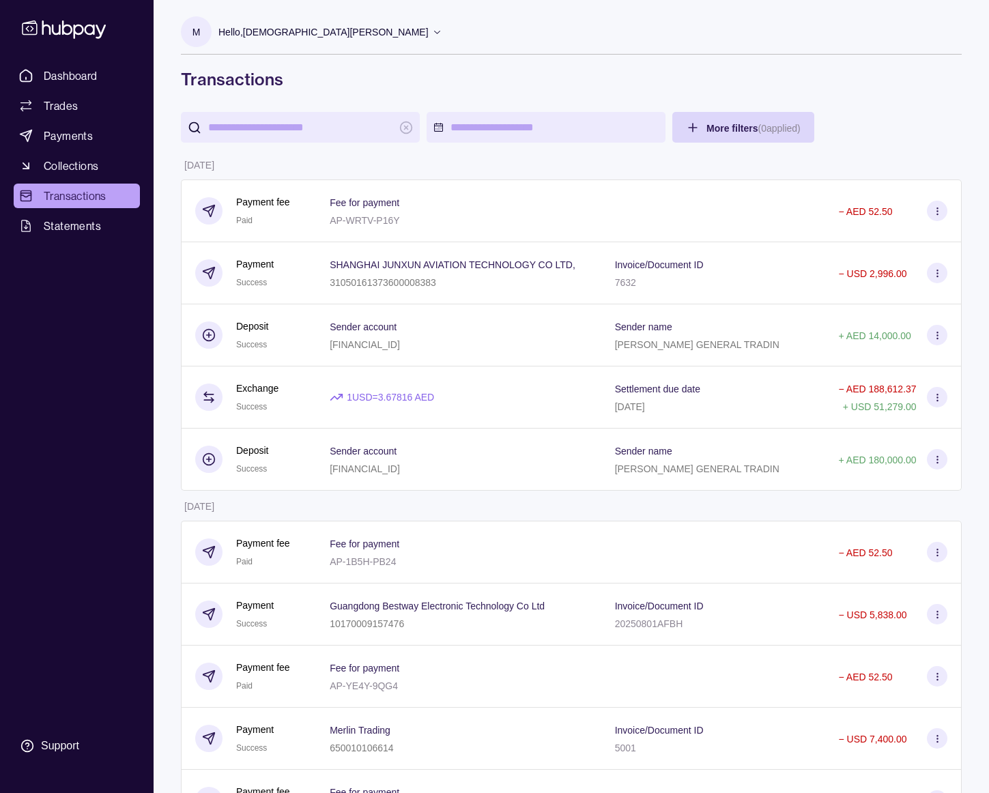
click at [430, 41] on div "Hello, [PERSON_NAME]" at bounding box center [330, 32] width 224 height 29
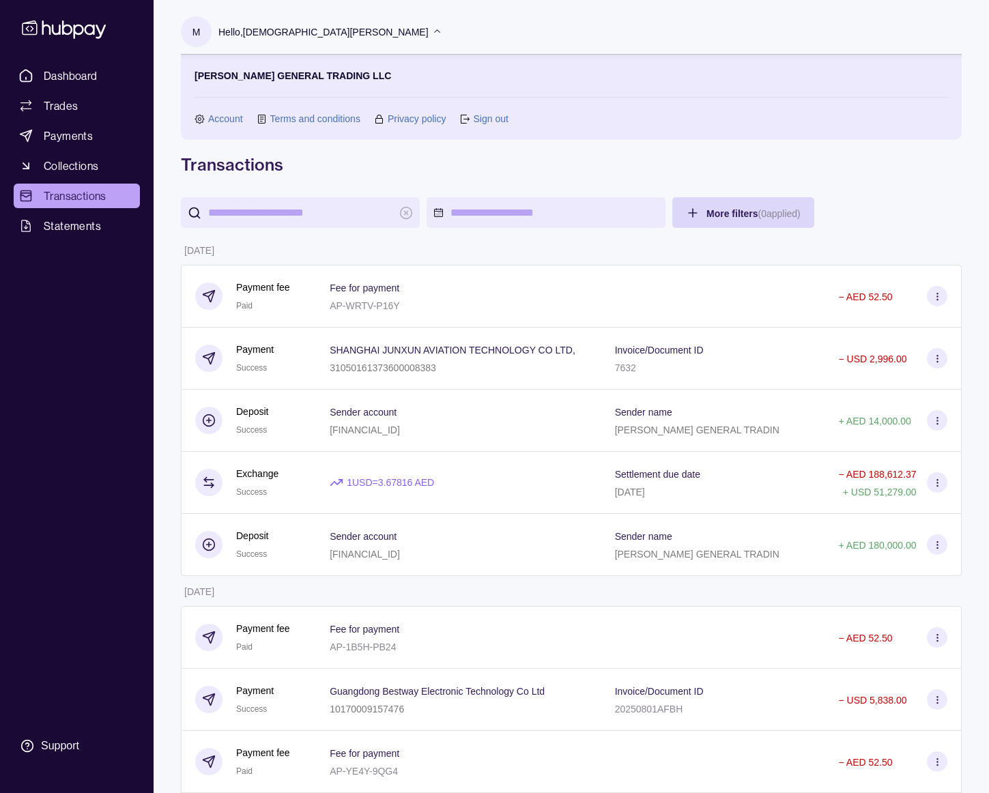
click at [507, 115] on link "Sign out" at bounding box center [490, 118] width 35 height 15
